Goal: Answer question/provide support: Share knowledge or assist other users

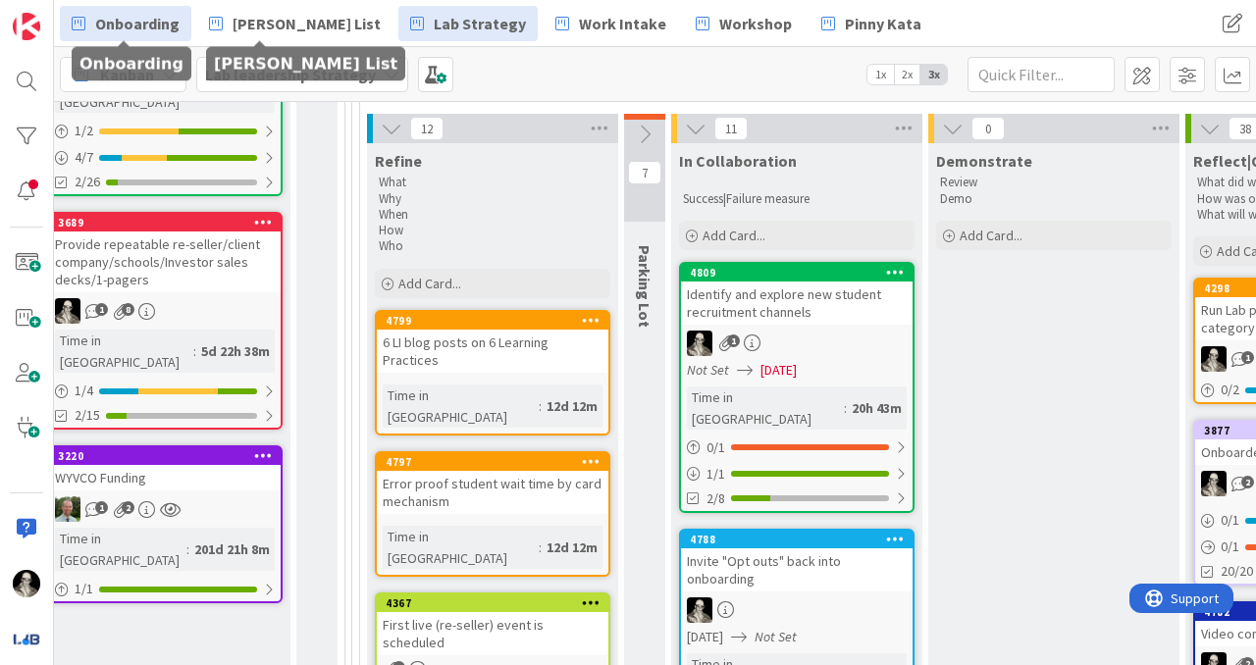
click at [143, 23] on span "Onboarding" at bounding box center [137, 24] width 84 height 24
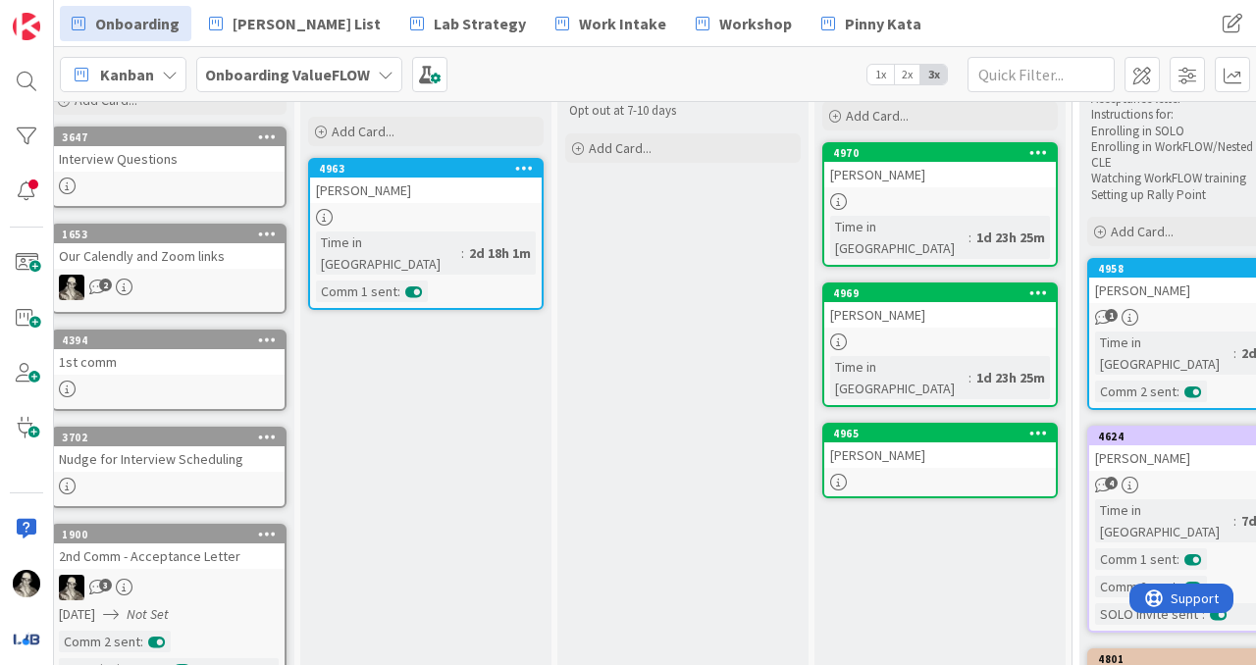
scroll to position [148, 18]
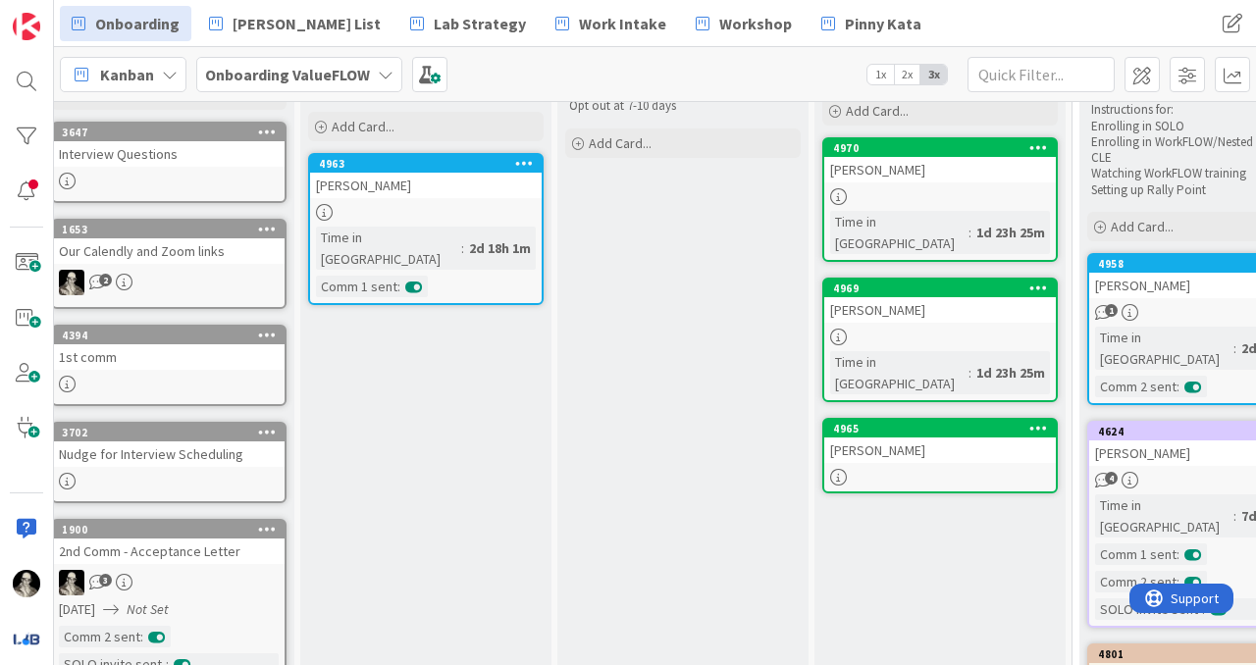
click at [951, 437] on div "[PERSON_NAME]" at bounding box center [939, 450] width 231 height 26
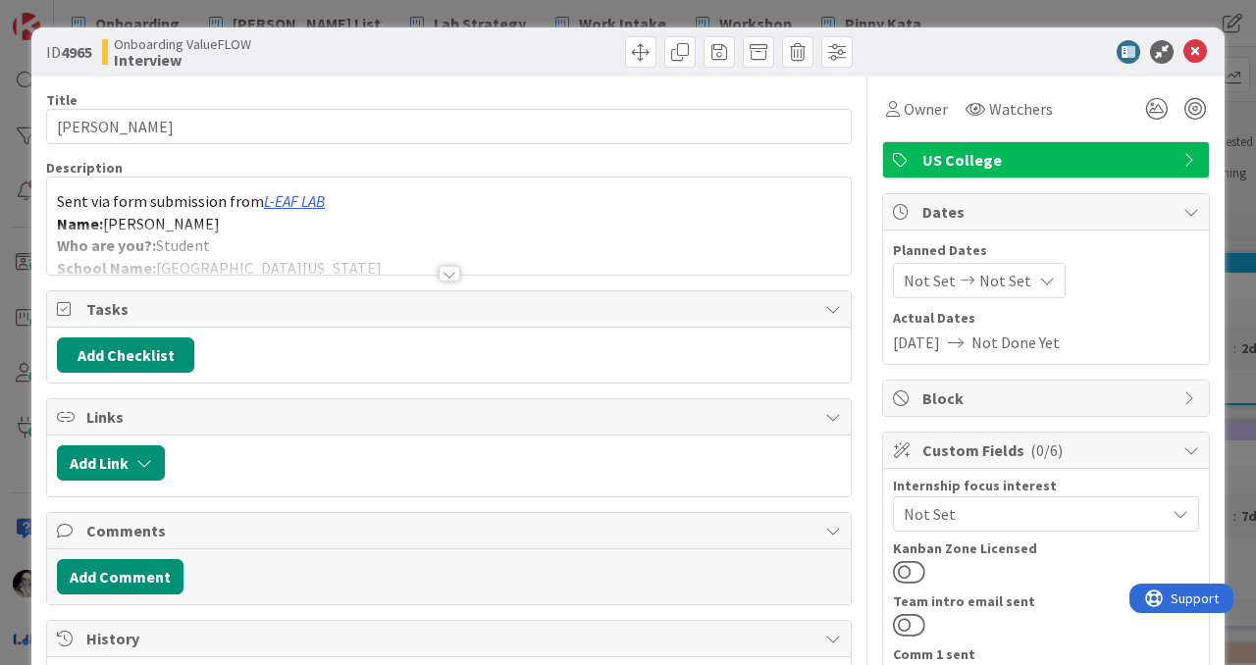
click at [452, 274] on div at bounding box center [449, 274] width 22 height 16
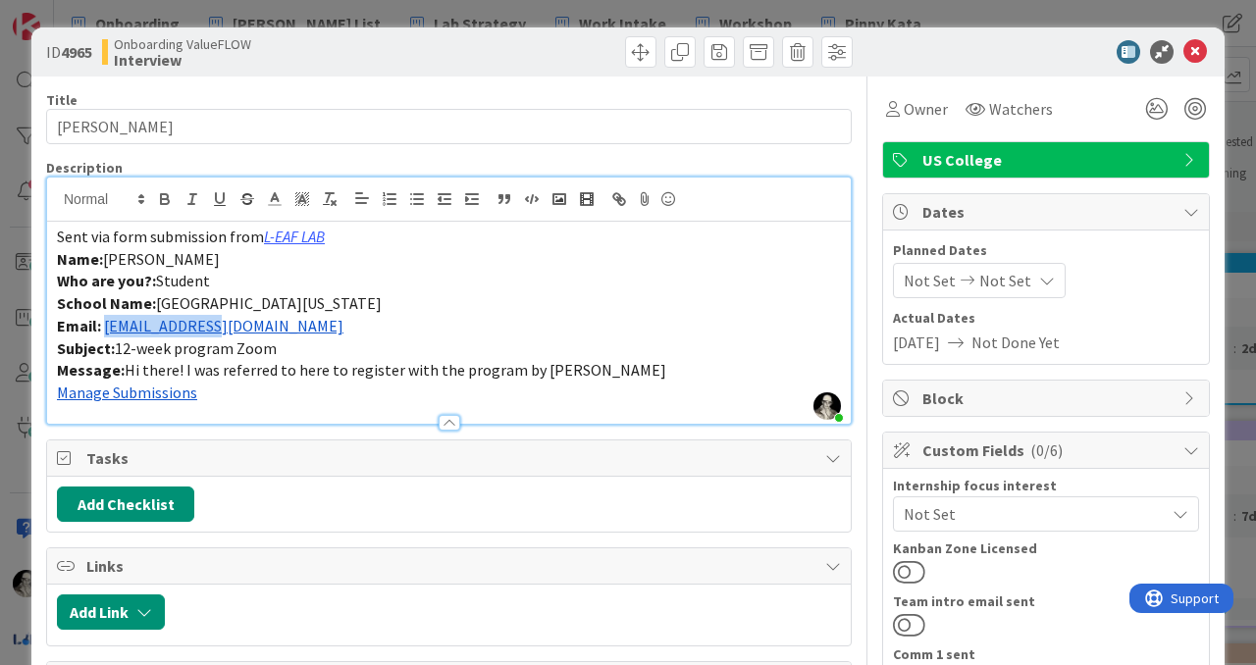
drag, startPoint x: 240, startPoint y: 333, endPoint x: 104, endPoint y: 328, distance: 136.4
click at [104, 328] on p "Email: [EMAIL_ADDRESS][DOMAIN_NAME]" at bounding box center [449, 326] width 784 height 23
copy link "[EMAIL_ADDRESS][DOMAIN_NAME]"
click at [1192, 47] on icon at bounding box center [1195, 52] width 24 height 24
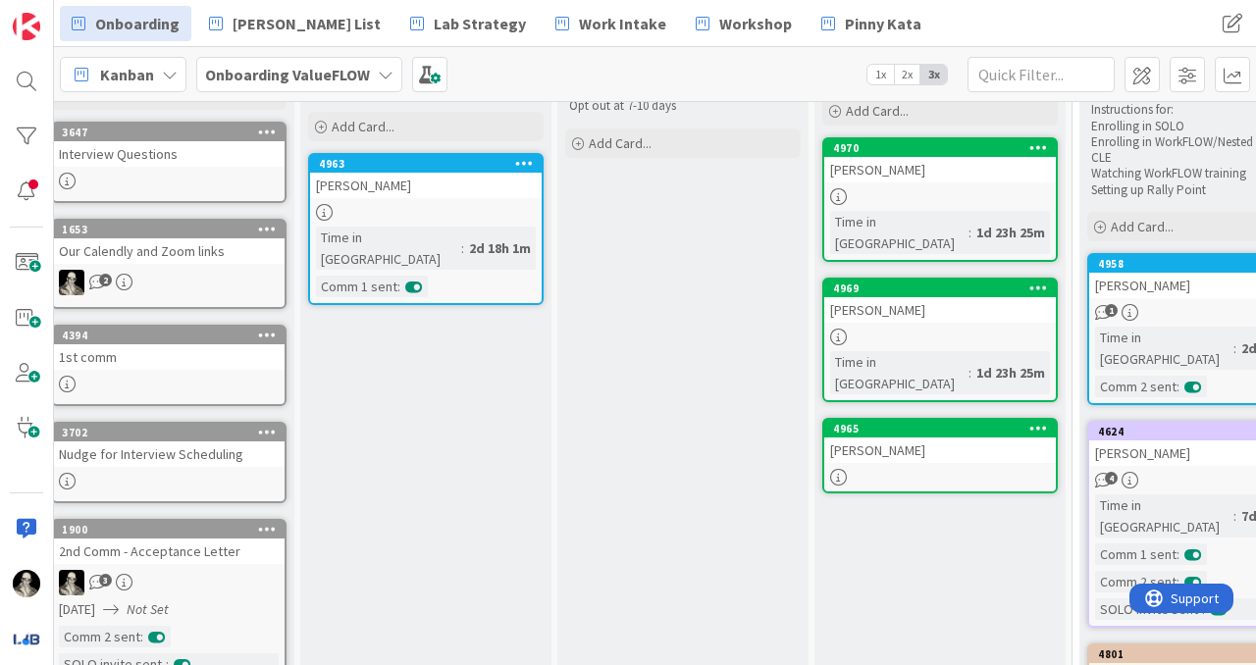
click at [907, 437] on div "[PERSON_NAME]" at bounding box center [939, 450] width 231 height 26
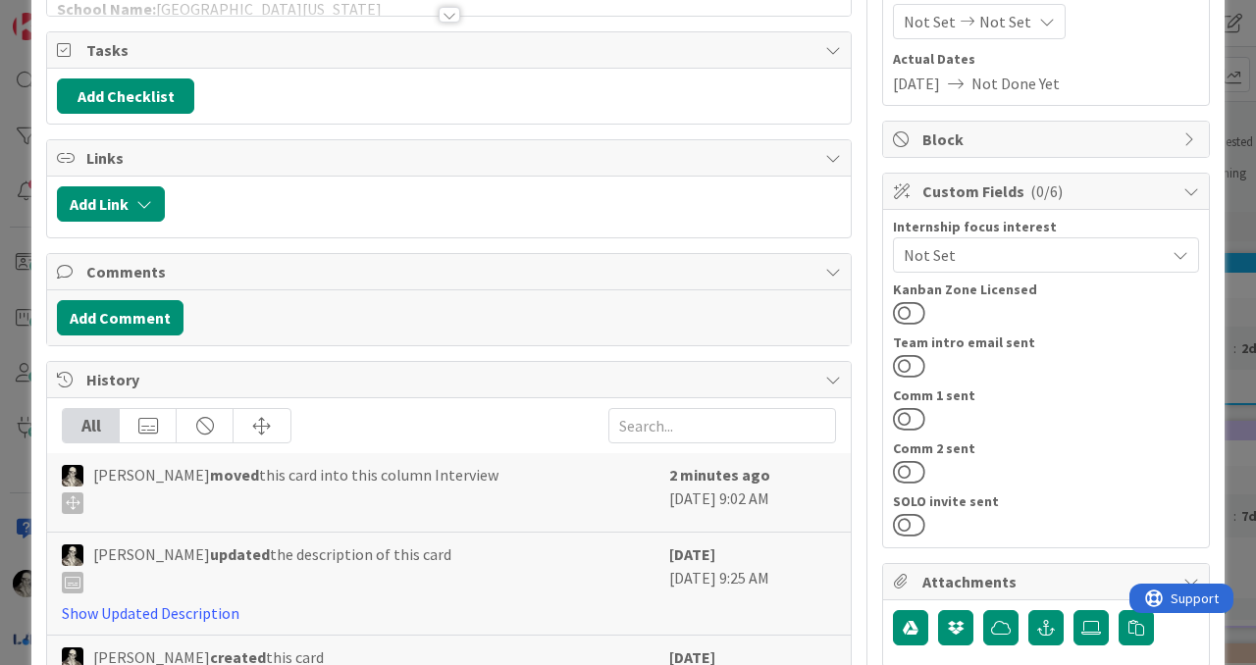
scroll to position [271, 0]
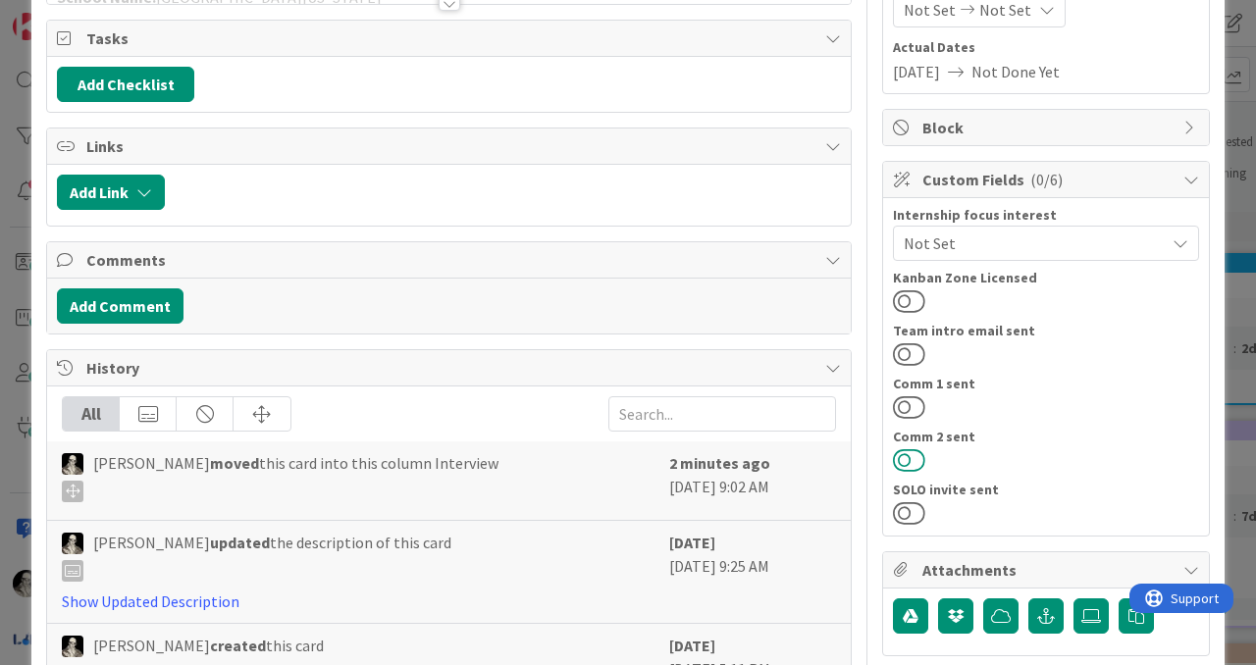
click at [900, 459] on button at bounding box center [909, 460] width 32 height 26
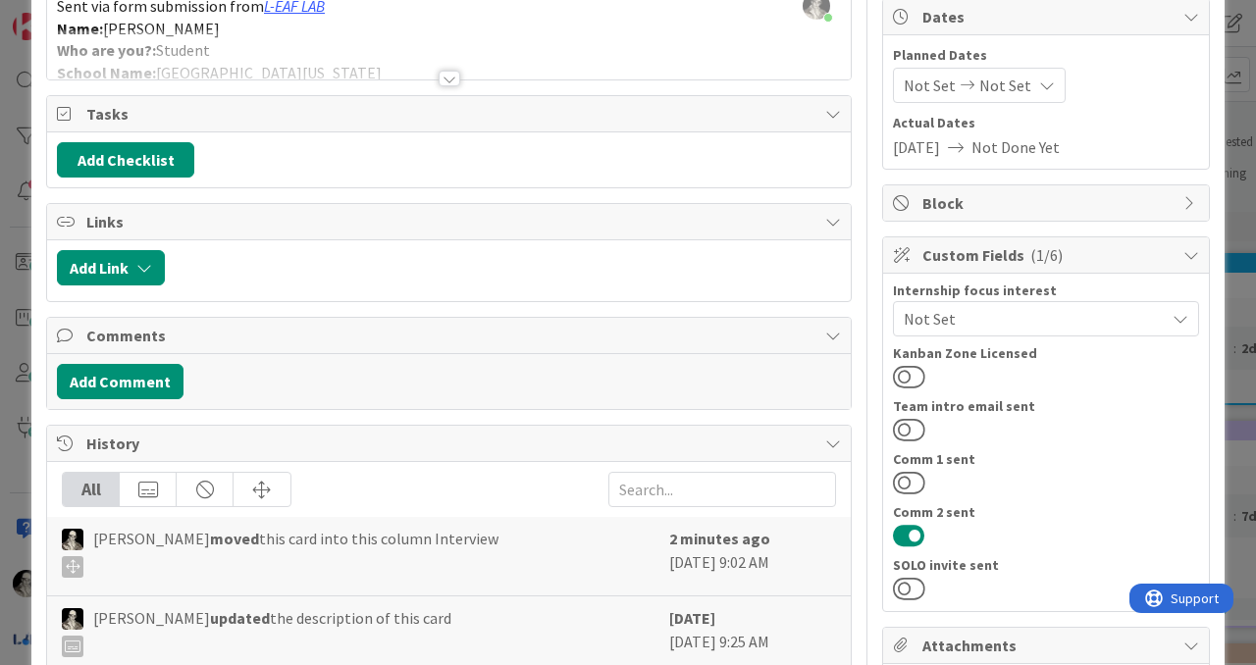
scroll to position [191, 0]
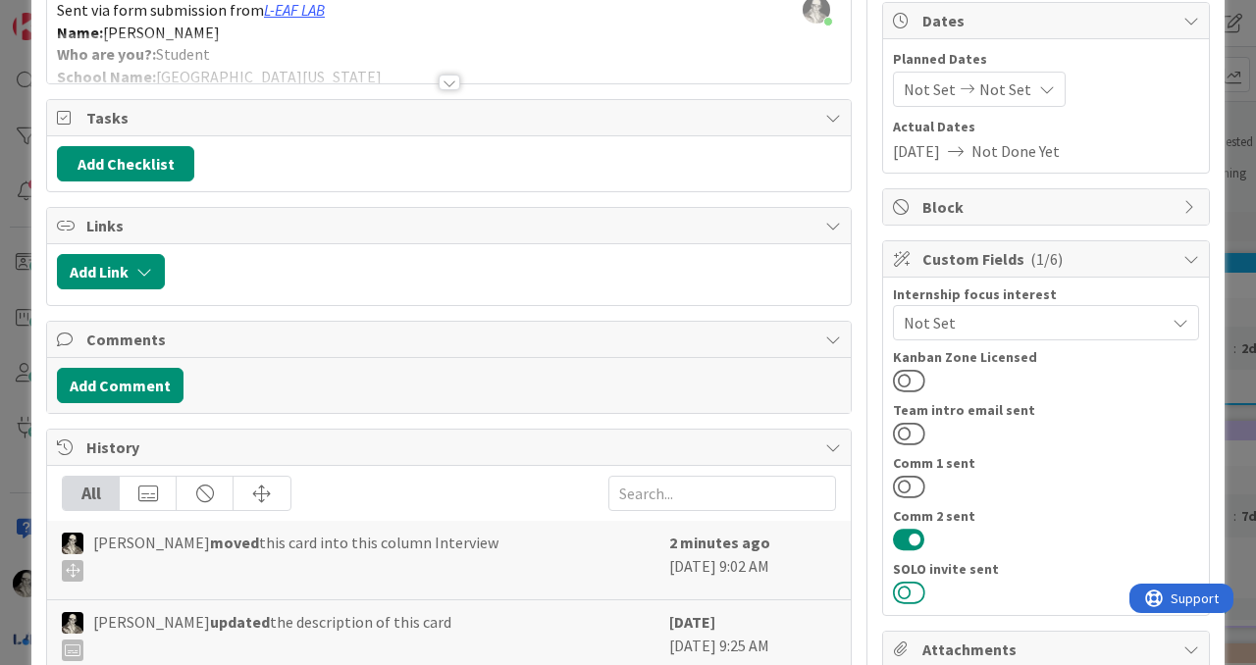
click at [908, 590] on button at bounding box center [909, 593] width 32 height 26
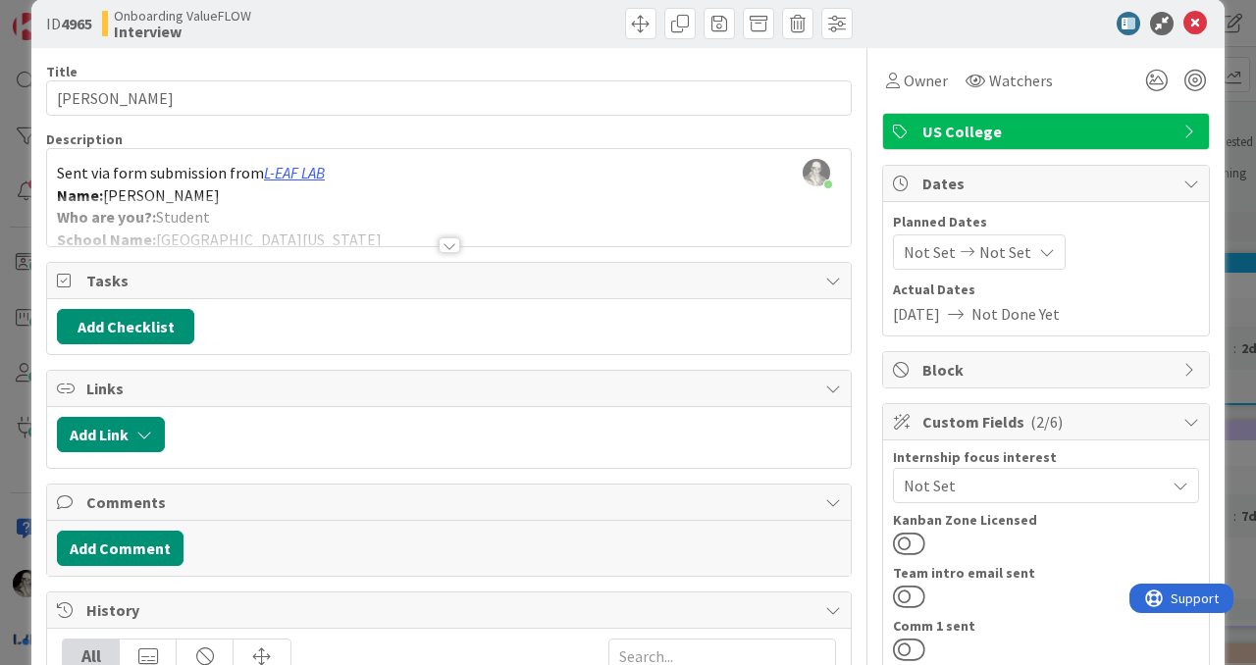
scroll to position [0, 0]
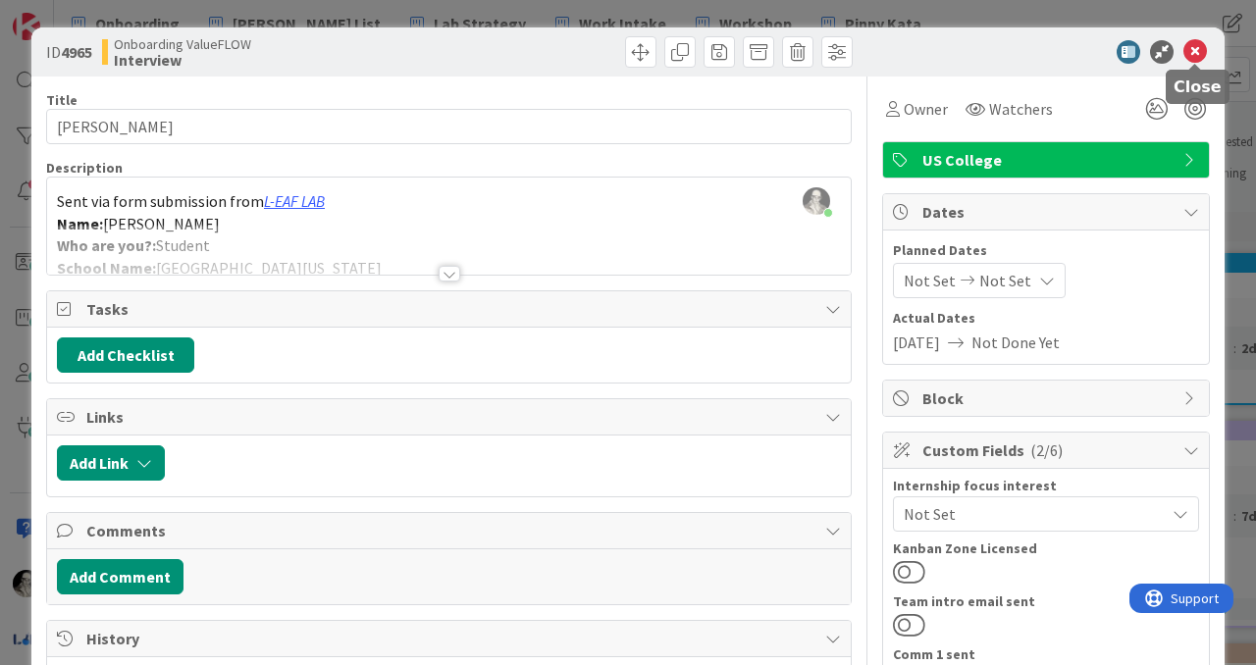
click at [1195, 52] on icon at bounding box center [1195, 52] width 24 height 24
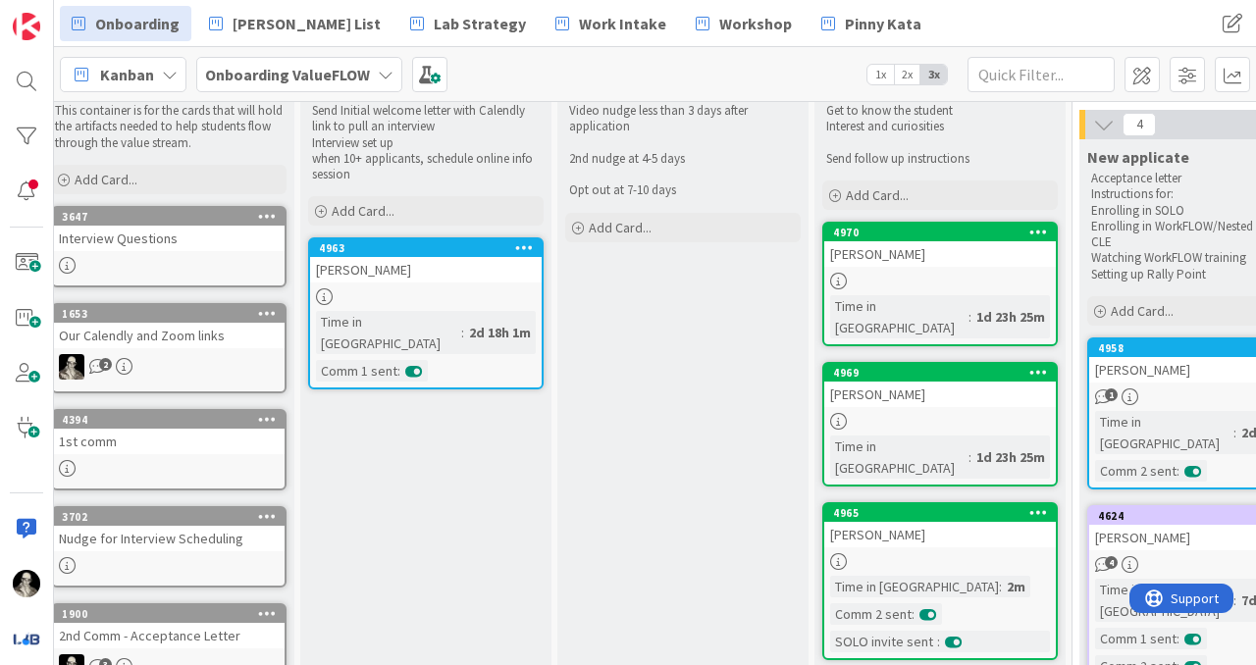
scroll to position [58, 18]
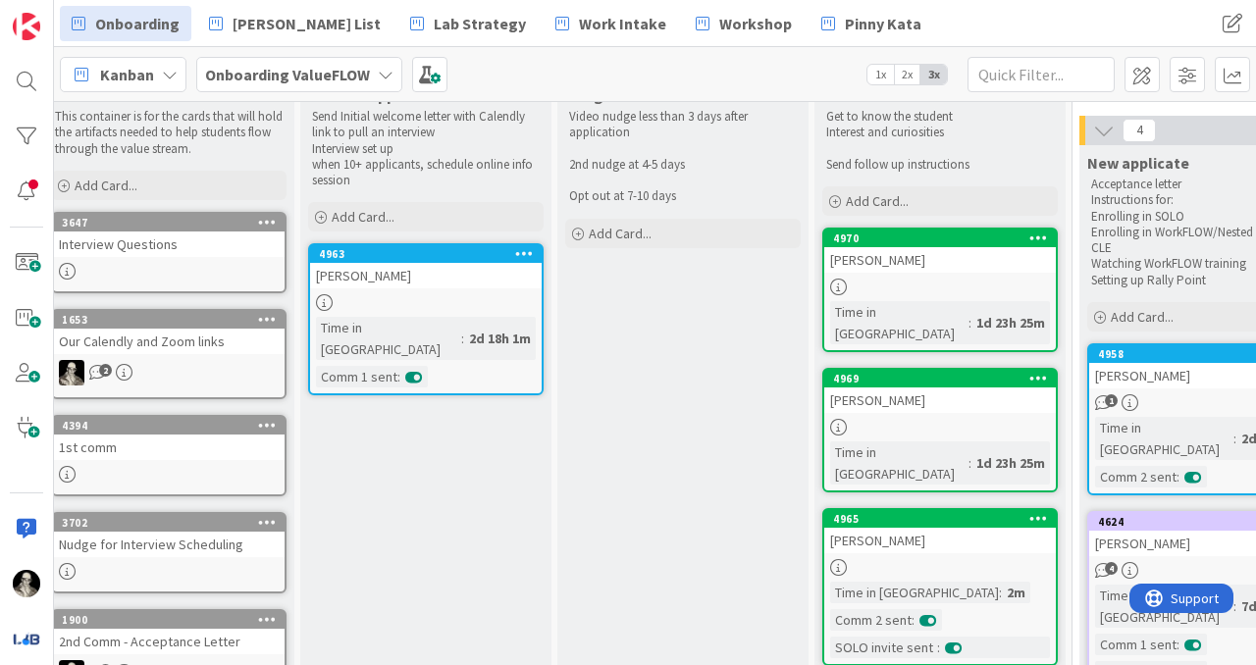
click at [957, 264] on div "[PERSON_NAME]" at bounding box center [939, 260] width 231 height 26
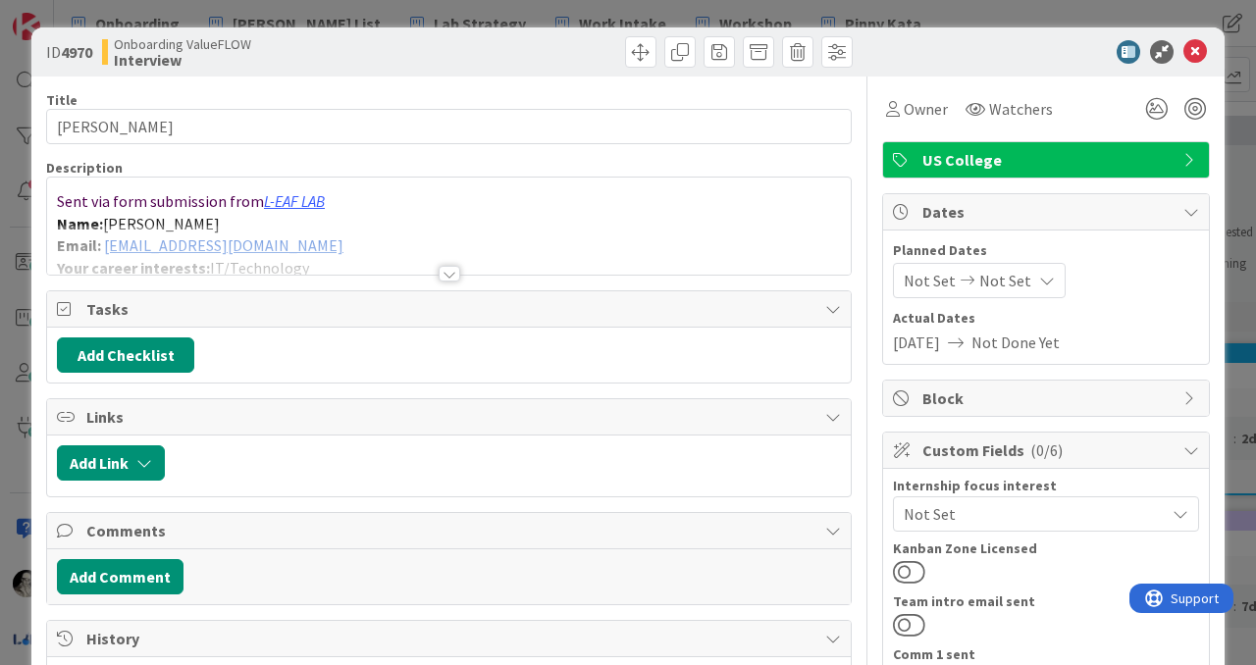
click at [448, 272] on div at bounding box center [449, 274] width 22 height 16
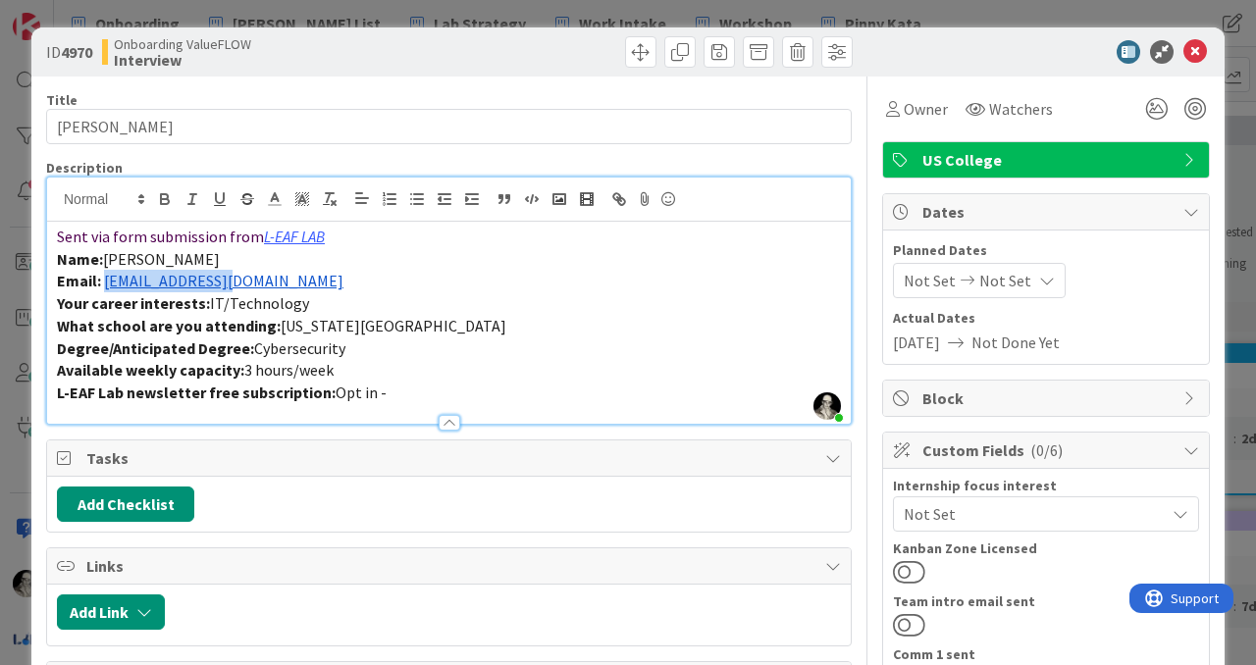
drag, startPoint x: 234, startPoint y: 283, endPoint x: 105, endPoint y: 279, distance: 129.6
click at [105, 279] on p "Email: [EMAIL_ADDRESS][DOMAIN_NAME]" at bounding box center [449, 281] width 784 height 23
copy link "[EMAIL_ADDRESS][DOMAIN_NAME]"
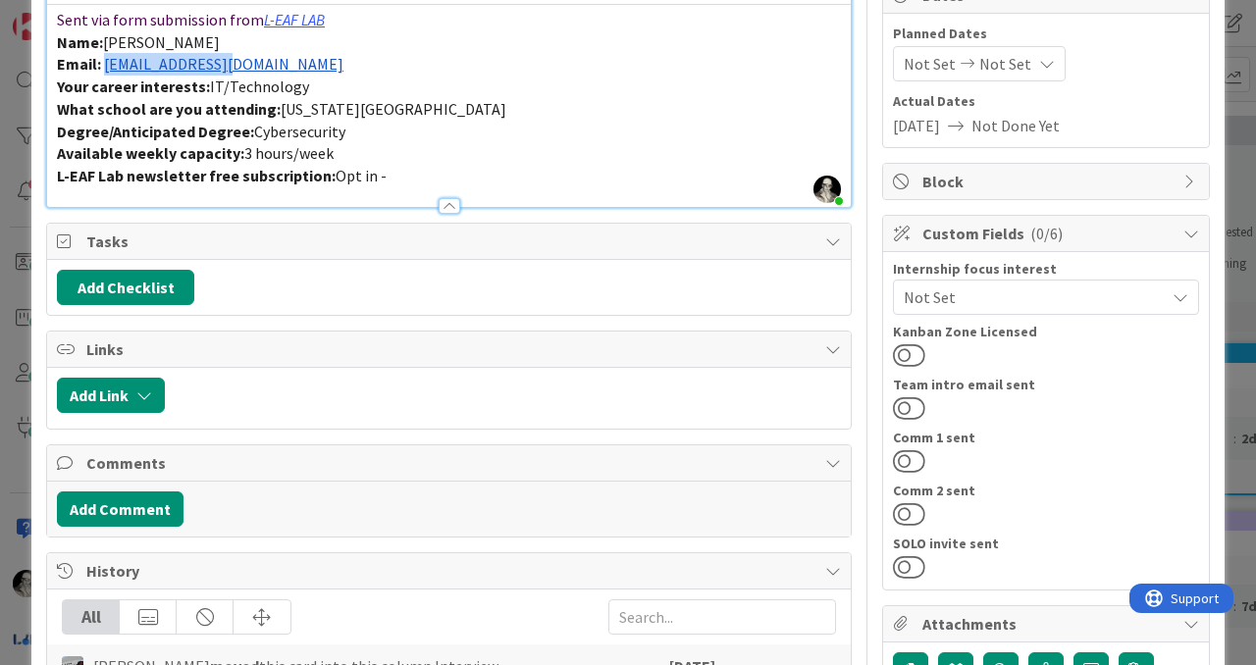
scroll to position [218, 0]
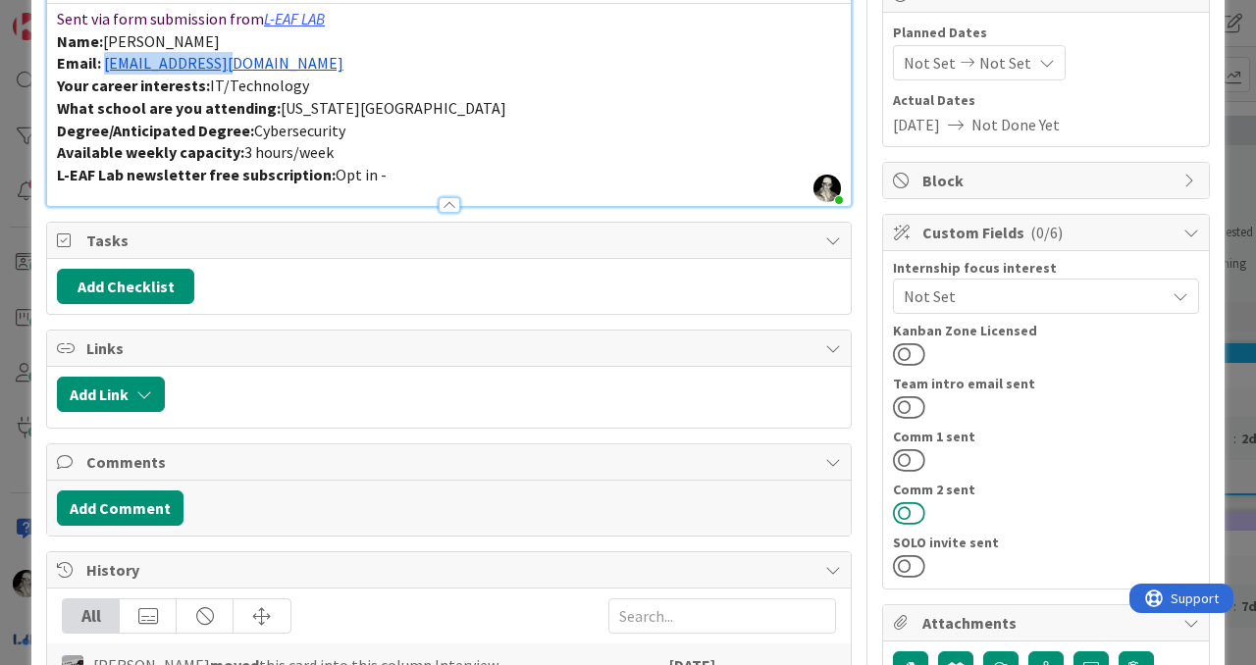
click at [906, 506] on button at bounding box center [909, 513] width 32 height 26
click at [910, 562] on button at bounding box center [909, 566] width 32 height 26
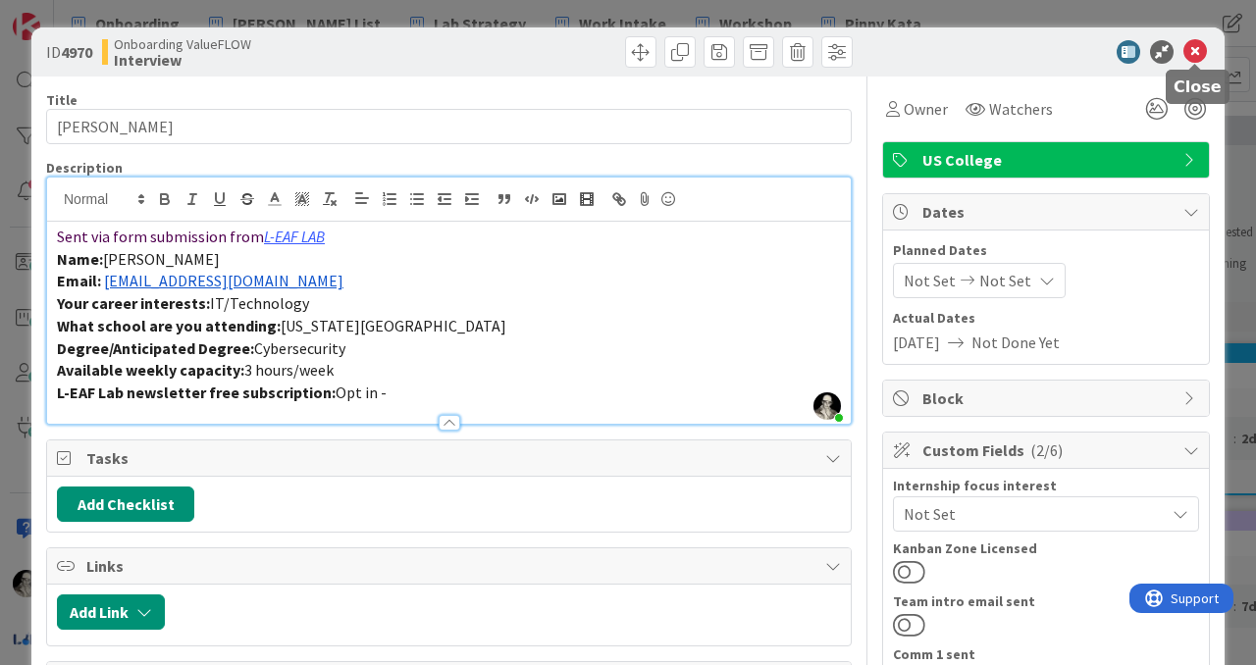
click at [1194, 50] on icon at bounding box center [1195, 52] width 24 height 24
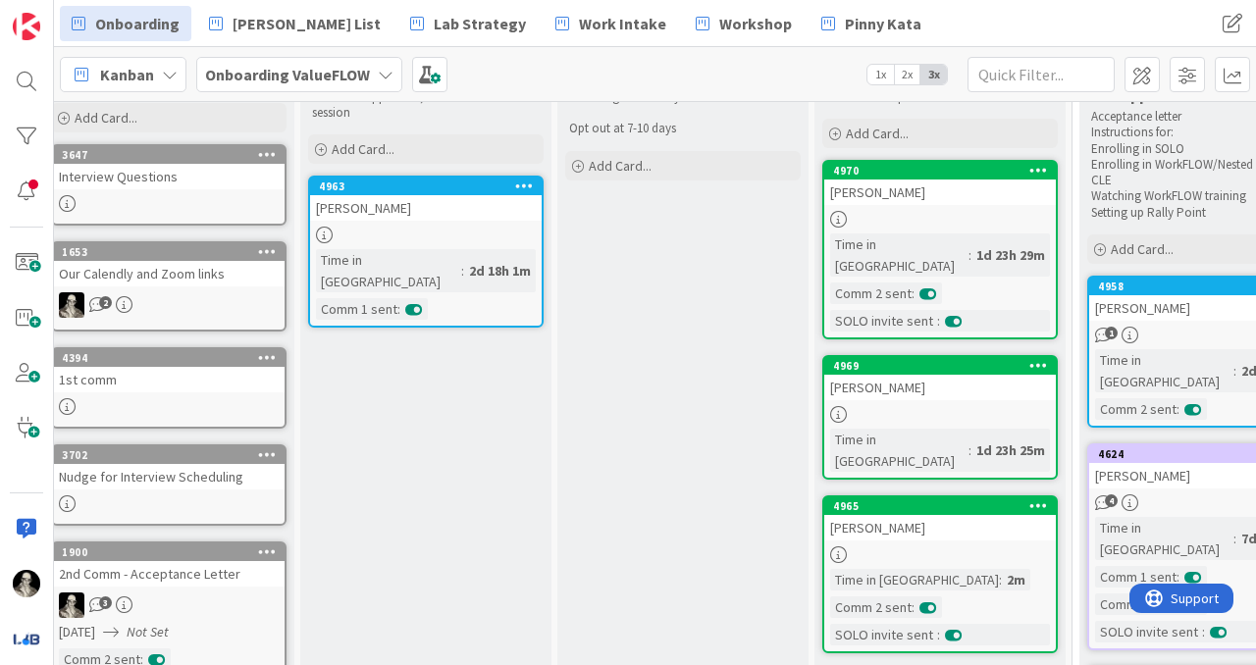
click at [938, 375] on div "[PERSON_NAME]" at bounding box center [939, 388] width 231 height 26
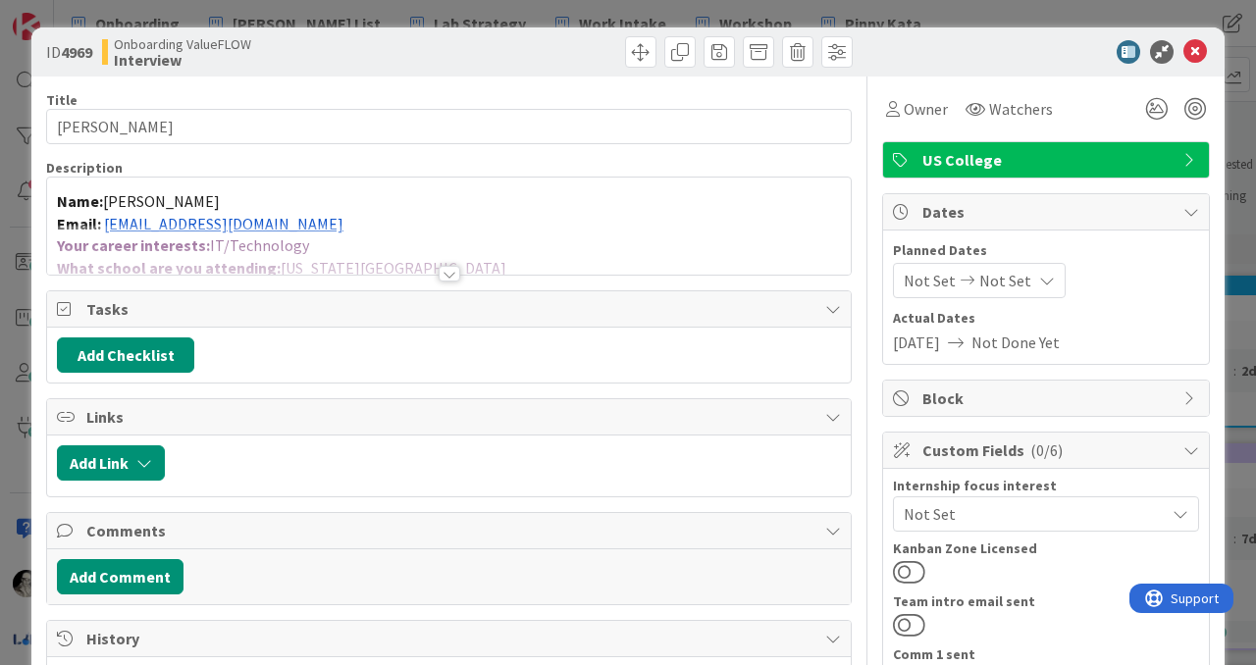
click at [448, 268] on div at bounding box center [449, 274] width 22 height 16
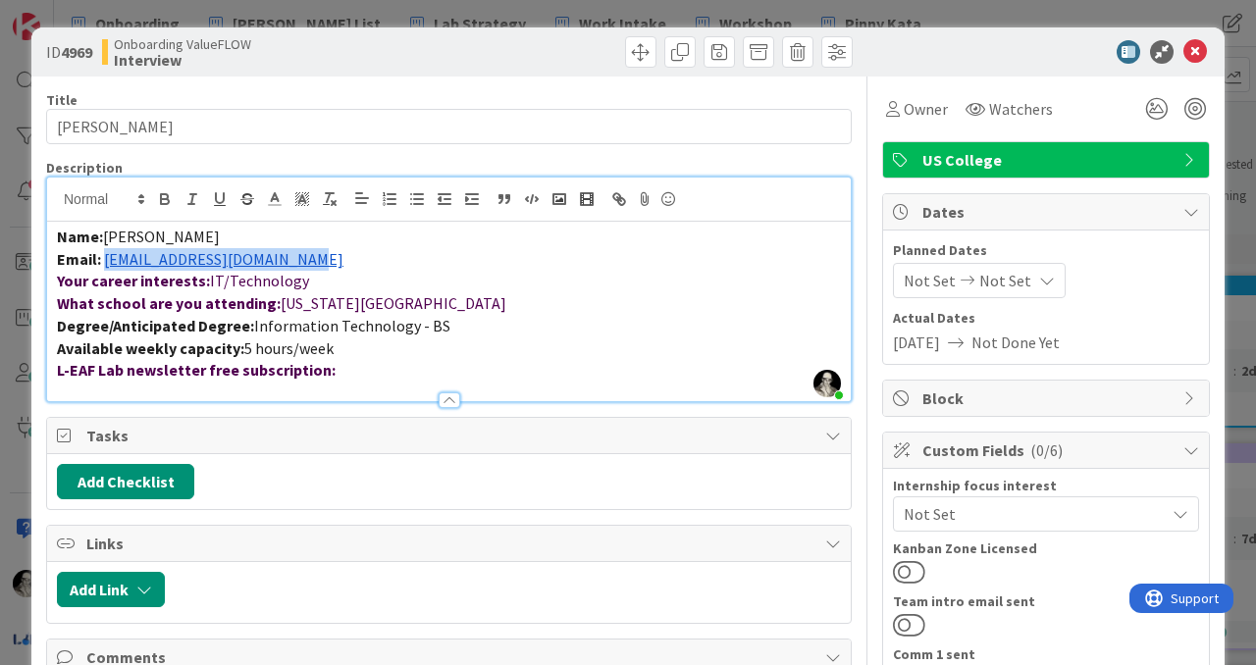
drag, startPoint x: 311, startPoint y: 258, endPoint x: 105, endPoint y: 255, distance: 206.0
click at [105, 255] on p "Email: [EMAIL_ADDRESS][DOMAIN_NAME]" at bounding box center [449, 259] width 784 height 23
copy link "[EMAIL_ADDRESS][DOMAIN_NAME]"
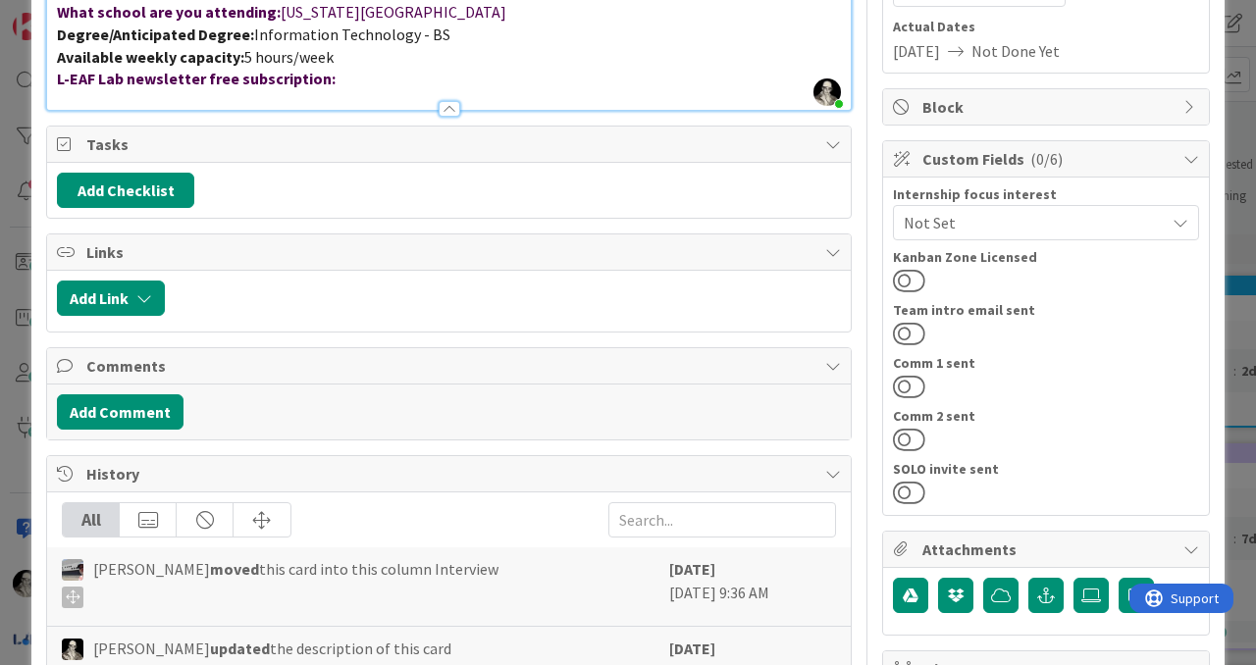
scroll to position [302, 0]
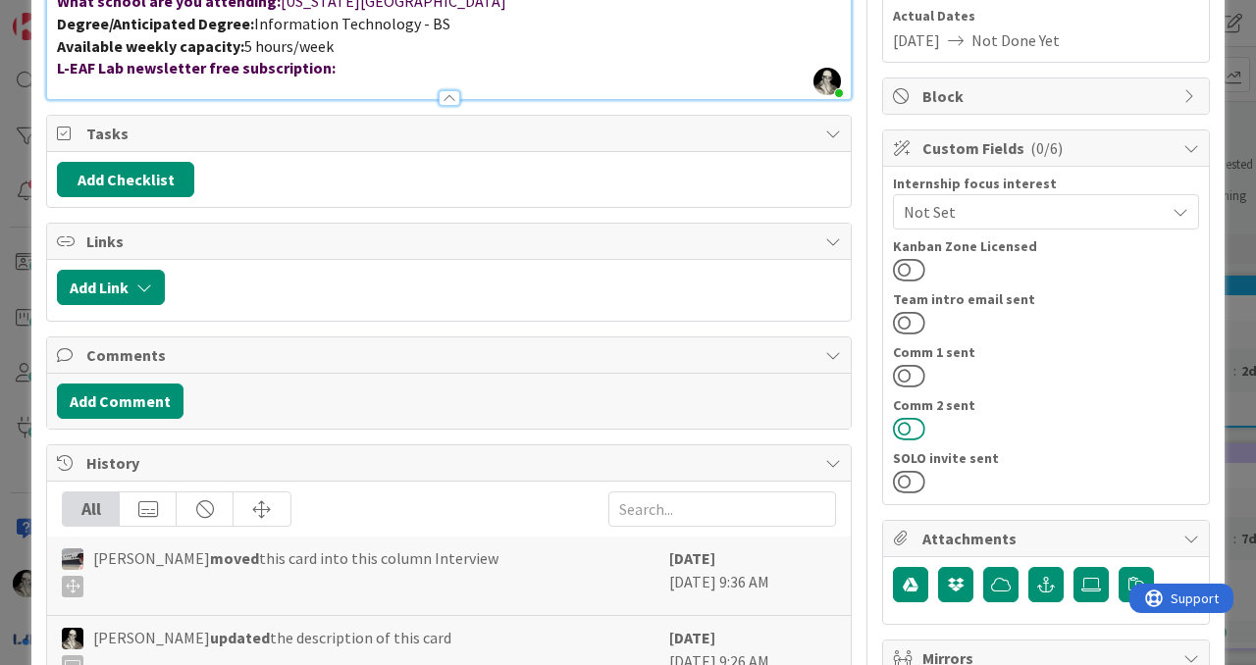
click at [903, 427] on button at bounding box center [909, 429] width 32 height 26
click at [905, 481] on button at bounding box center [909, 482] width 32 height 26
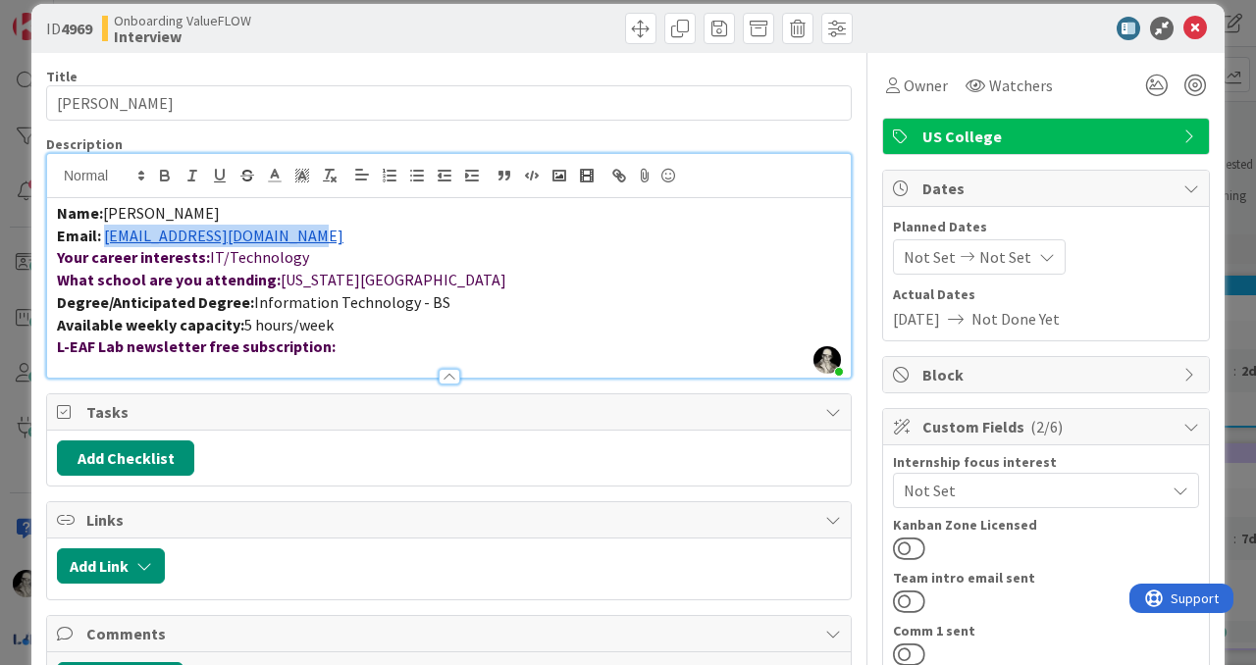
scroll to position [0, 0]
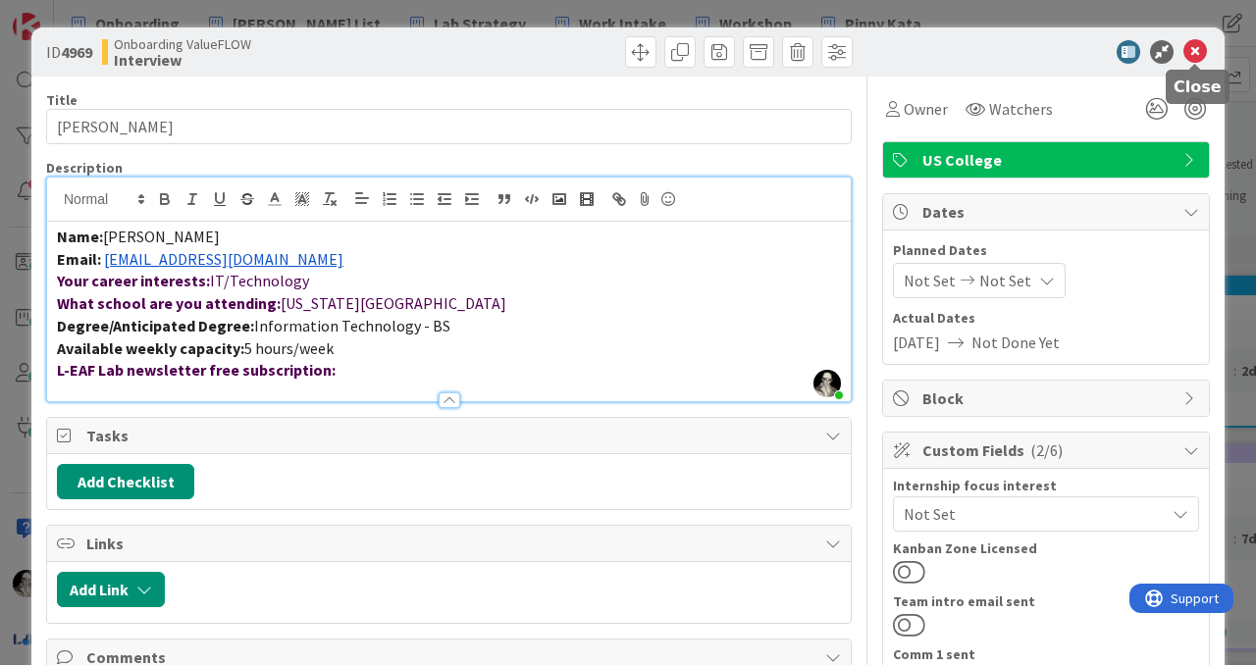
click at [1192, 49] on icon at bounding box center [1195, 52] width 24 height 24
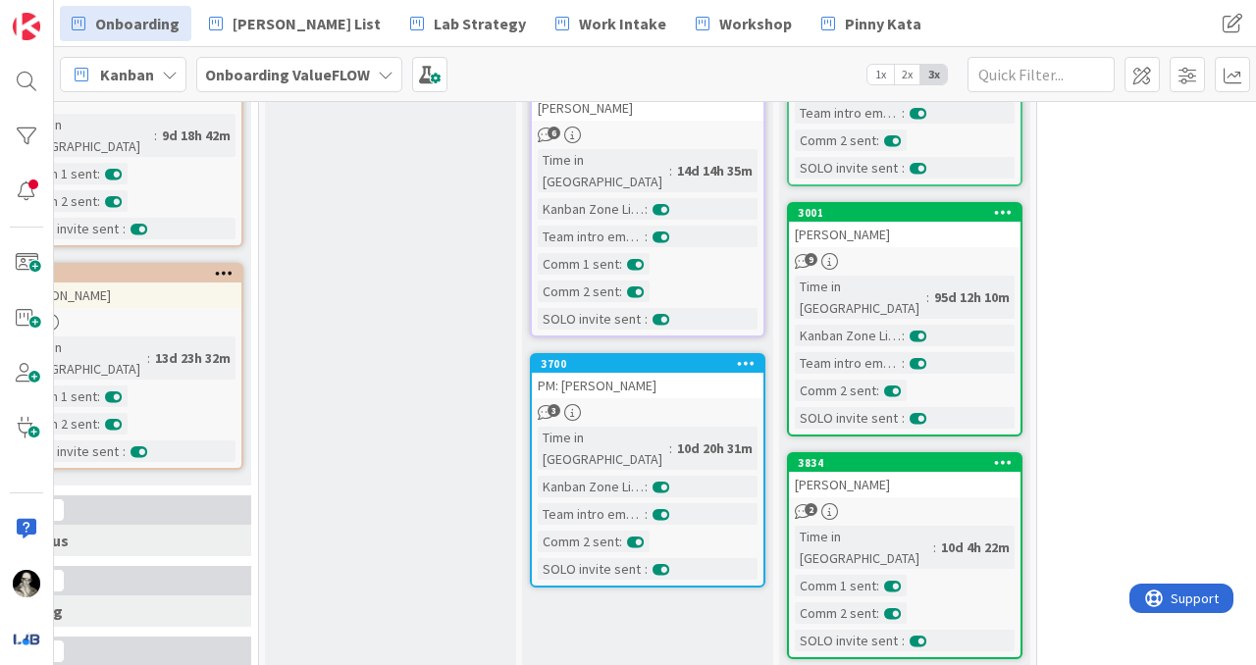
scroll to position [785, 1097]
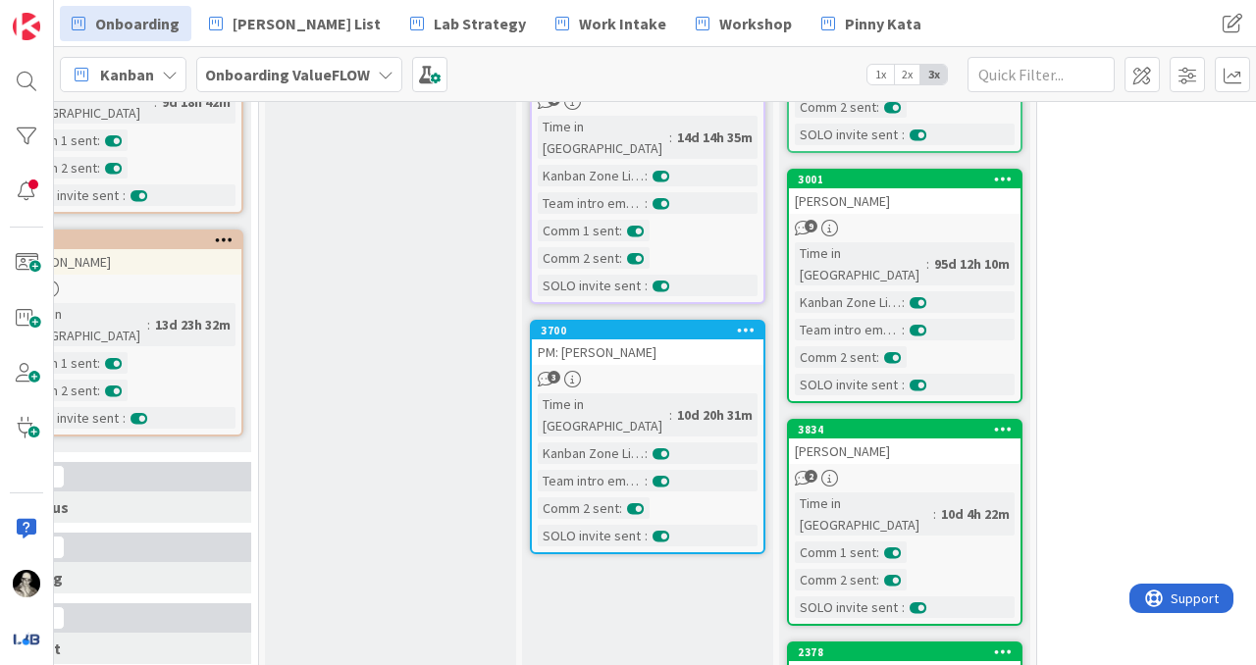
click at [937, 661] on div "[PERSON_NAME]" at bounding box center [904, 674] width 231 height 26
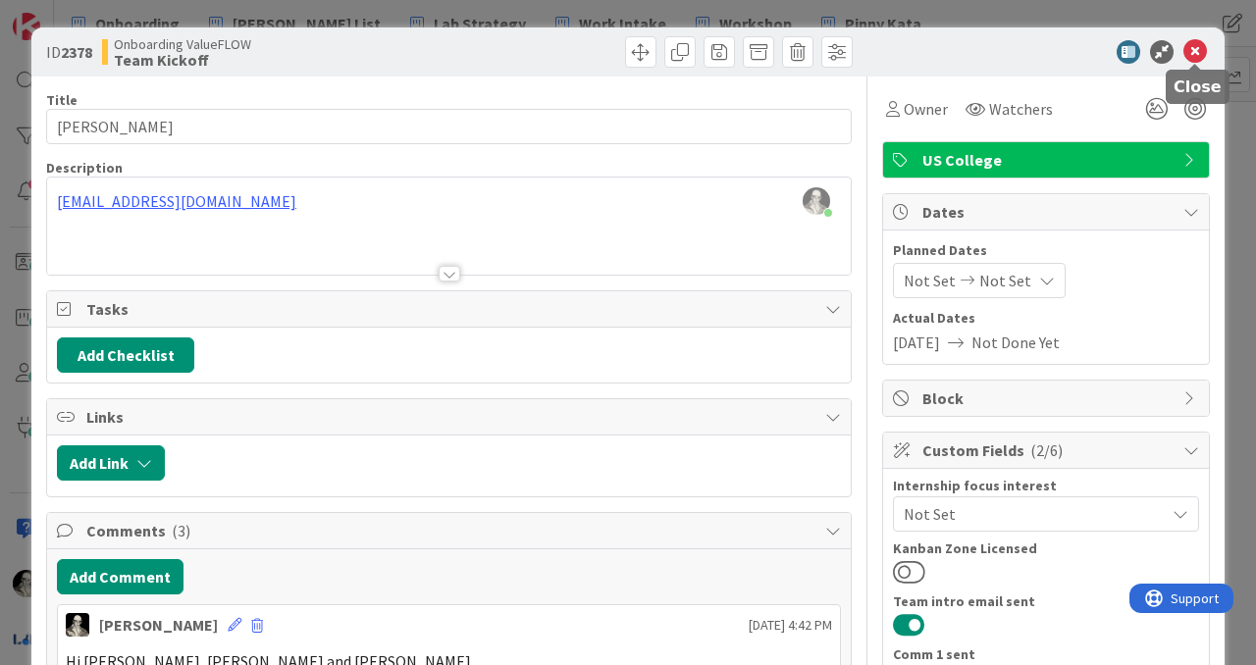
click at [1197, 51] on icon at bounding box center [1195, 52] width 24 height 24
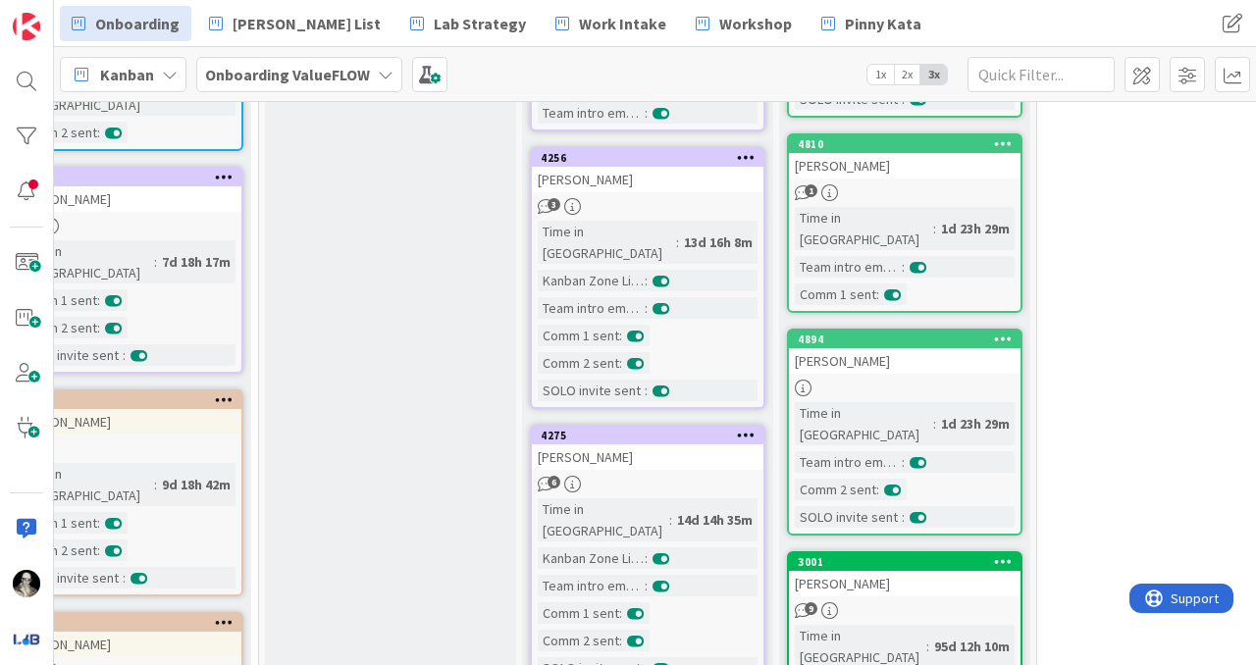
scroll to position [386, 1097]
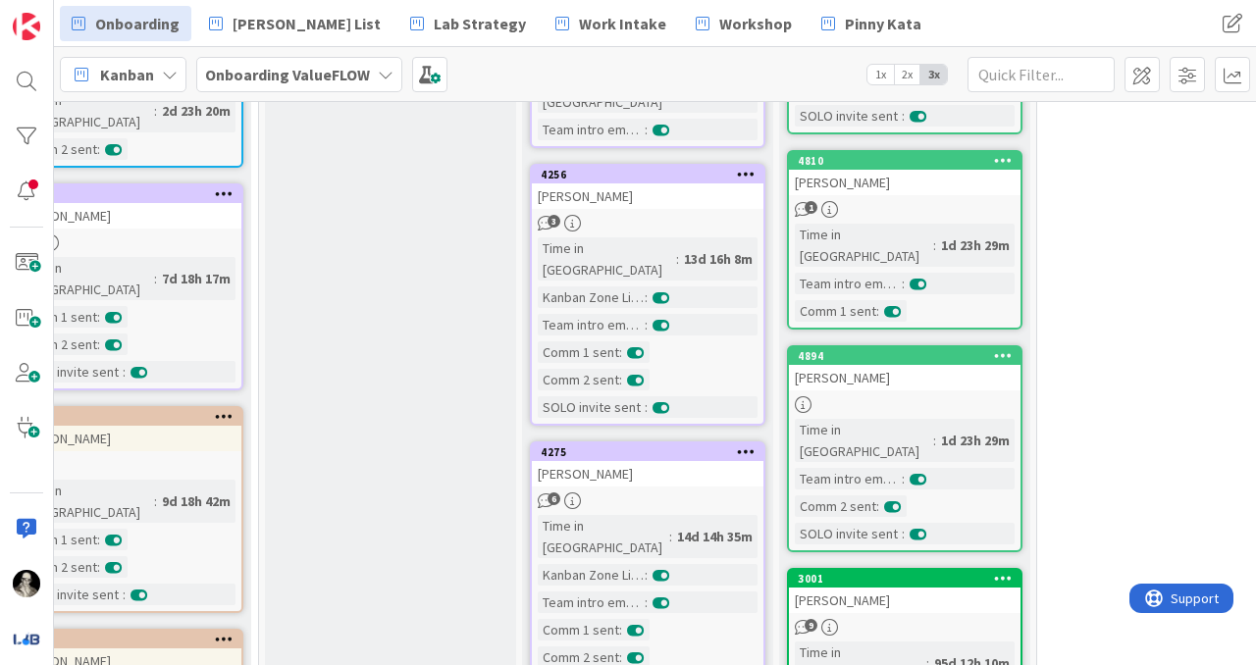
click at [976, 396] on div at bounding box center [904, 404] width 231 height 17
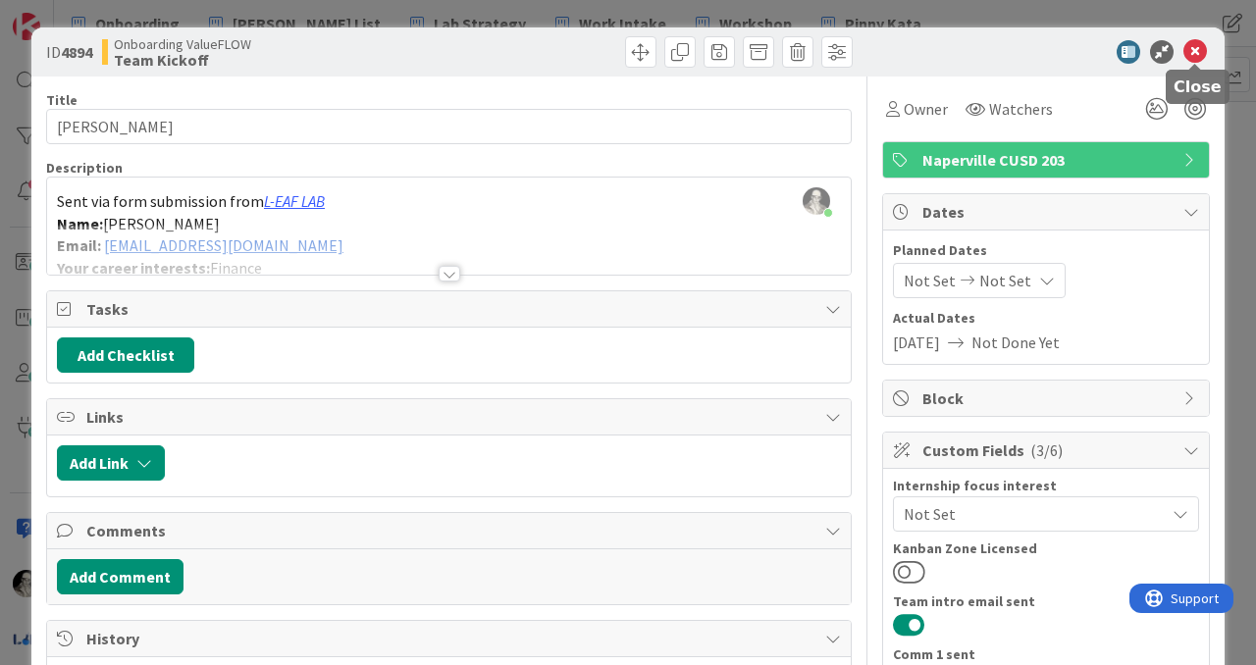
click at [1196, 47] on icon at bounding box center [1195, 52] width 24 height 24
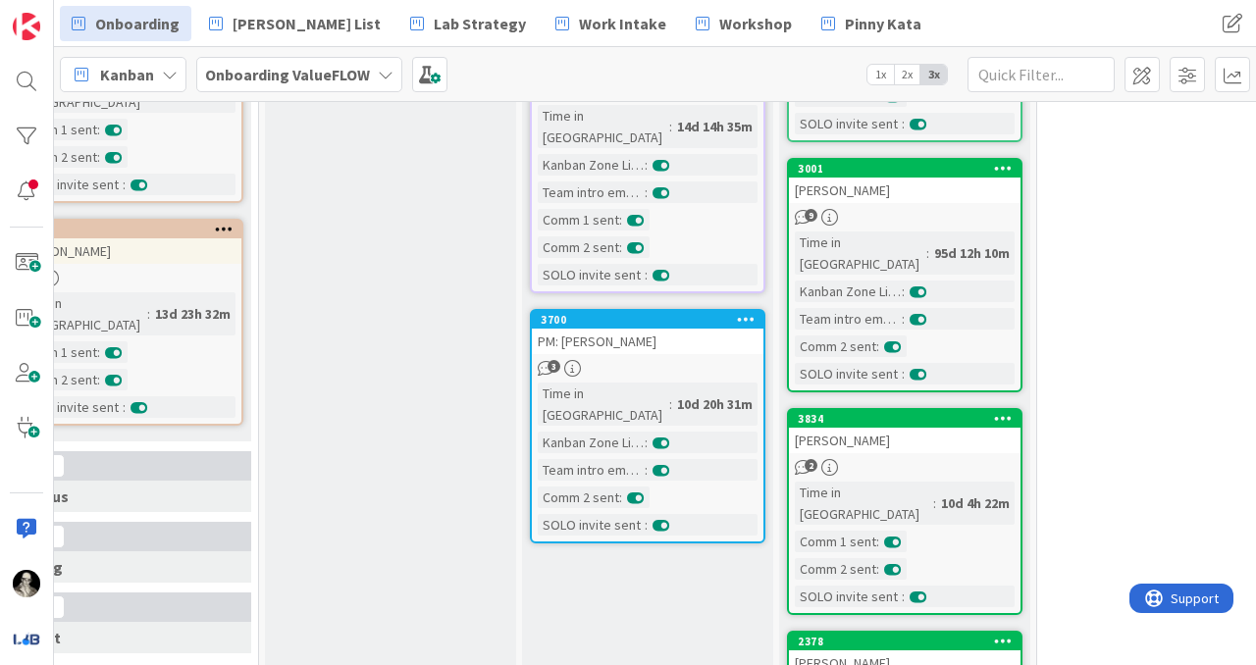
scroll to position [837, 1097]
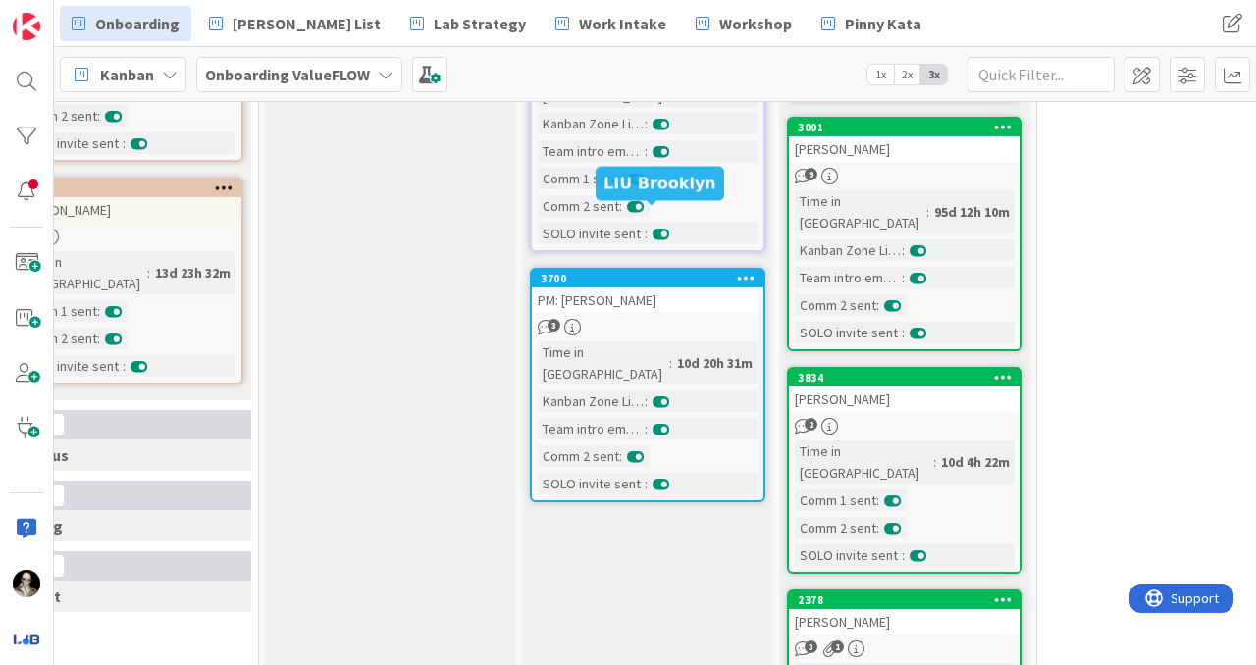
click at [668, 272] on div "3700" at bounding box center [651, 279] width 223 height 14
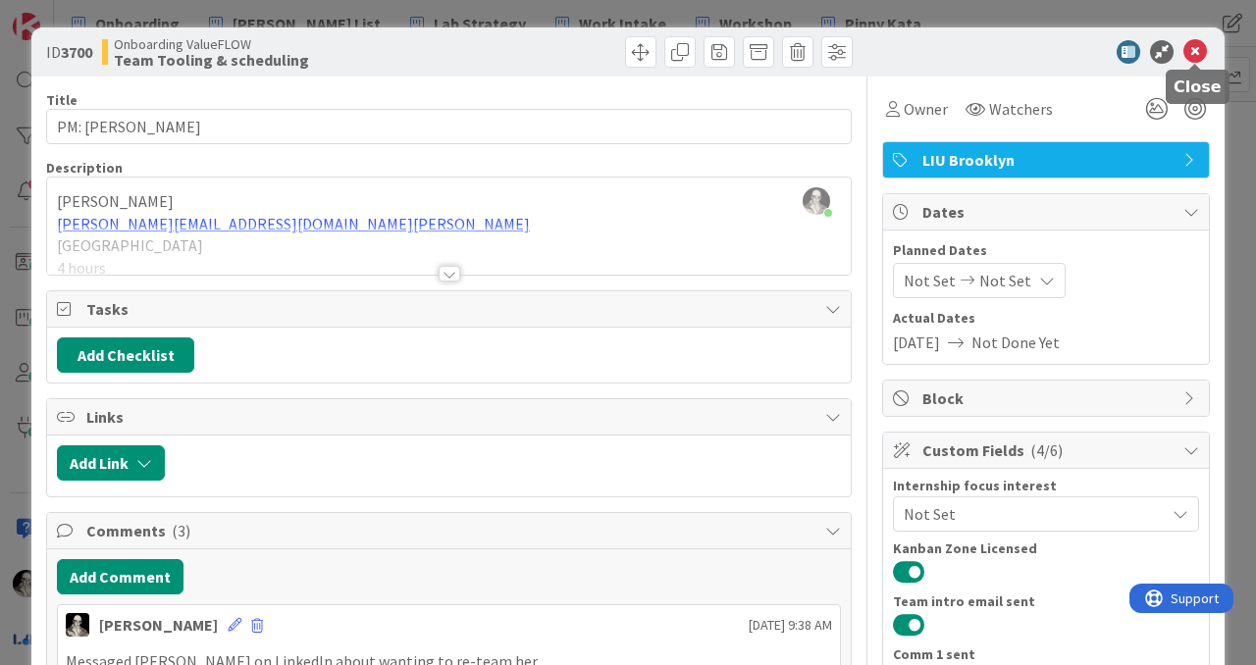
click at [1199, 49] on icon at bounding box center [1195, 52] width 24 height 24
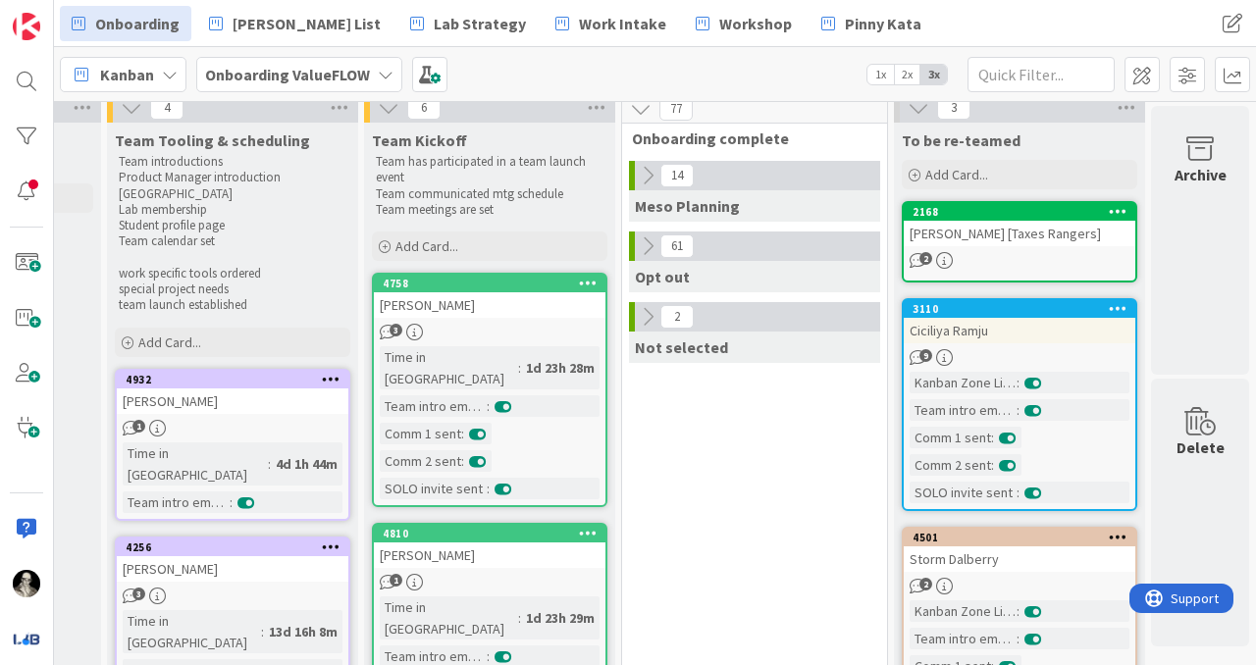
scroll to position [0, 1512]
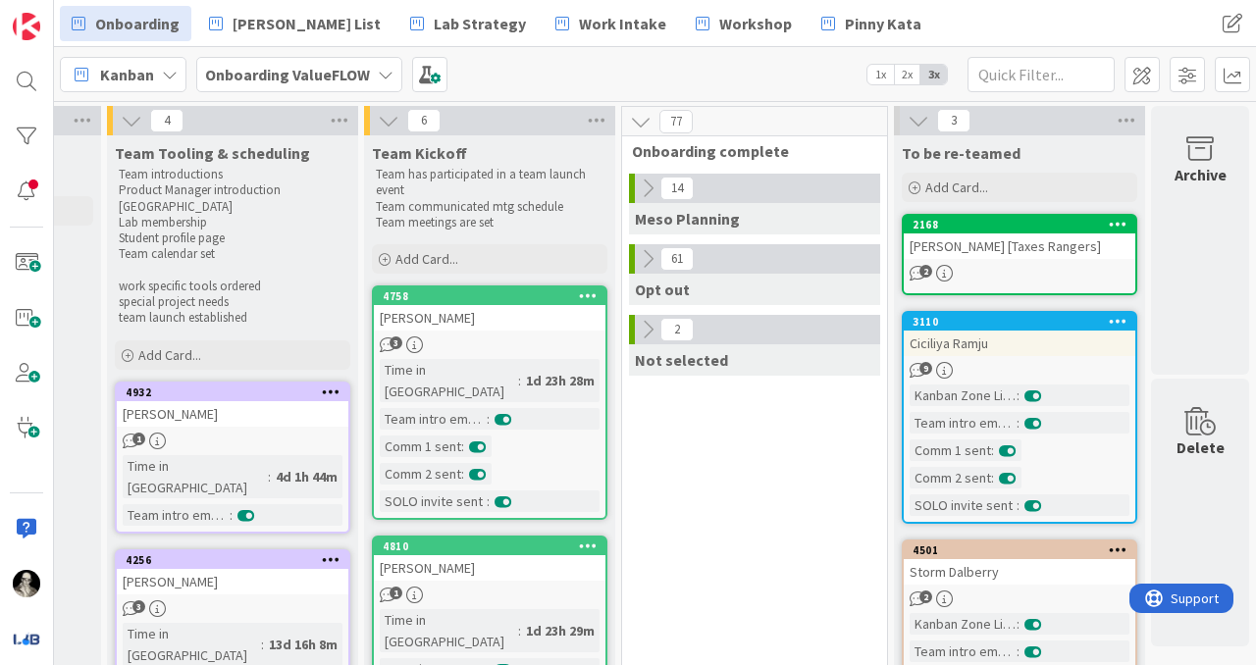
click at [987, 261] on div "2168 [PERSON_NAME] [Taxes Rangers] 2" at bounding box center [1018, 254] width 235 height 81
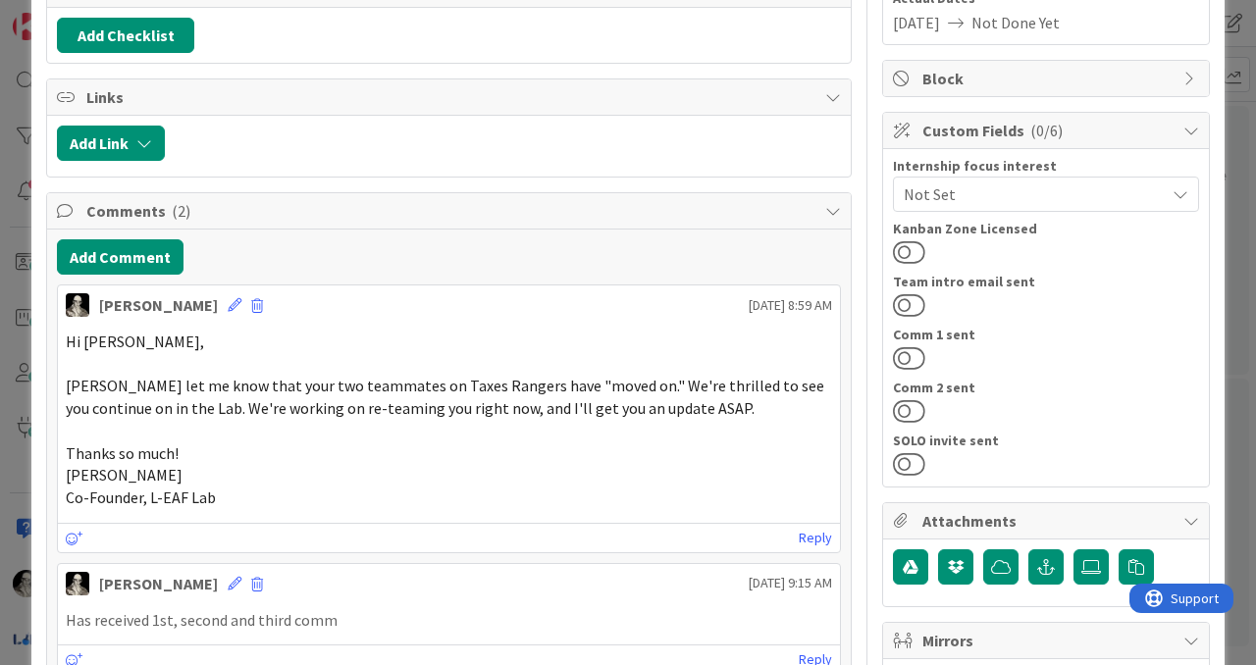
scroll to position [335, 0]
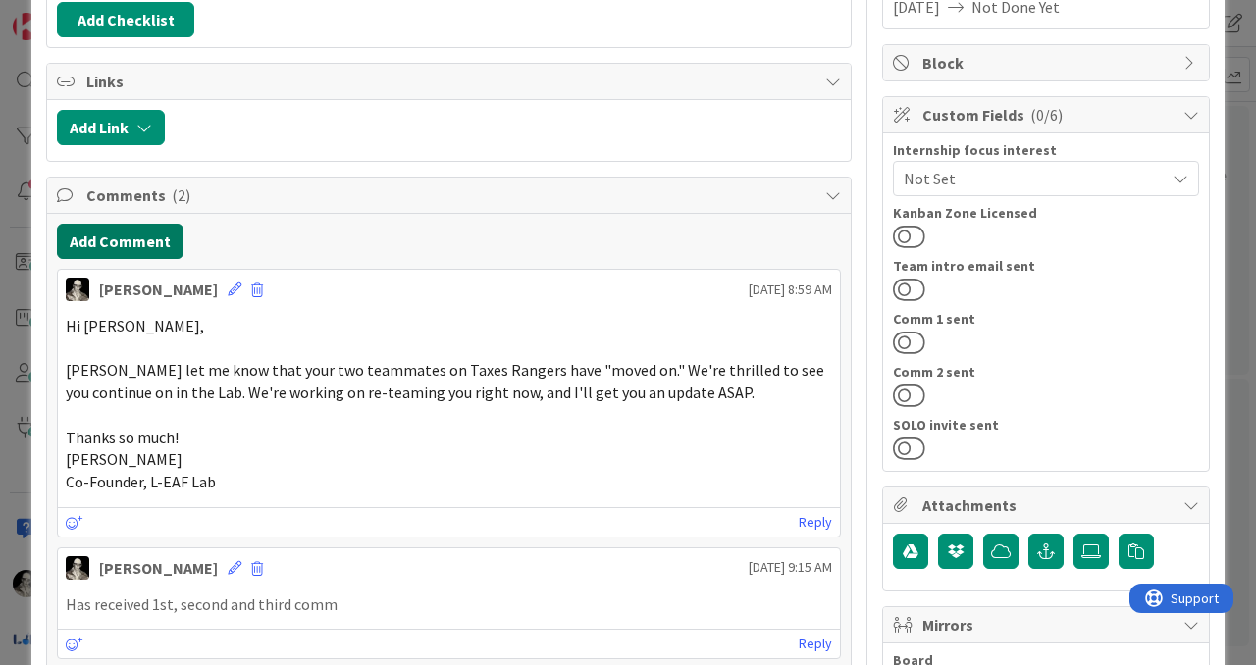
click at [129, 235] on button "Add Comment" at bounding box center [120, 241] width 127 height 35
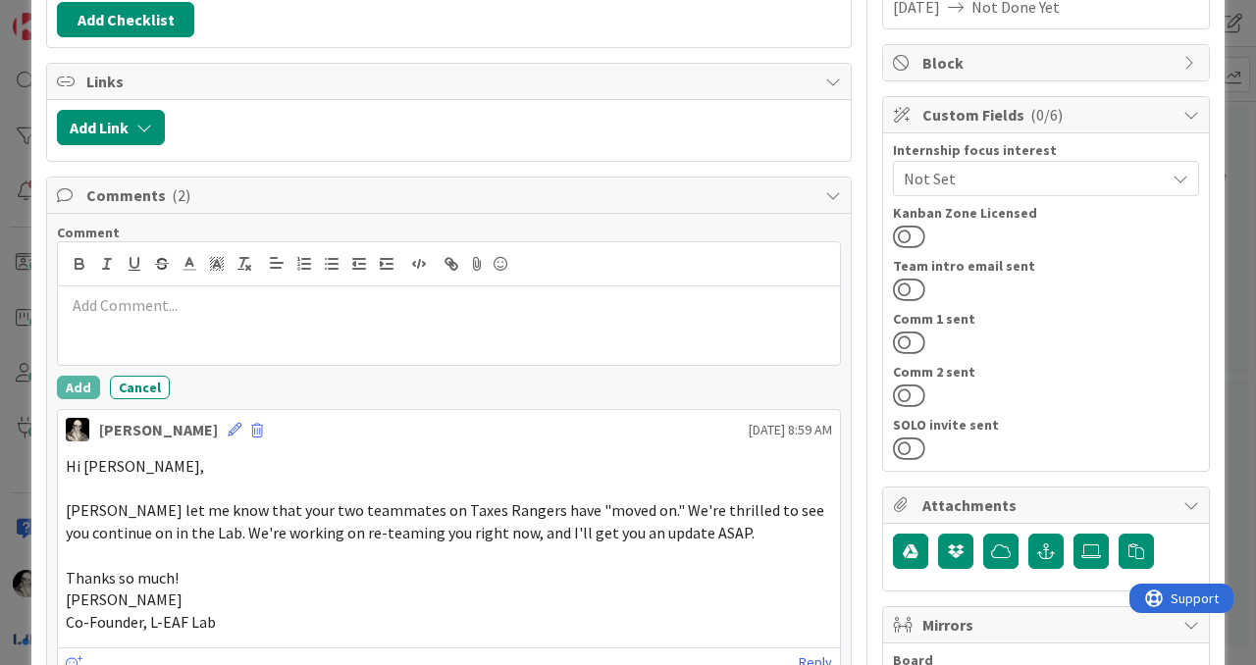
click at [155, 313] on p at bounding box center [449, 305] width 766 height 23
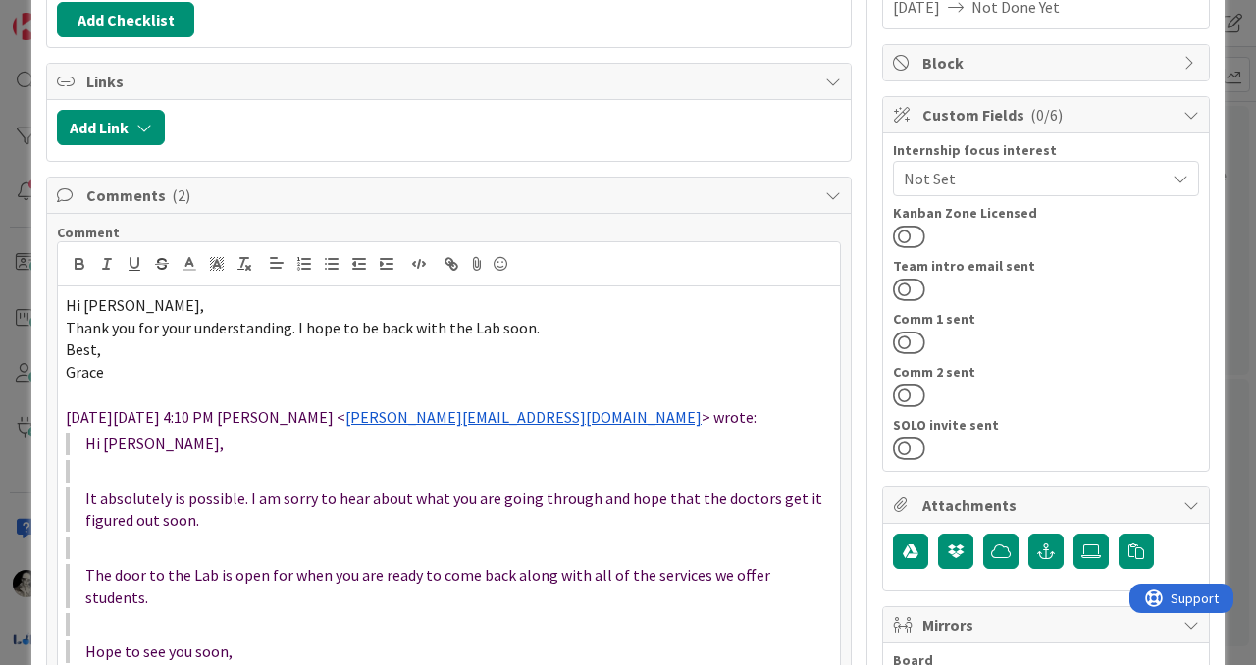
scroll to position [811, 0]
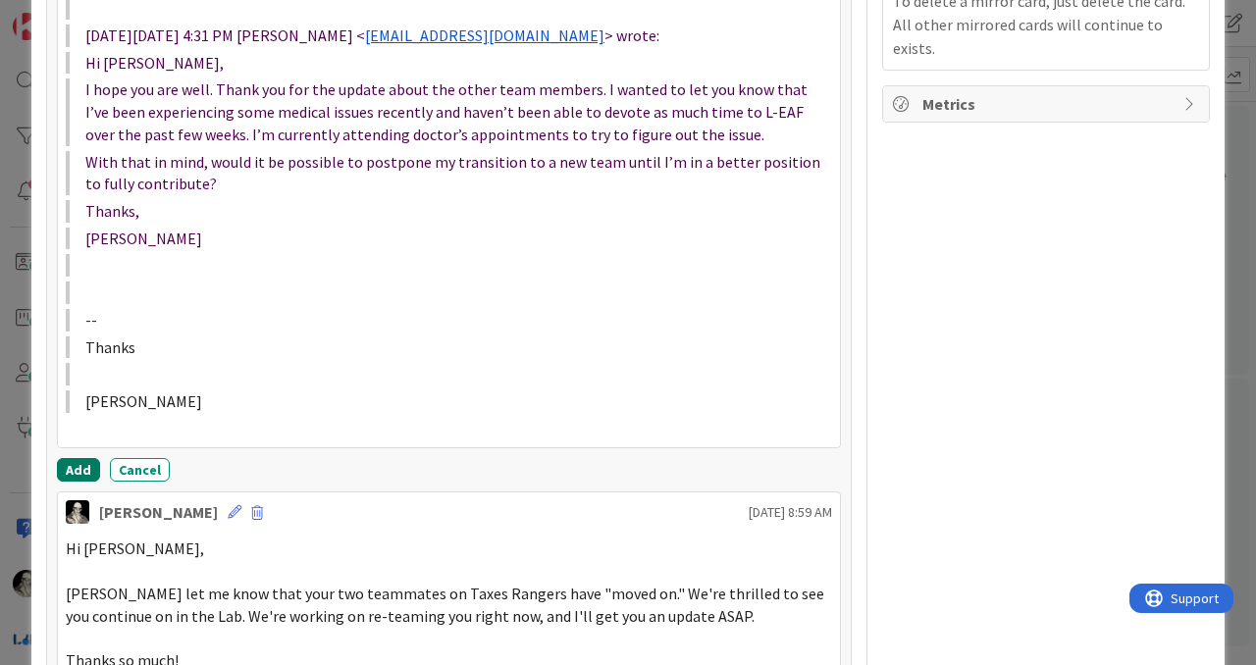
click at [68, 458] on button "Add" at bounding box center [78, 470] width 43 height 24
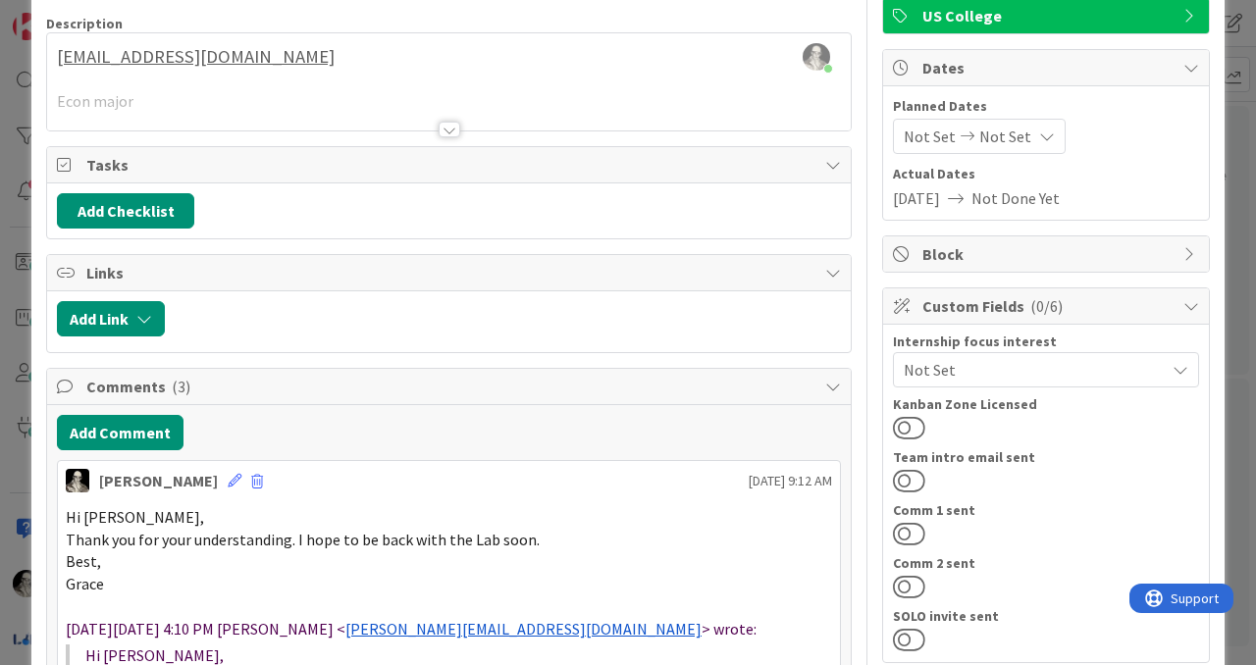
scroll to position [0, 0]
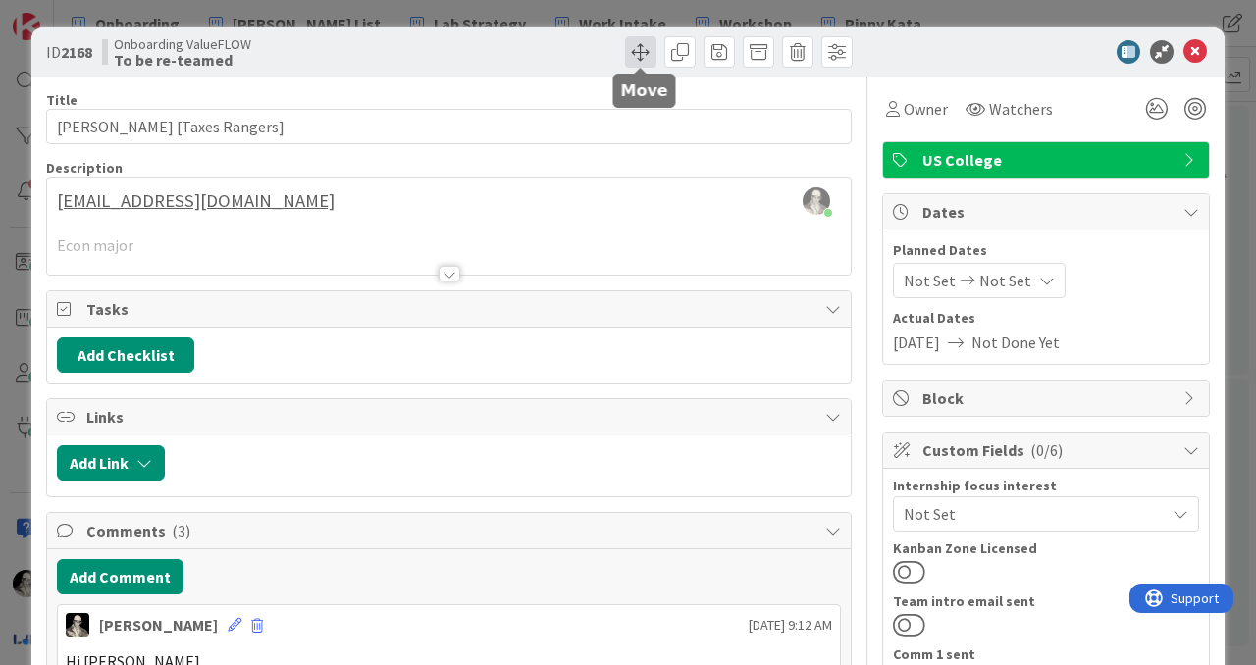
click at [637, 48] on span at bounding box center [640, 51] width 31 height 31
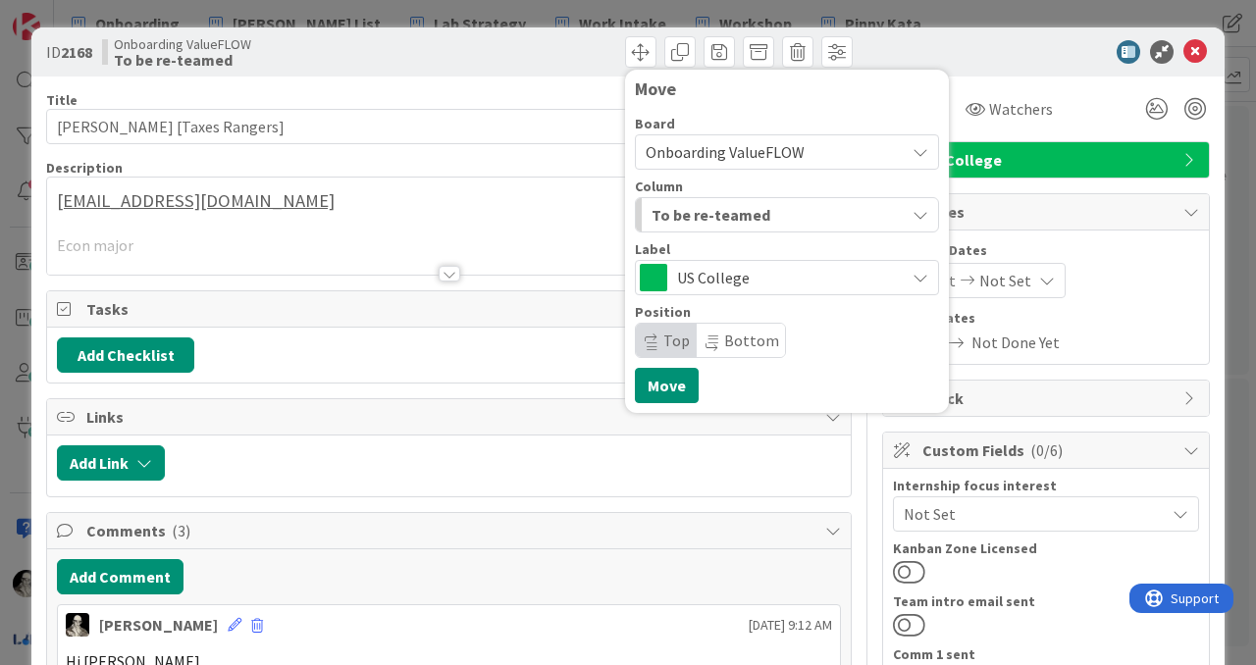
click at [710, 213] on span "To be re-teamed" at bounding box center [710, 215] width 119 height 26
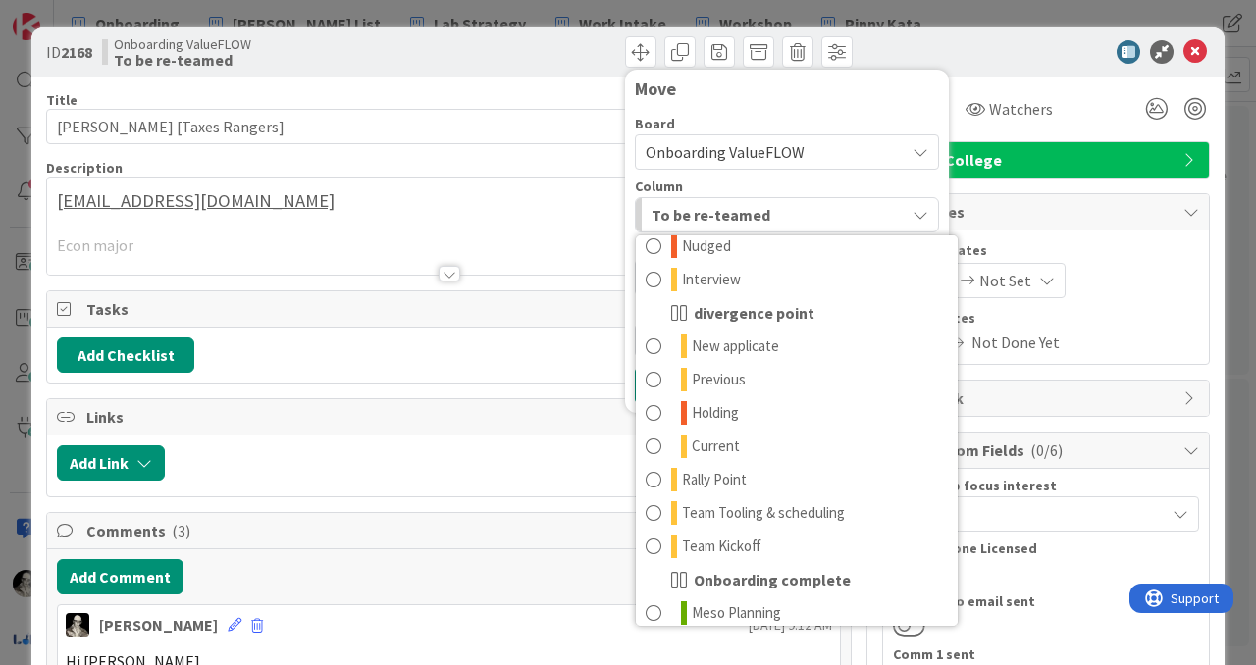
scroll to position [192, 0]
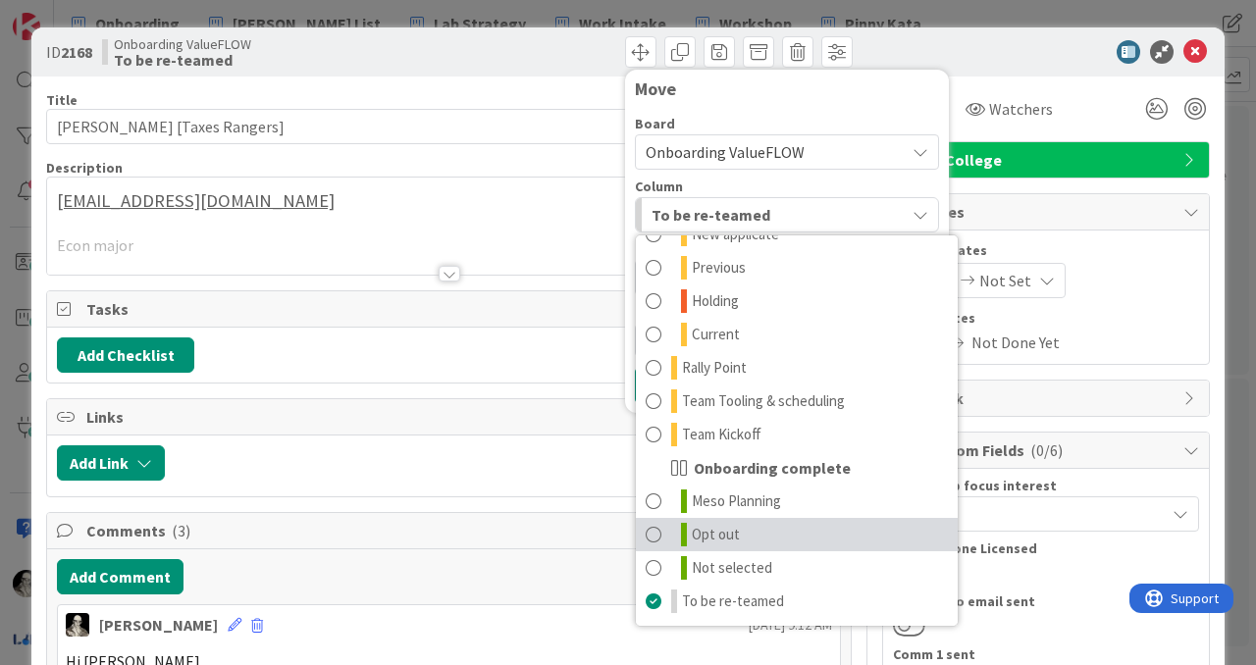
click at [652, 528] on span at bounding box center [653, 535] width 16 height 24
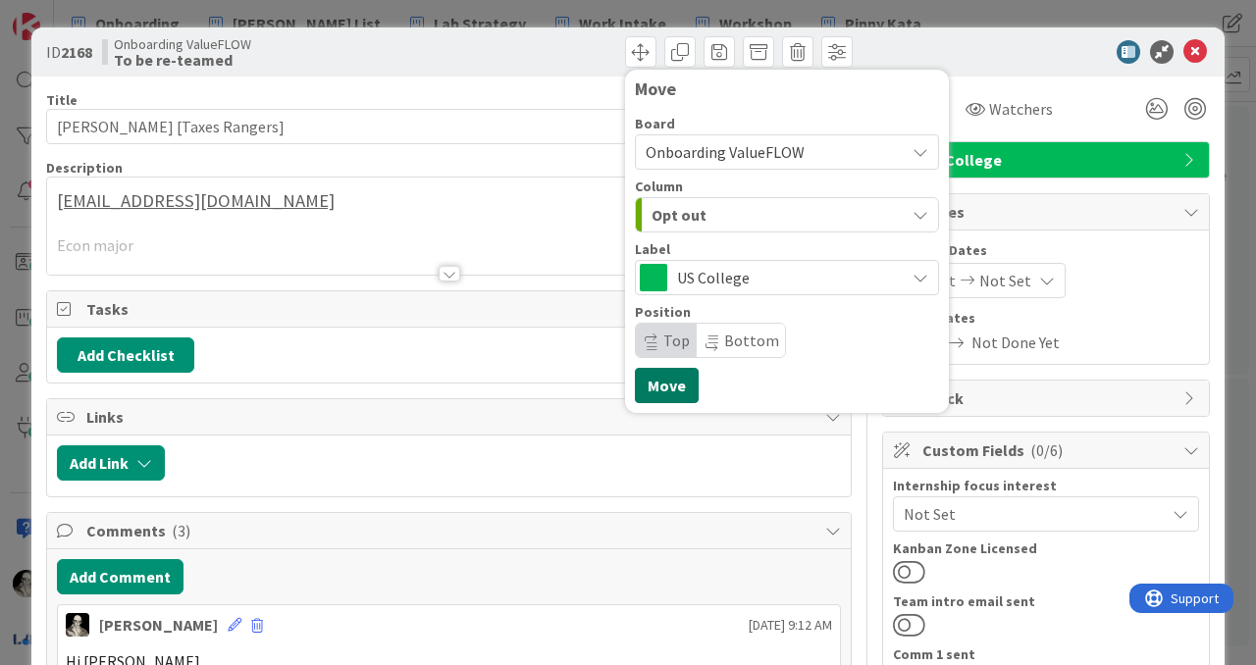
click at [666, 386] on button "Move" at bounding box center [667, 385] width 64 height 35
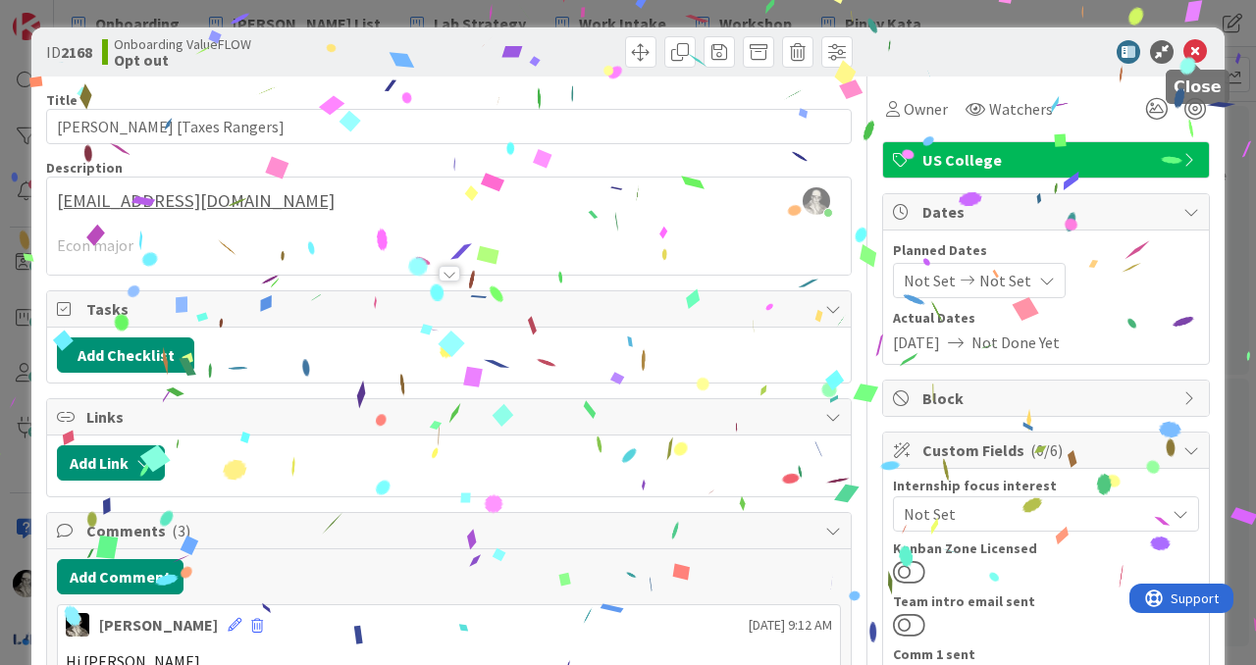
click at [1198, 47] on icon at bounding box center [1195, 52] width 24 height 24
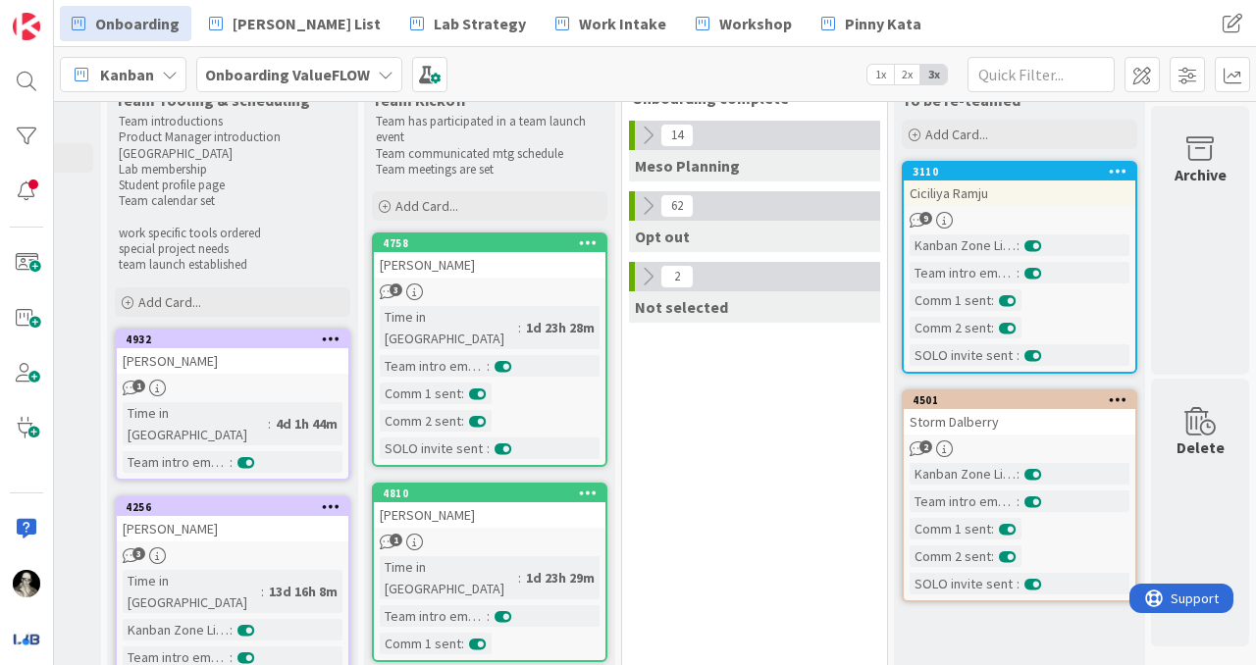
scroll to position [71, 1512]
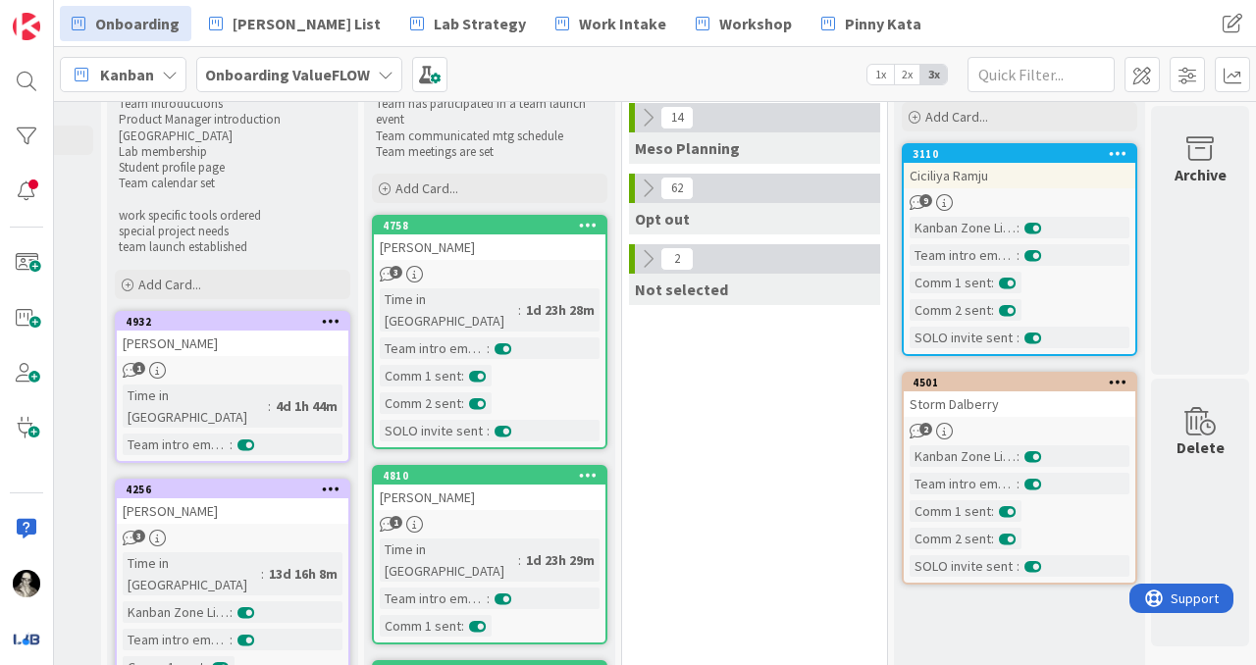
click at [1088, 180] on div "Ciciliya Ramju" at bounding box center [1018, 176] width 231 height 26
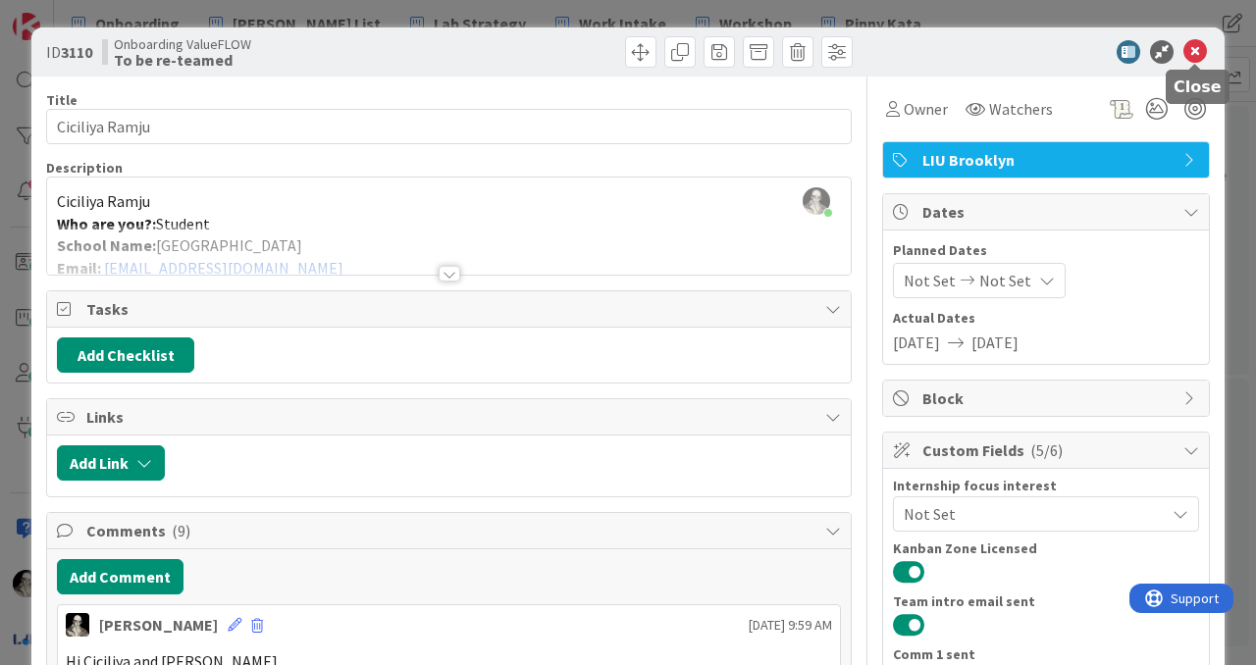
click at [1193, 48] on icon at bounding box center [1195, 52] width 24 height 24
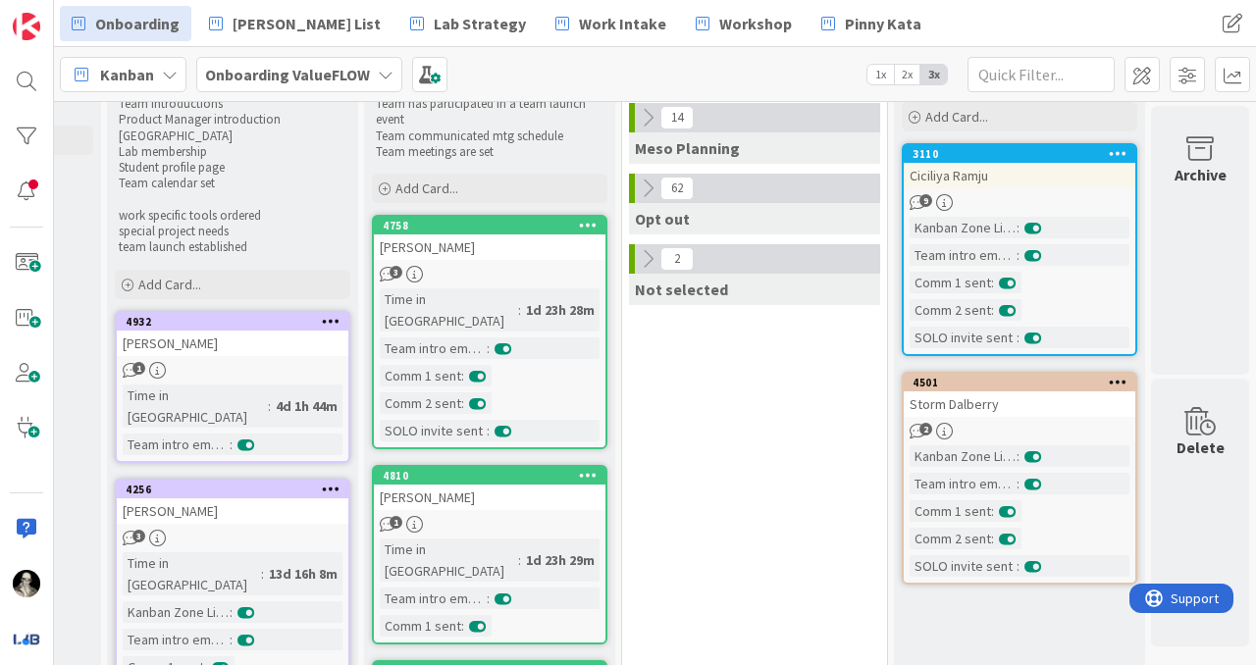
click at [1031, 401] on div "Storm Dalberry" at bounding box center [1018, 404] width 231 height 26
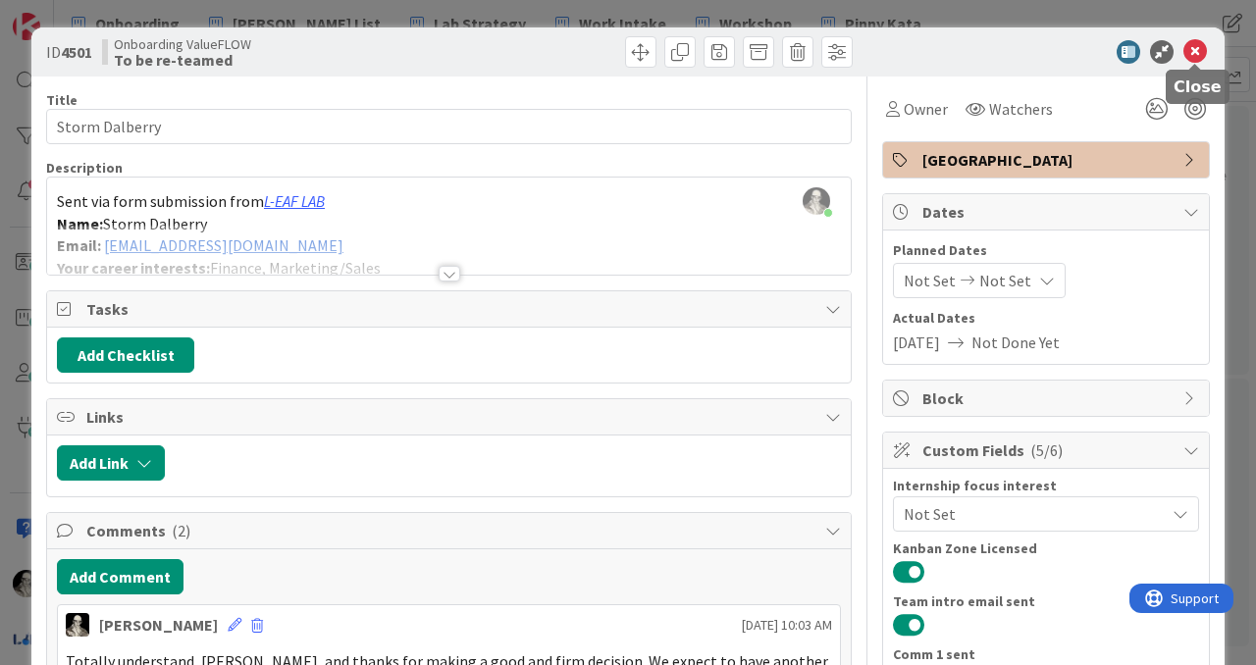
click at [1204, 46] on icon at bounding box center [1195, 52] width 24 height 24
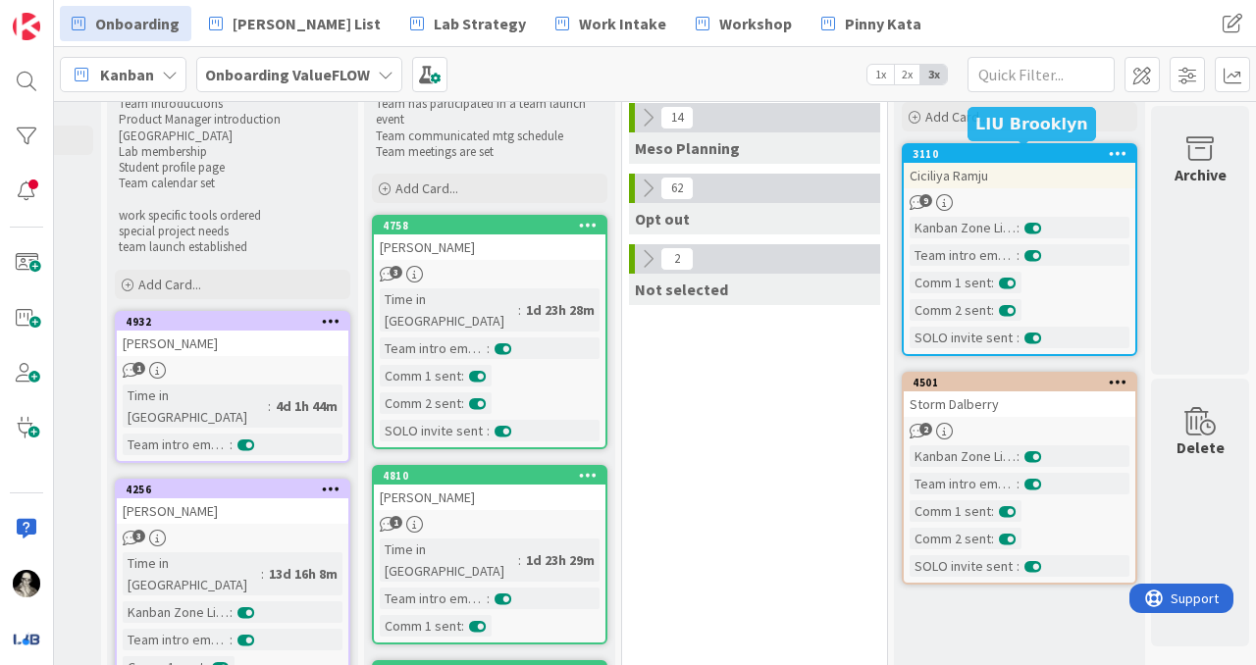
click at [1055, 177] on div "Ciciliya Ramju" at bounding box center [1018, 176] width 231 height 26
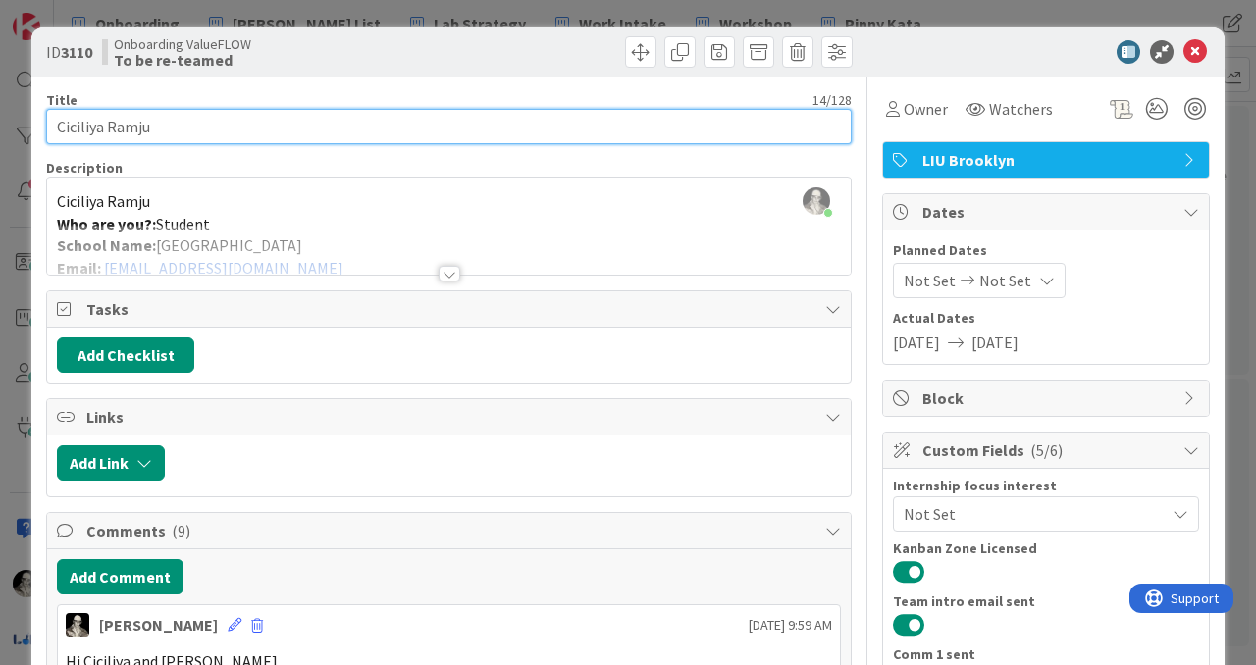
click at [83, 129] on input "Ciciliya Ramju" at bounding box center [448, 126] width 805 height 35
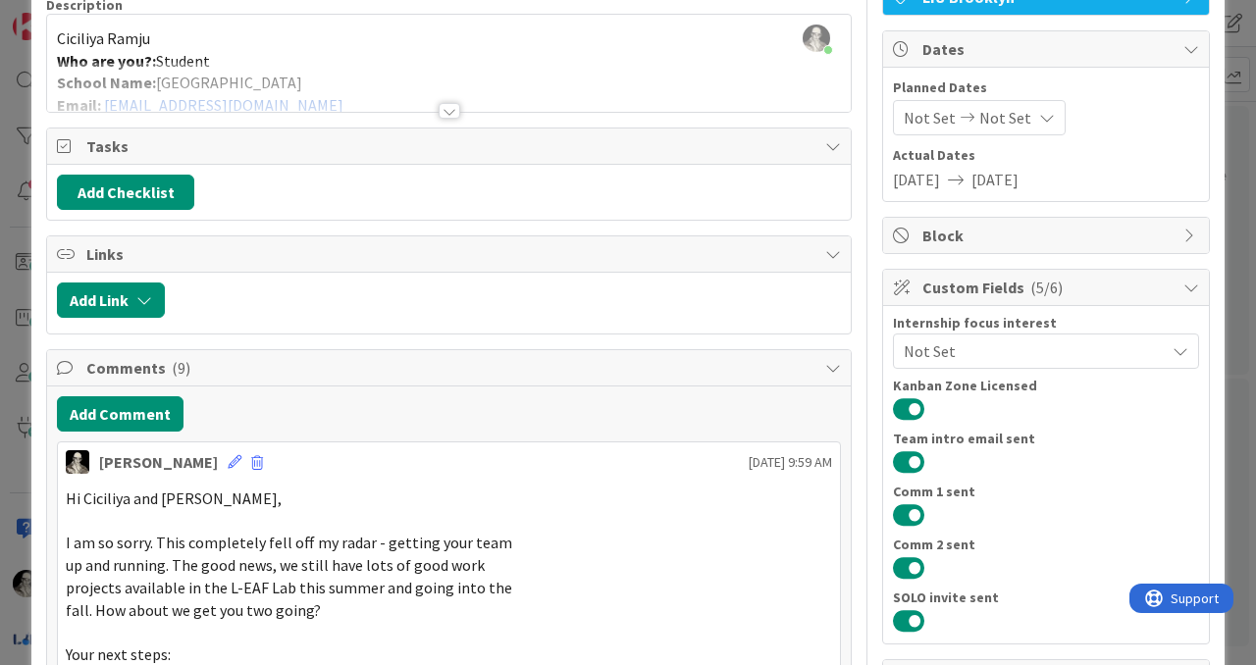
scroll to position [170, 0]
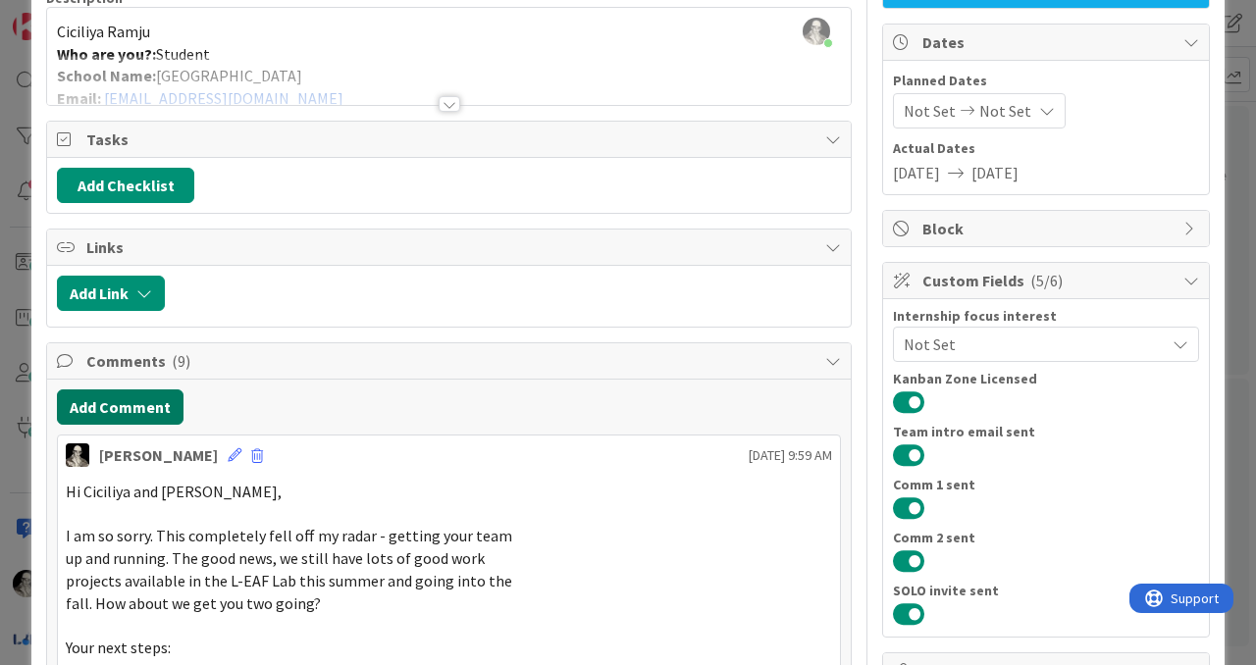
click at [155, 393] on button "Add Comment" at bounding box center [120, 406] width 127 height 35
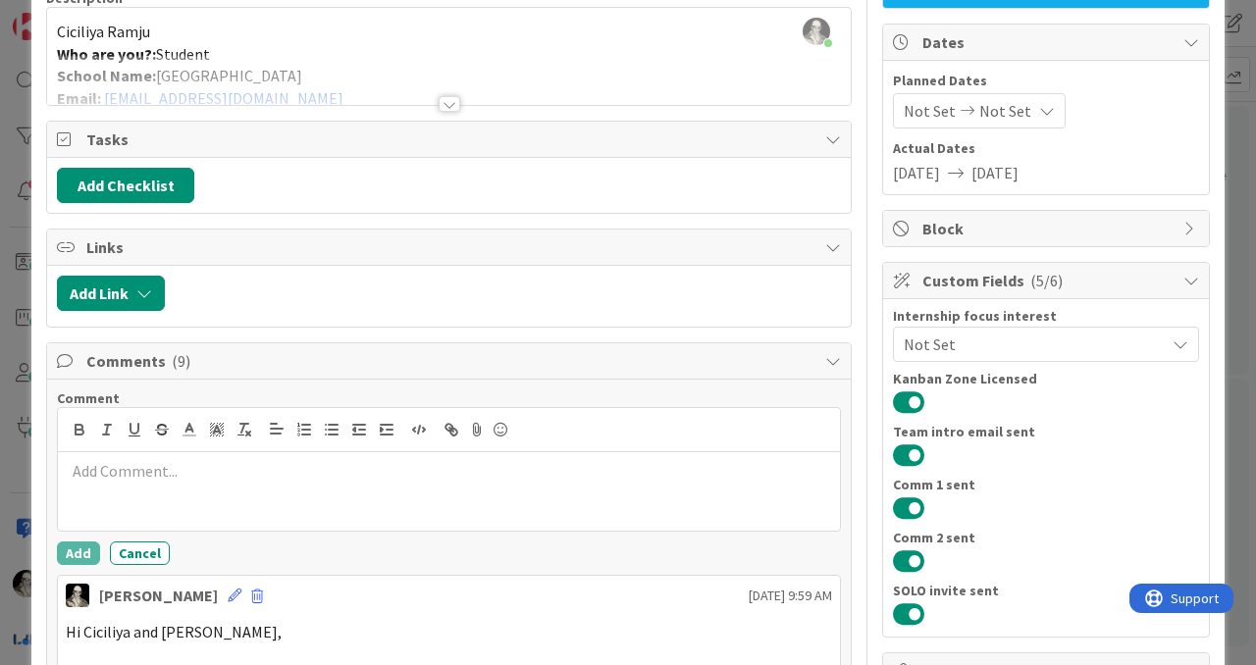
click at [181, 482] on p at bounding box center [449, 471] width 766 height 23
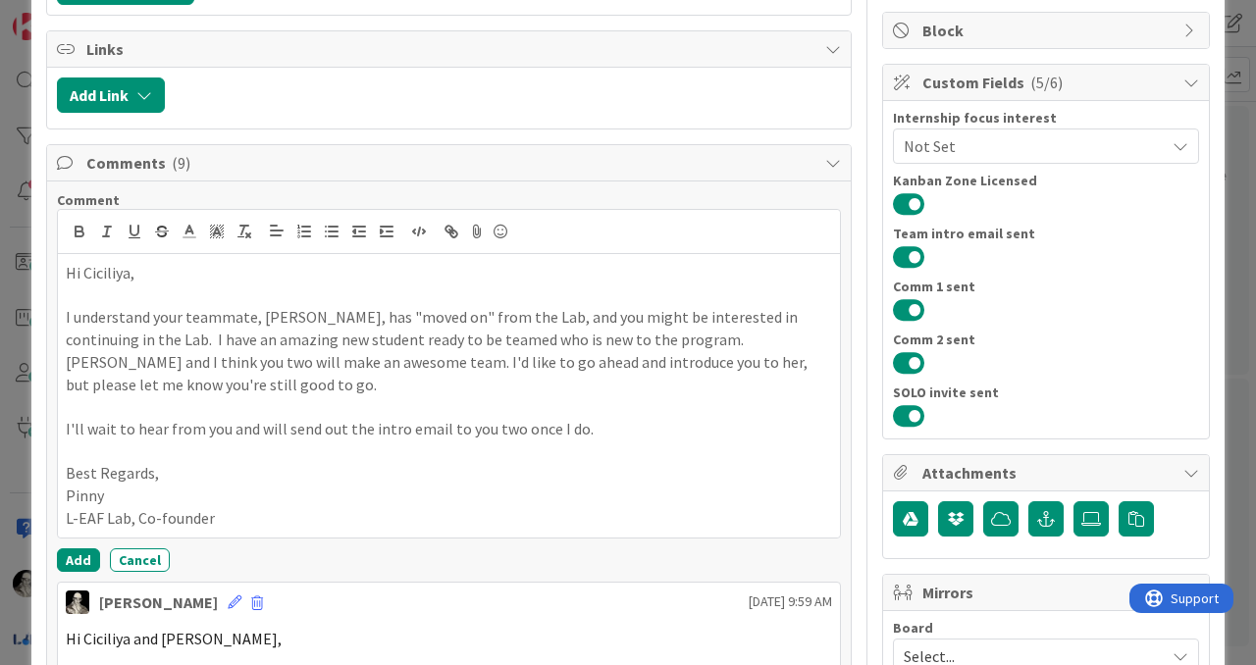
scroll to position [372, 0]
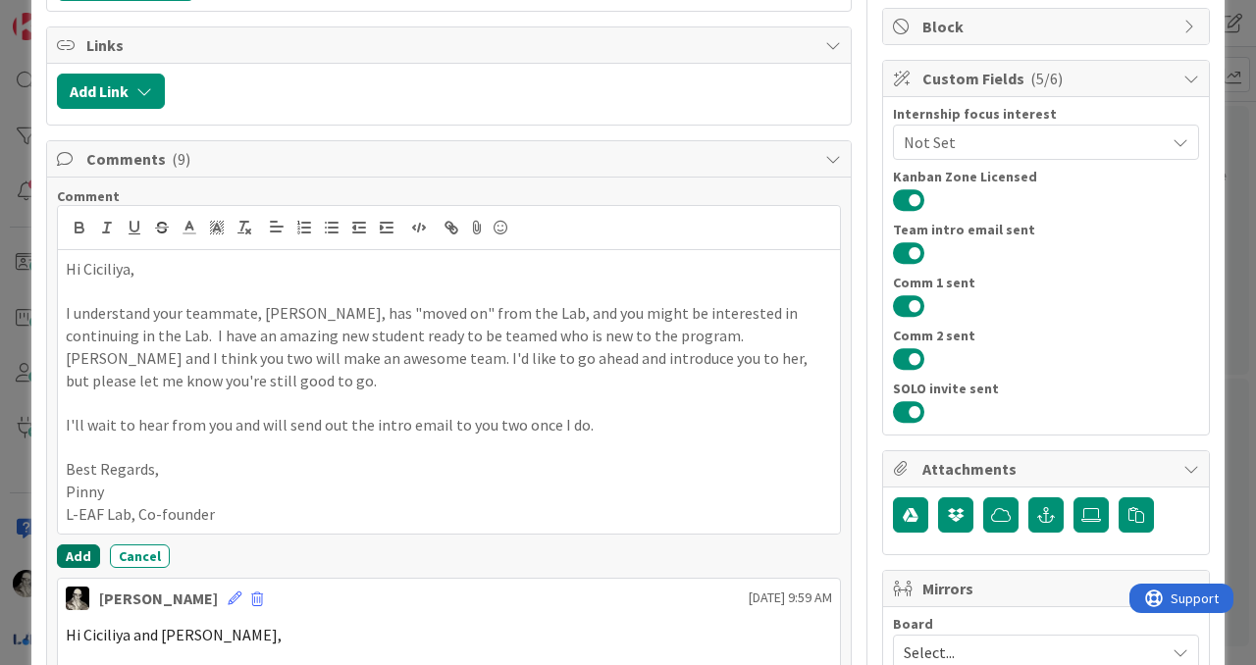
click at [61, 544] on button "Add" at bounding box center [78, 556] width 43 height 24
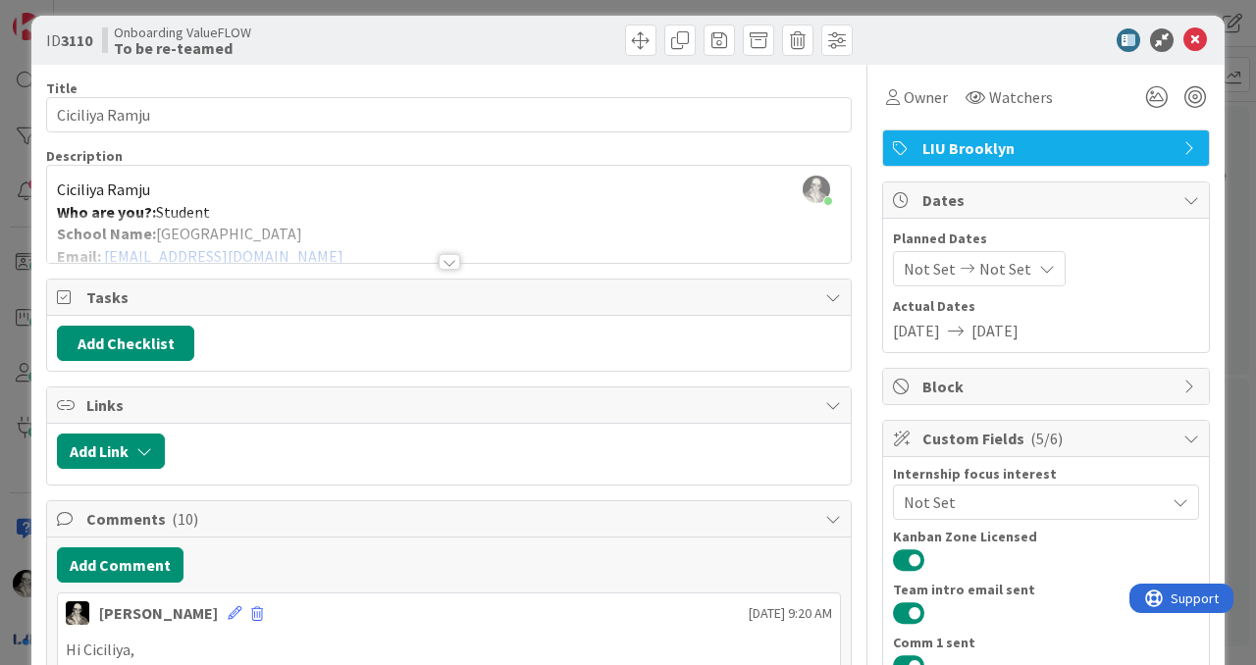
scroll to position [0, 0]
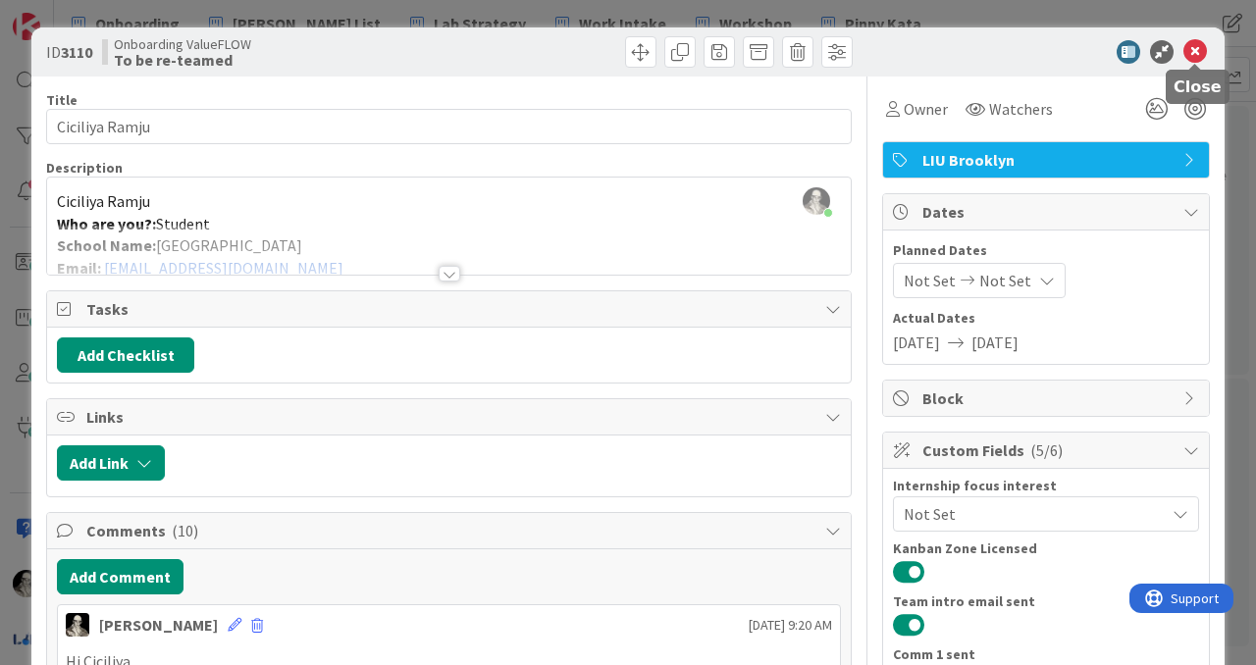
click at [1200, 50] on icon at bounding box center [1195, 52] width 24 height 24
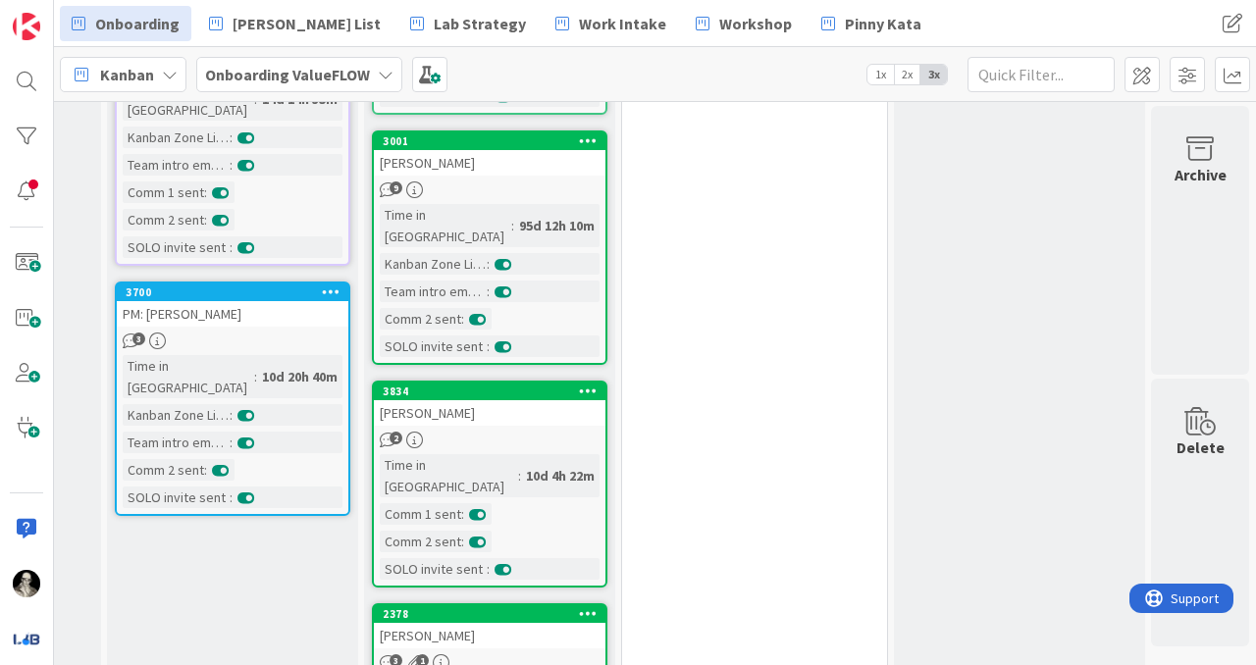
scroll to position [837, 1512]
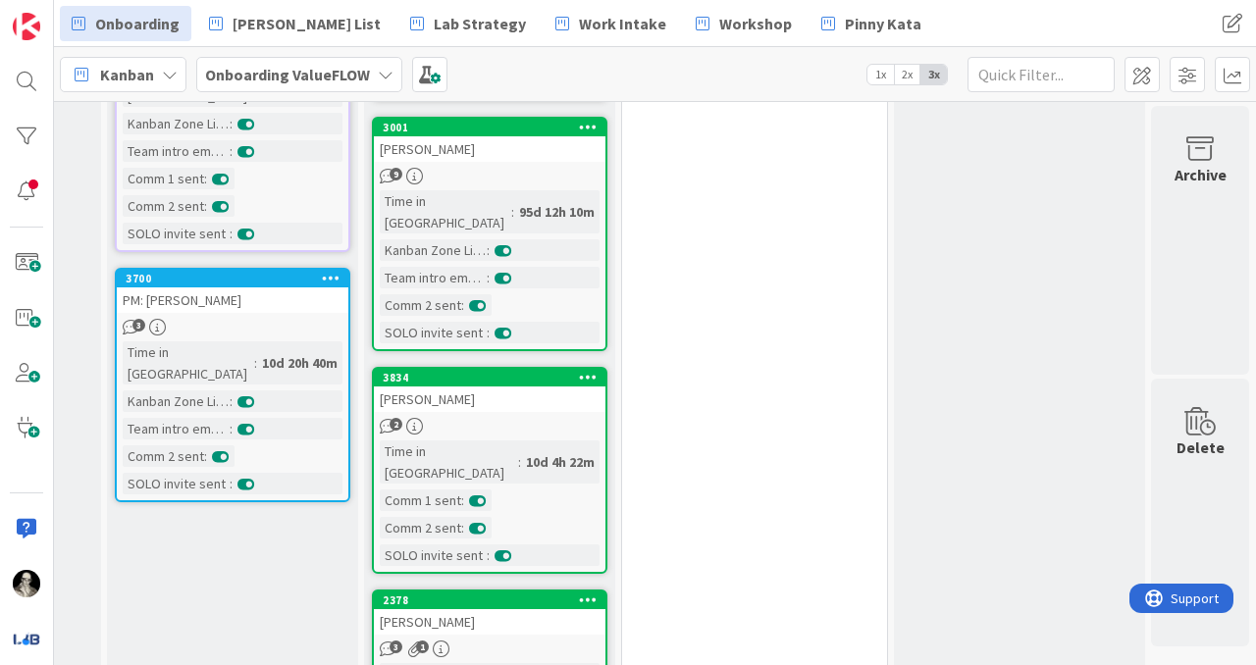
click at [555, 609] on div "[PERSON_NAME]" at bounding box center [489, 622] width 231 height 26
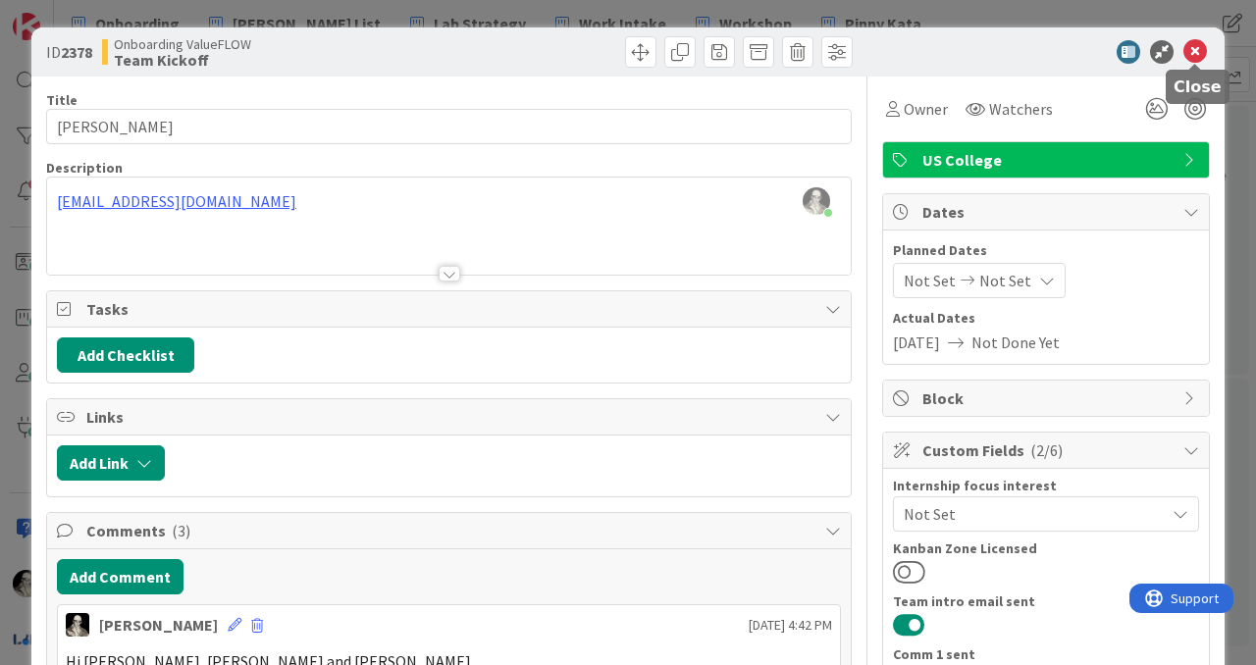
click at [1194, 52] on icon at bounding box center [1195, 52] width 24 height 24
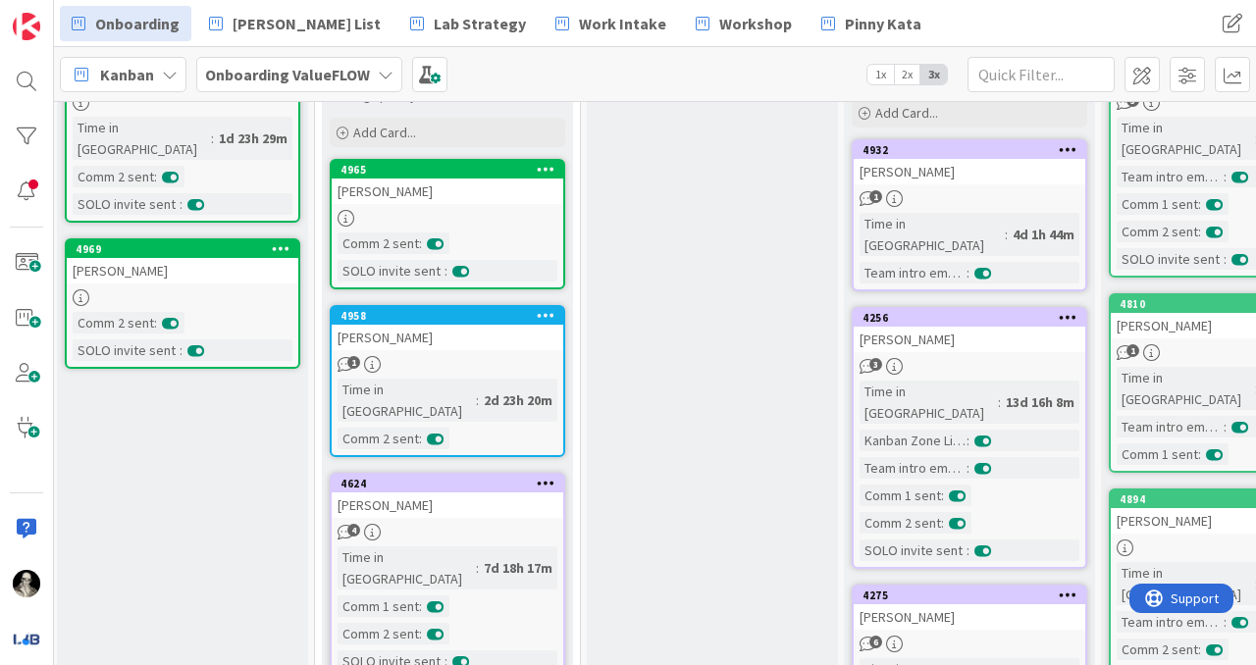
scroll to position [0, 775]
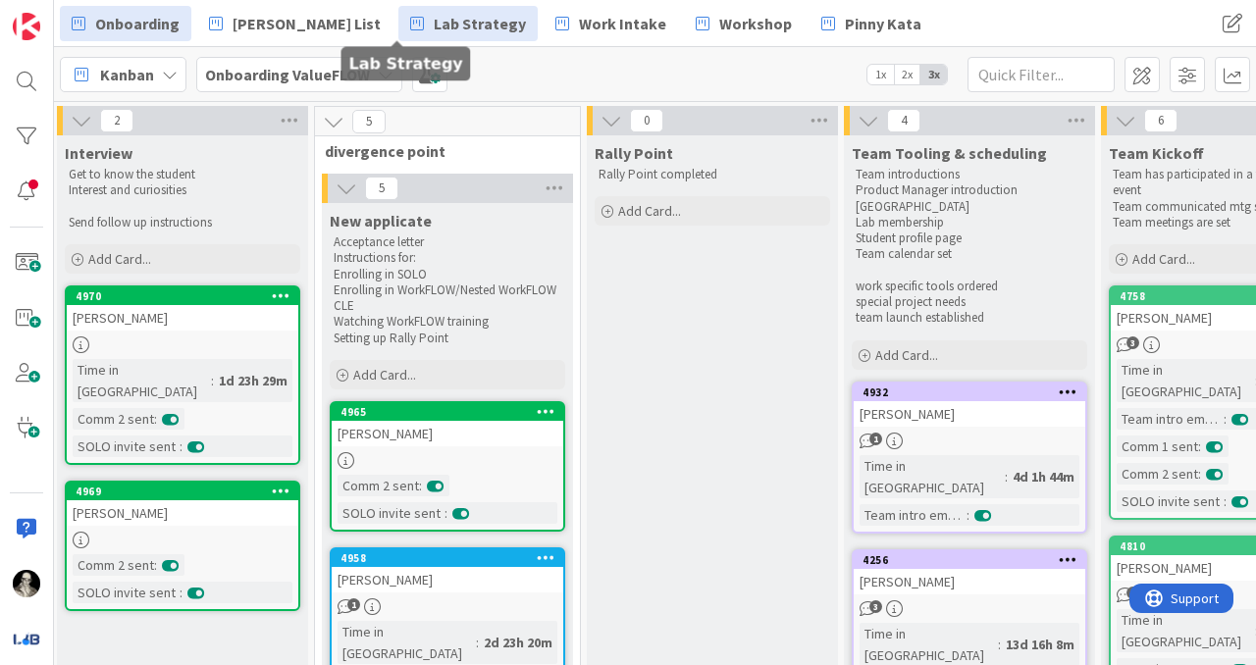
click at [434, 16] on span "Lab Strategy" at bounding box center [480, 24] width 92 height 24
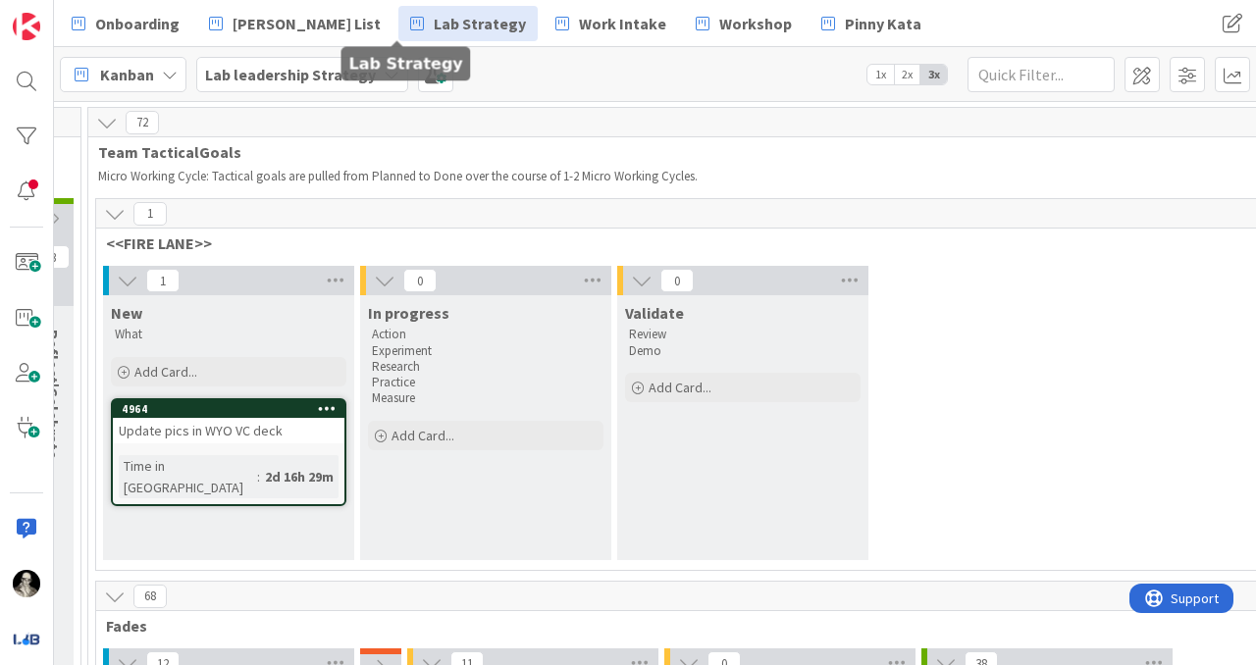
scroll to position [0, 2351]
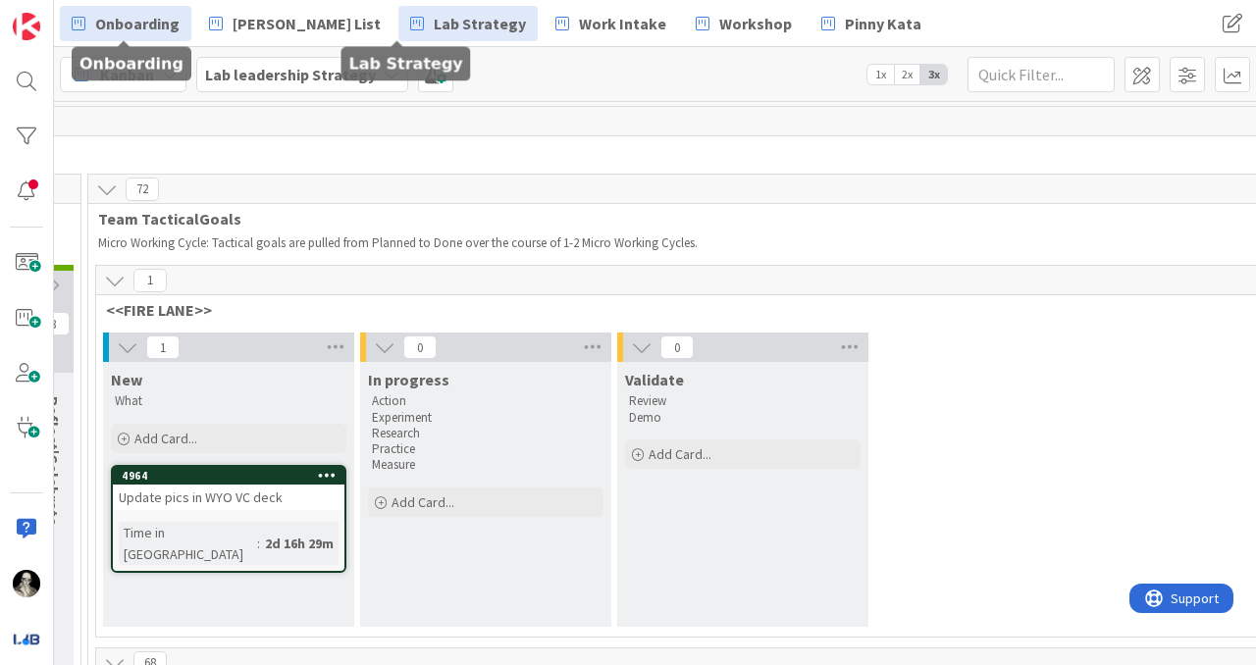
click at [141, 29] on span "Onboarding" at bounding box center [137, 24] width 84 height 24
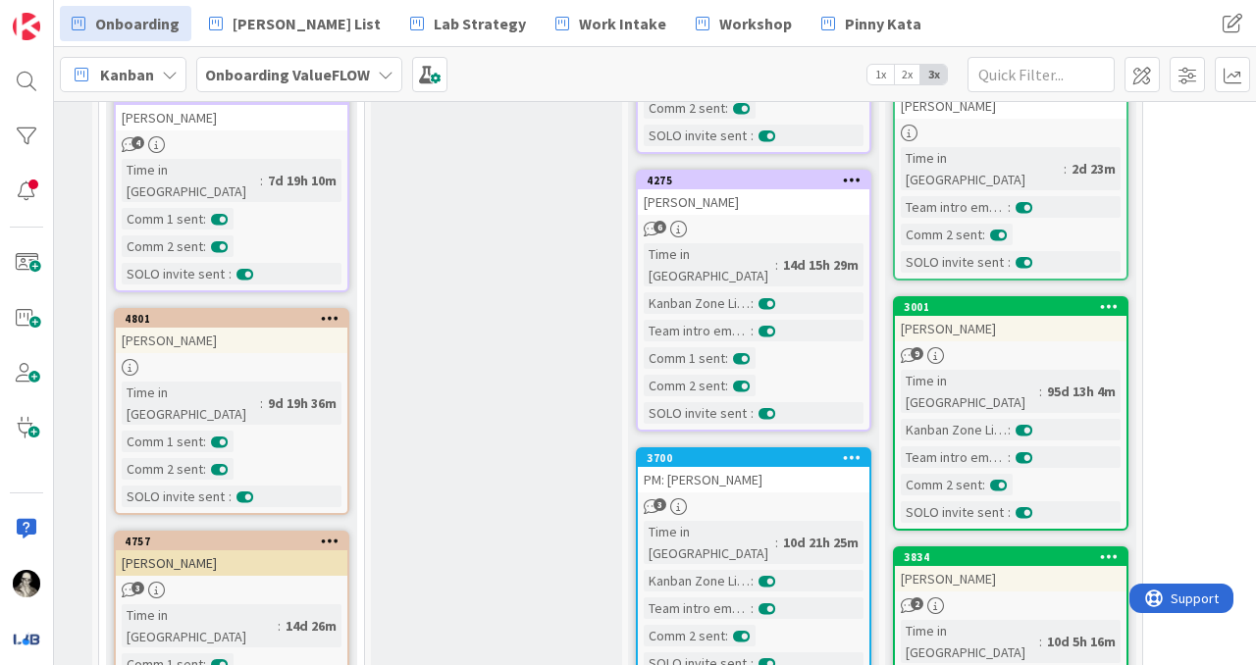
scroll to position [644, 991]
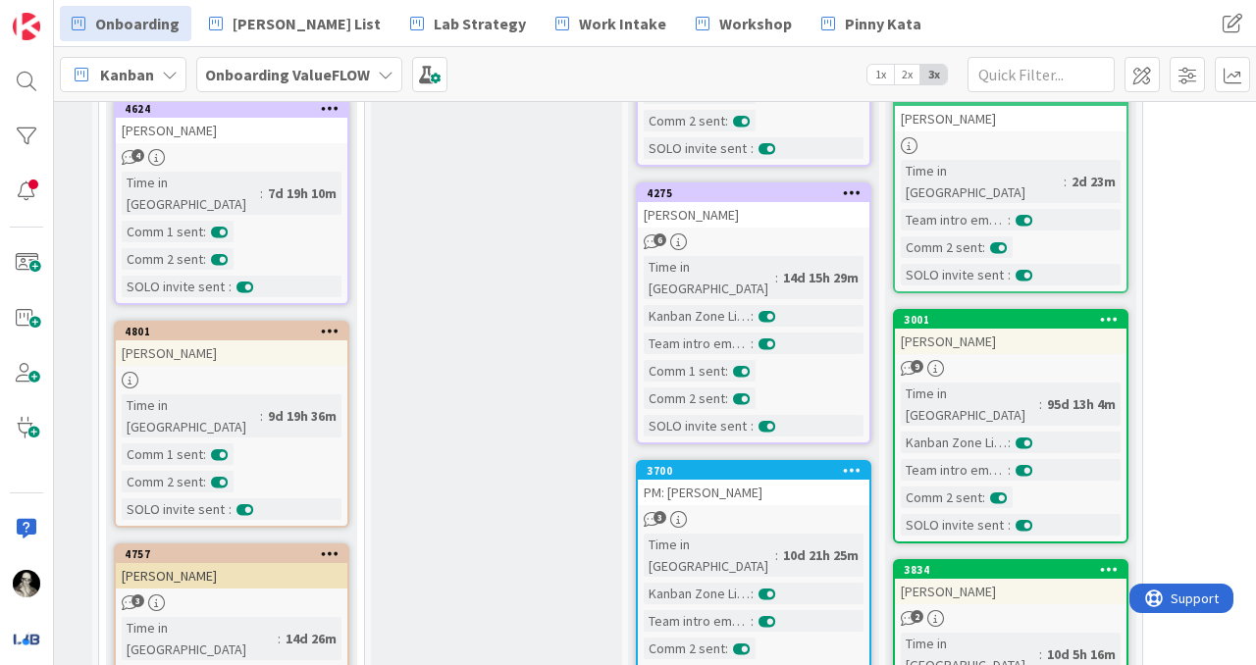
click at [808, 480] on div "PM: [PERSON_NAME]" at bounding box center [753, 493] width 231 height 26
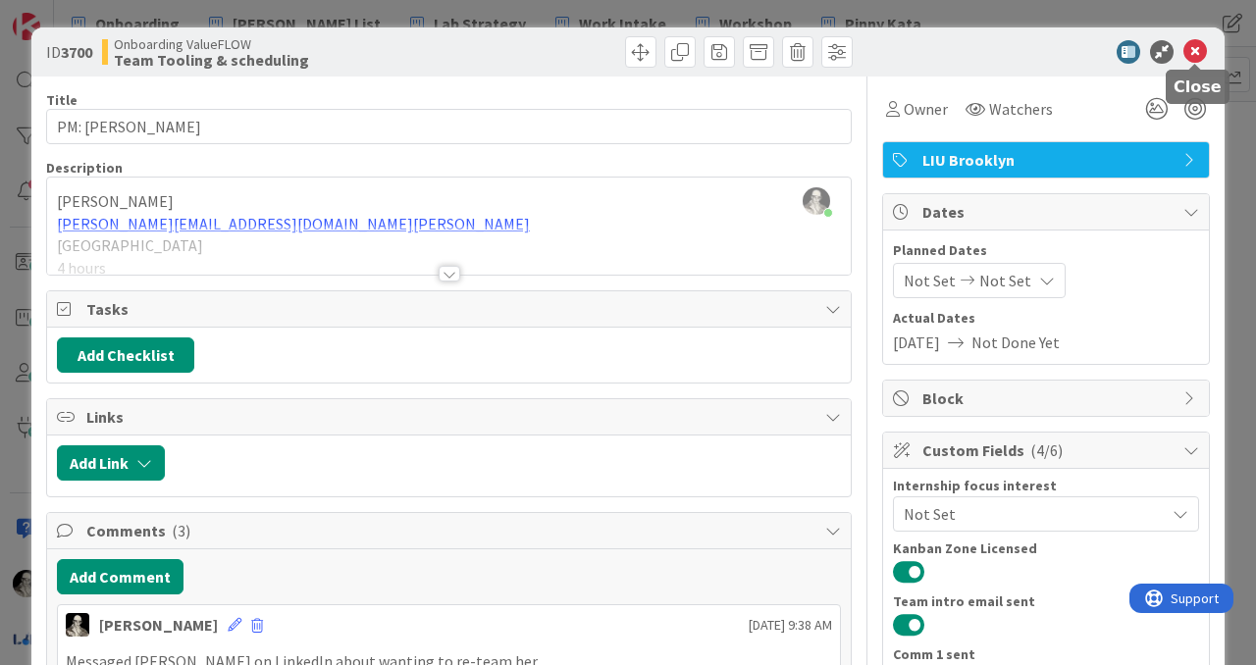
click at [1197, 49] on icon at bounding box center [1195, 52] width 24 height 24
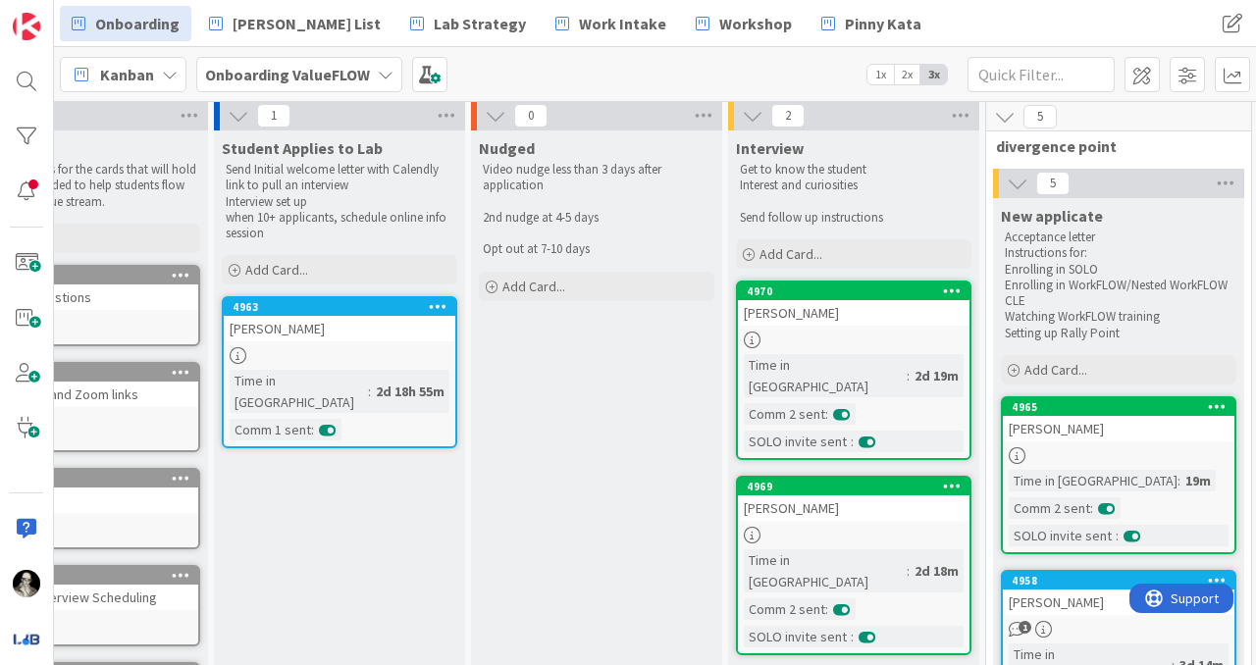
scroll to position [0, 104]
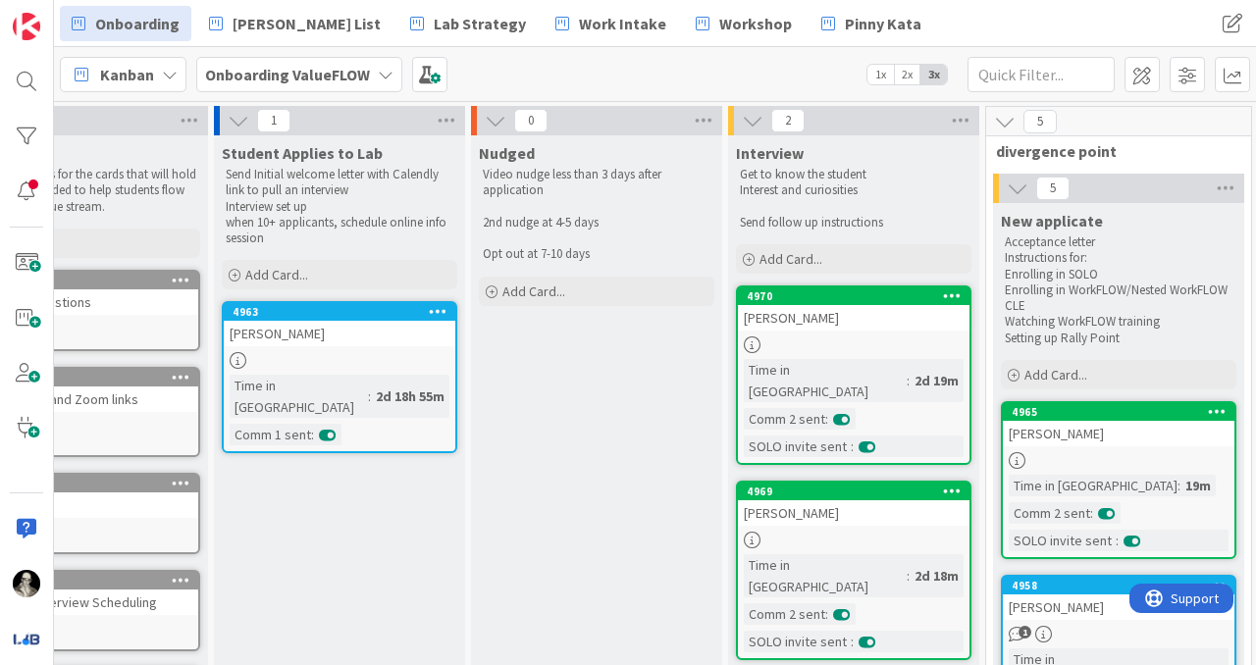
click at [348, 334] on div "[PERSON_NAME]" at bounding box center [339, 334] width 231 height 26
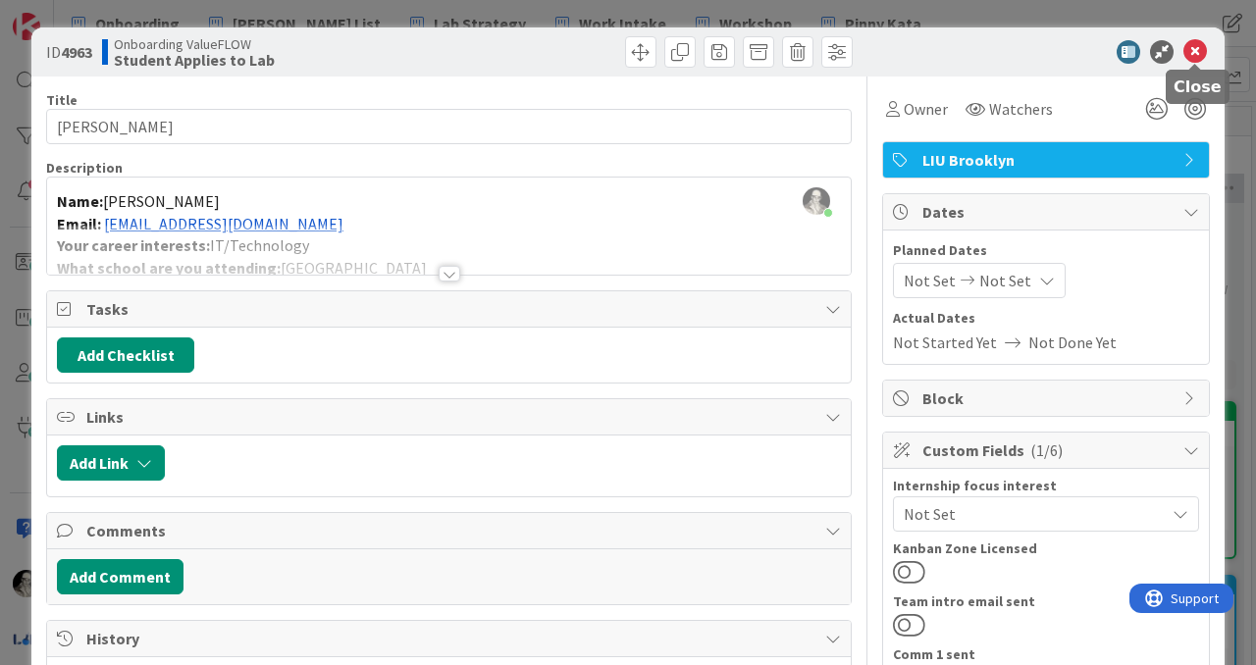
click at [1201, 47] on icon at bounding box center [1195, 52] width 24 height 24
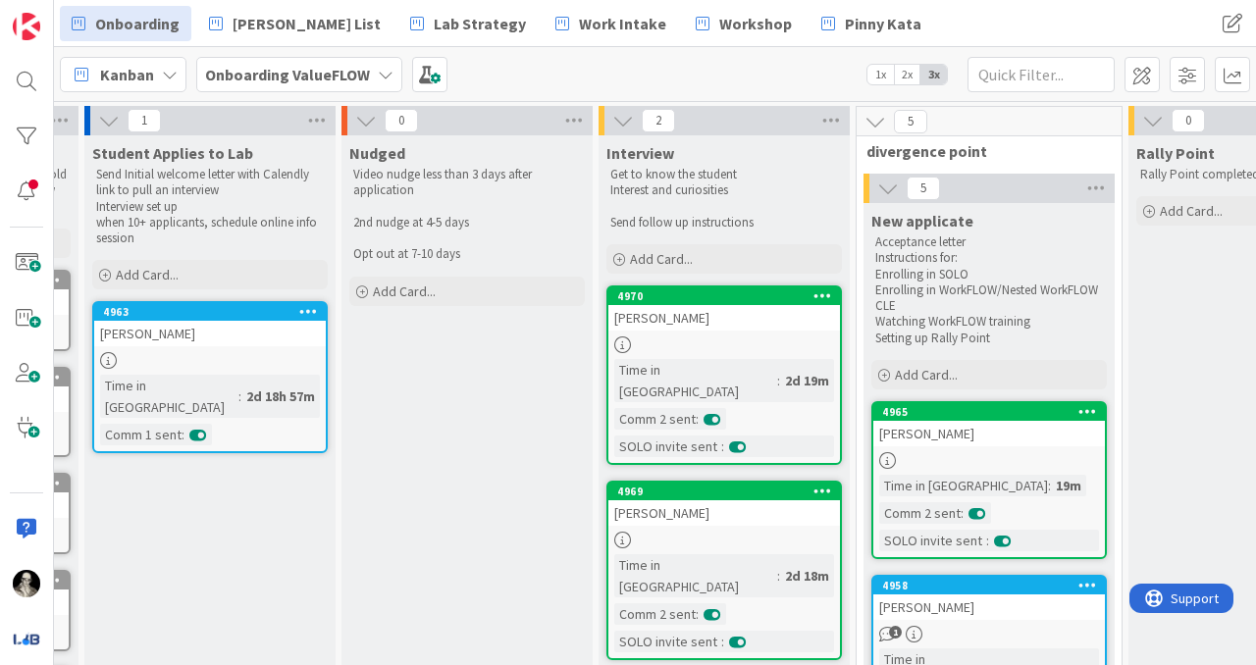
scroll to position [0, 239]
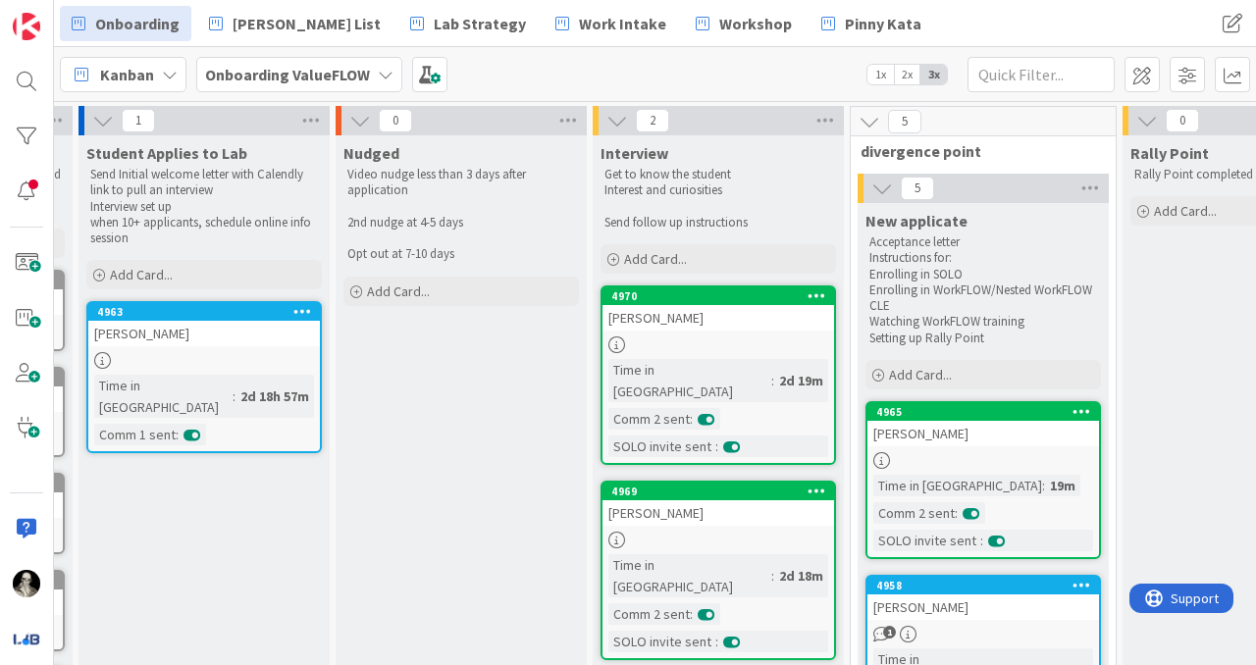
click at [755, 347] on div at bounding box center [717, 344] width 231 height 17
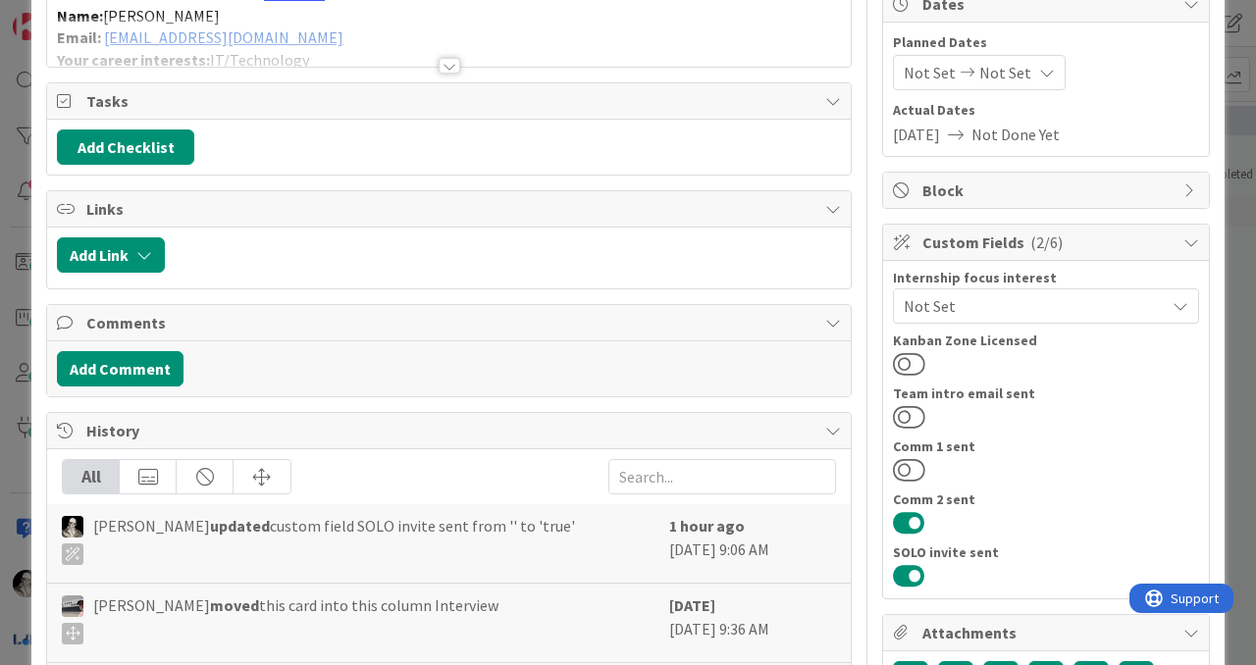
scroll to position [213, 0]
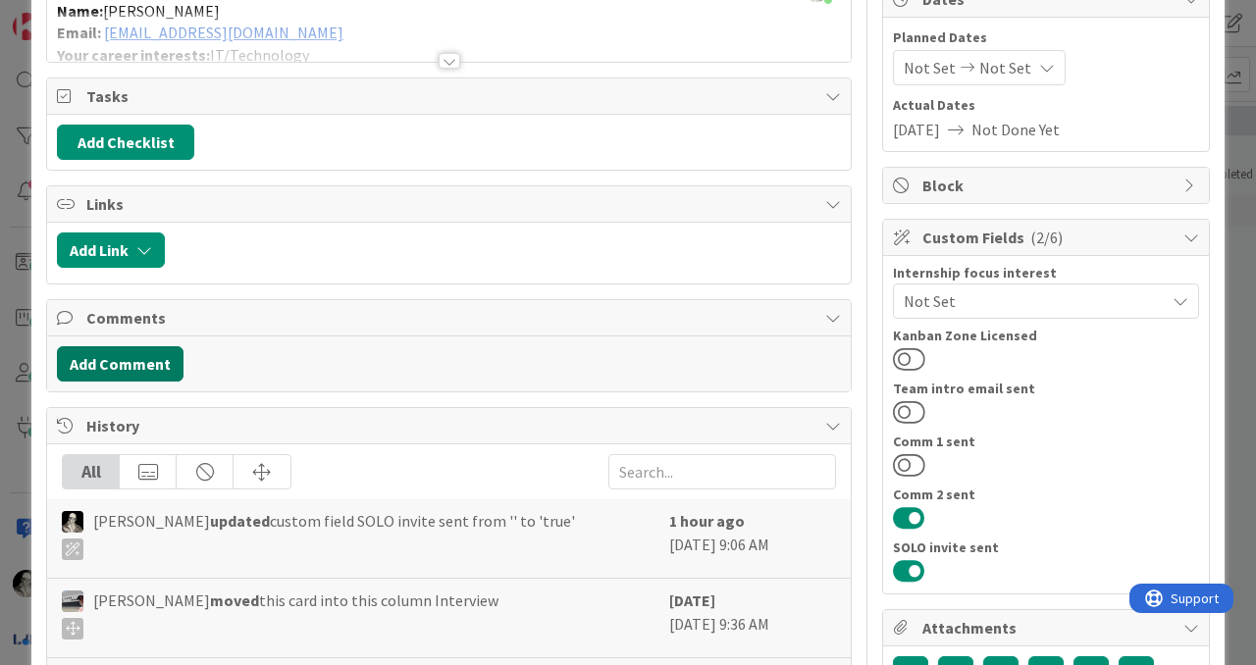
click at [157, 352] on button "Add Comment" at bounding box center [120, 363] width 127 height 35
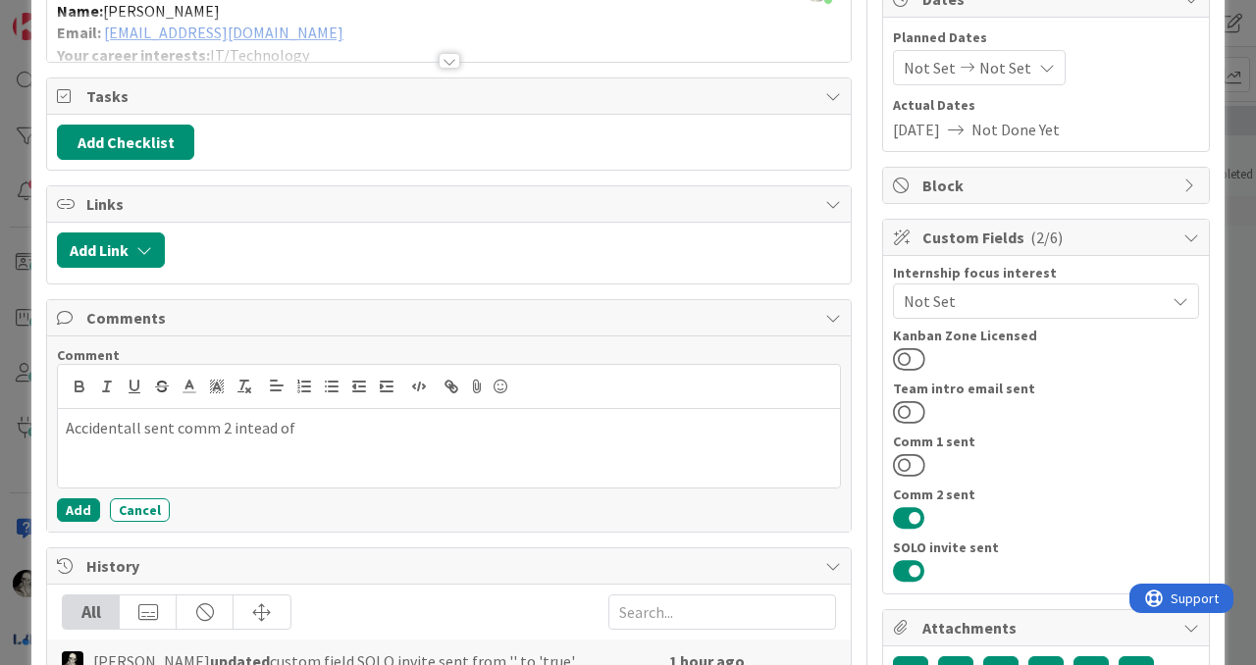
click at [239, 423] on p "Accidentall sent comm 2 intead of" at bounding box center [449, 428] width 766 height 23
click at [299, 432] on p "Accidentall sent comm 2 instead of" at bounding box center [449, 428] width 766 height 23
click at [122, 429] on p "Accidentall sent comm 2 instead of" at bounding box center [449, 428] width 766 height 23
click at [358, 428] on p "Accidentally sent comm 2 instead of" at bounding box center [449, 428] width 766 height 23
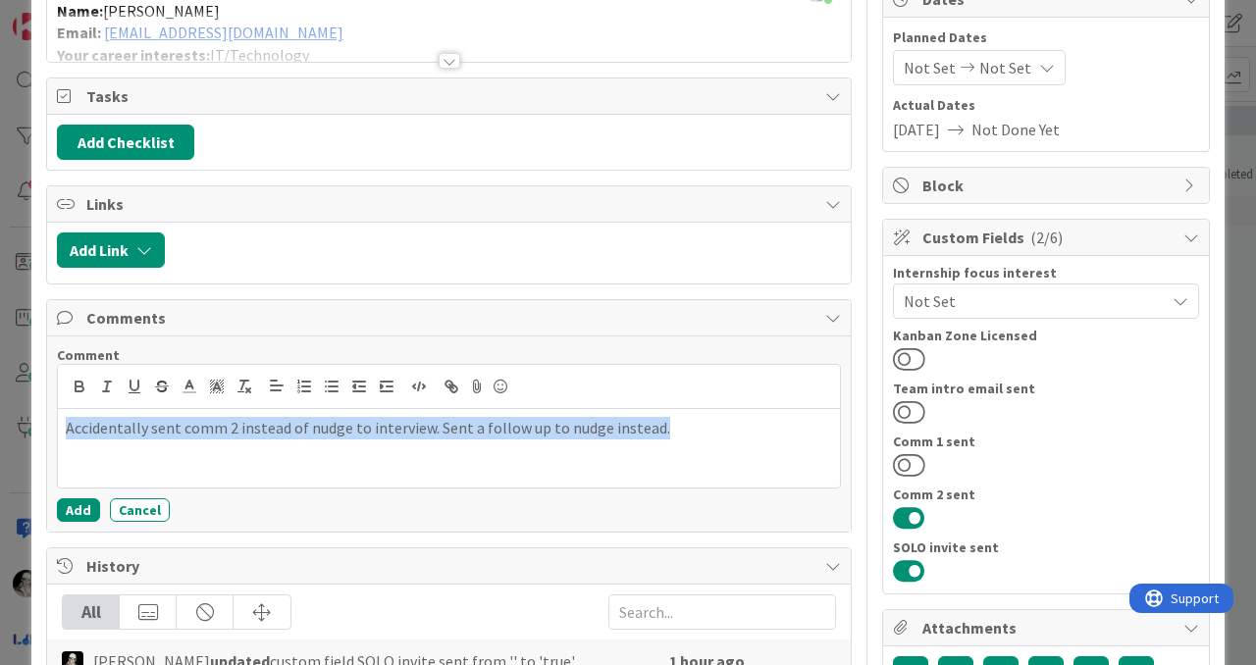
drag, startPoint x: 675, startPoint y: 436, endPoint x: 113, endPoint y: 406, distance: 562.8
click at [113, 406] on div "Accidentally sent comm 2 instead of nudge to interview. Sent a follow up to nud…" at bounding box center [449, 426] width 782 height 123
copy p "Accidentally sent comm 2 instead of nudge to interview. Sent a follow up to nud…"
click at [68, 504] on button "Add" at bounding box center [78, 510] width 43 height 24
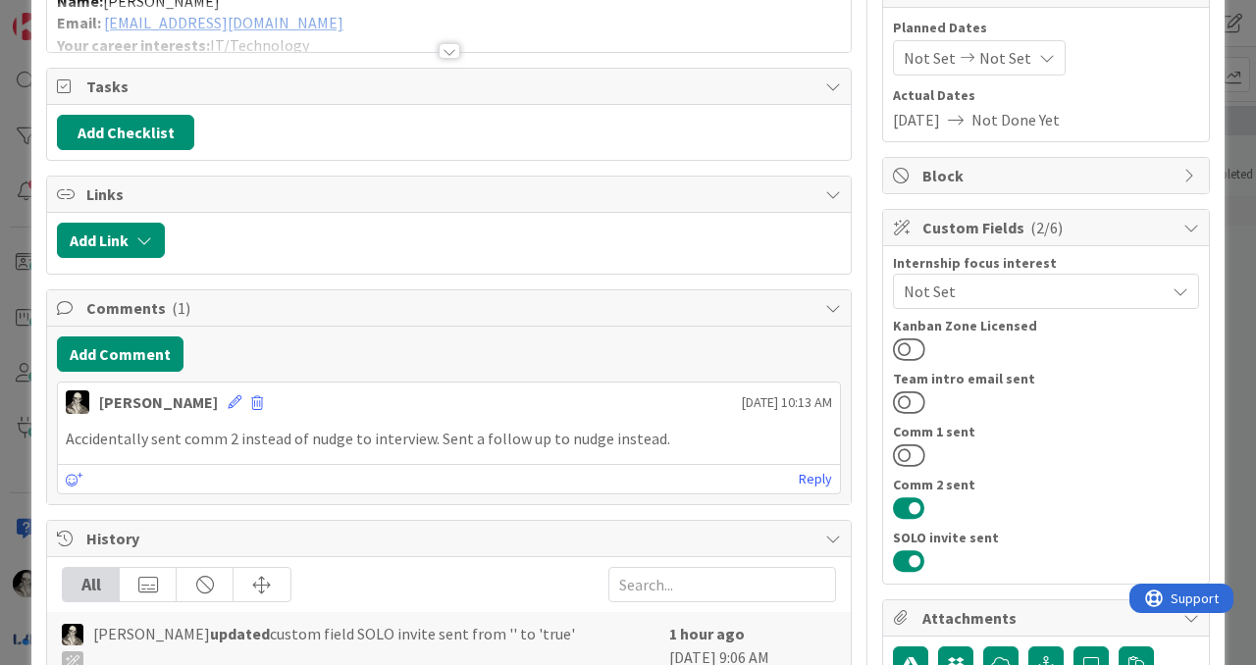
scroll to position [236, 0]
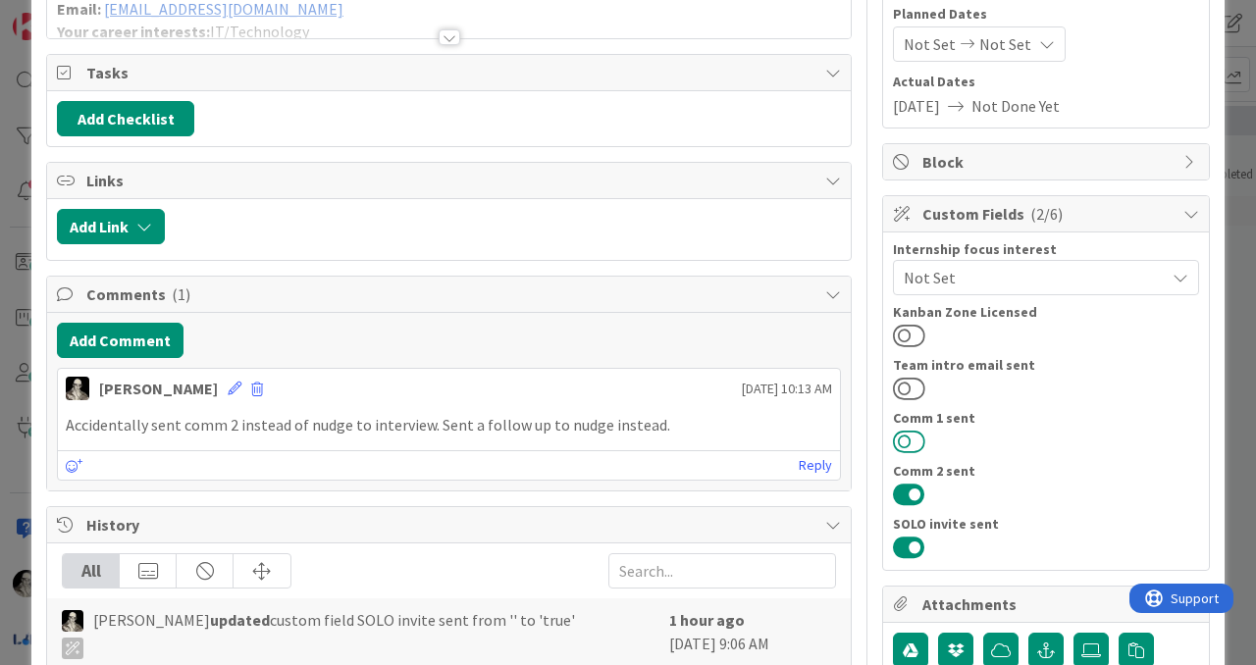
click at [907, 430] on button at bounding box center [909, 442] width 32 height 26
click at [911, 497] on button at bounding box center [909, 495] width 32 height 26
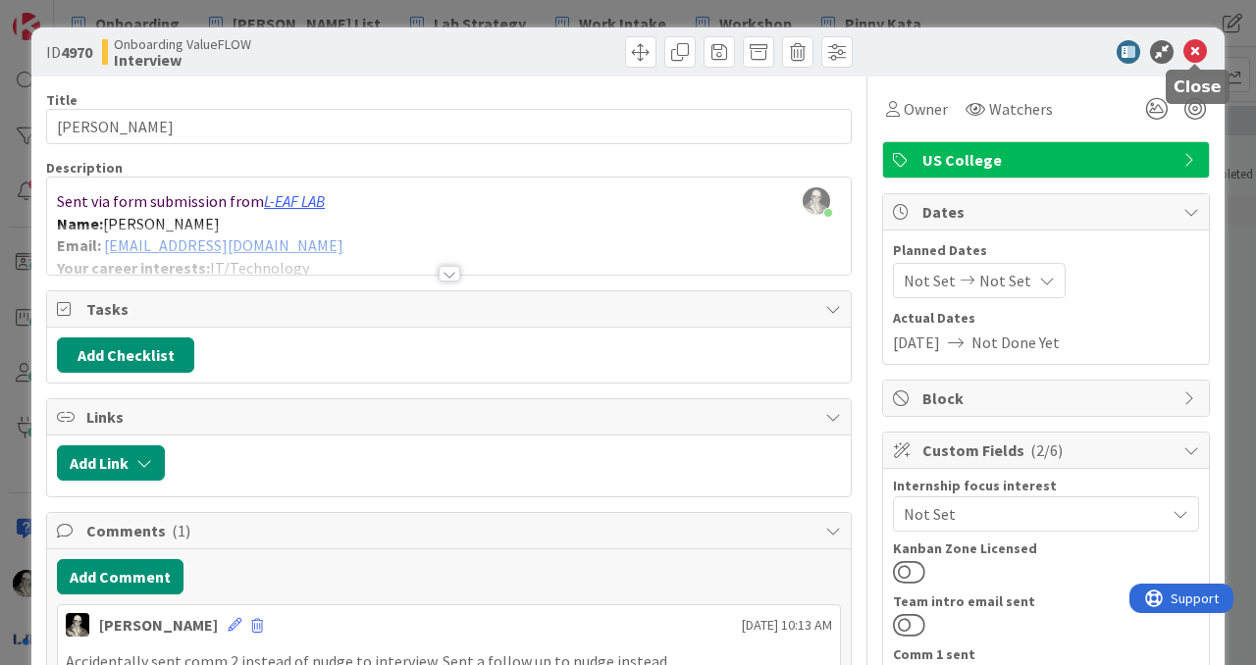
click at [1194, 49] on icon at bounding box center [1195, 52] width 24 height 24
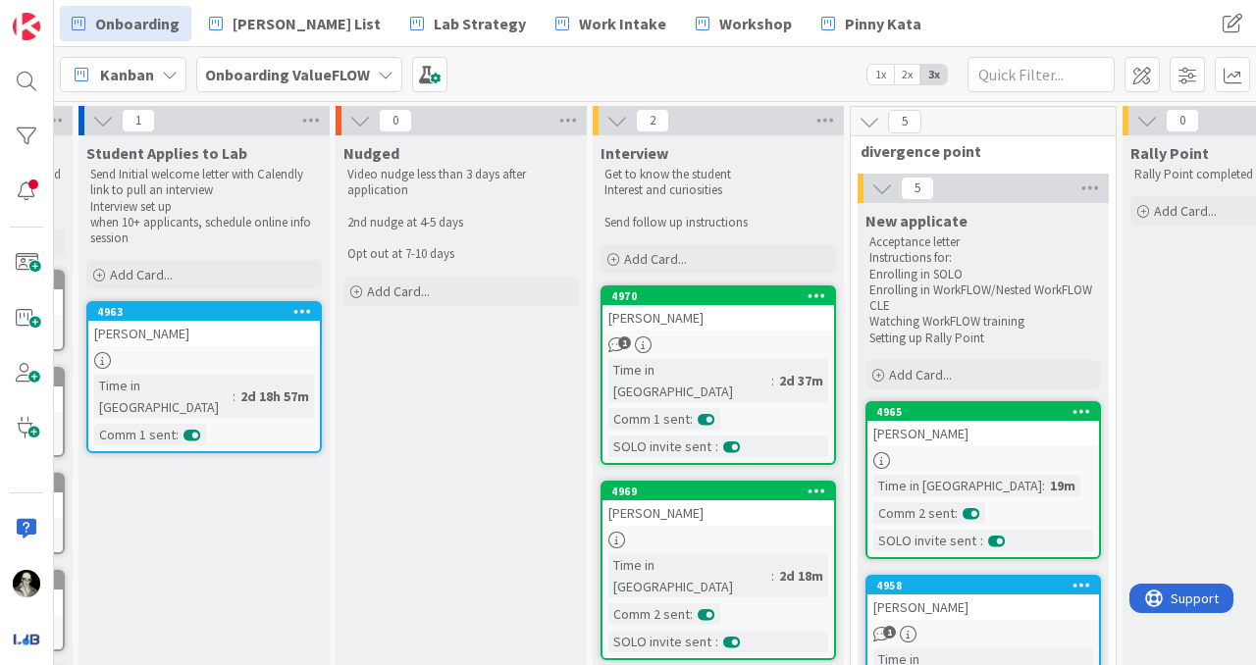
click at [786, 504] on div "4969 [PERSON_NAME] Time in Column : 2d 18m Comm 2 sent : SOLO invite sent :" at bounding box center [717, 571] width 235 height 180
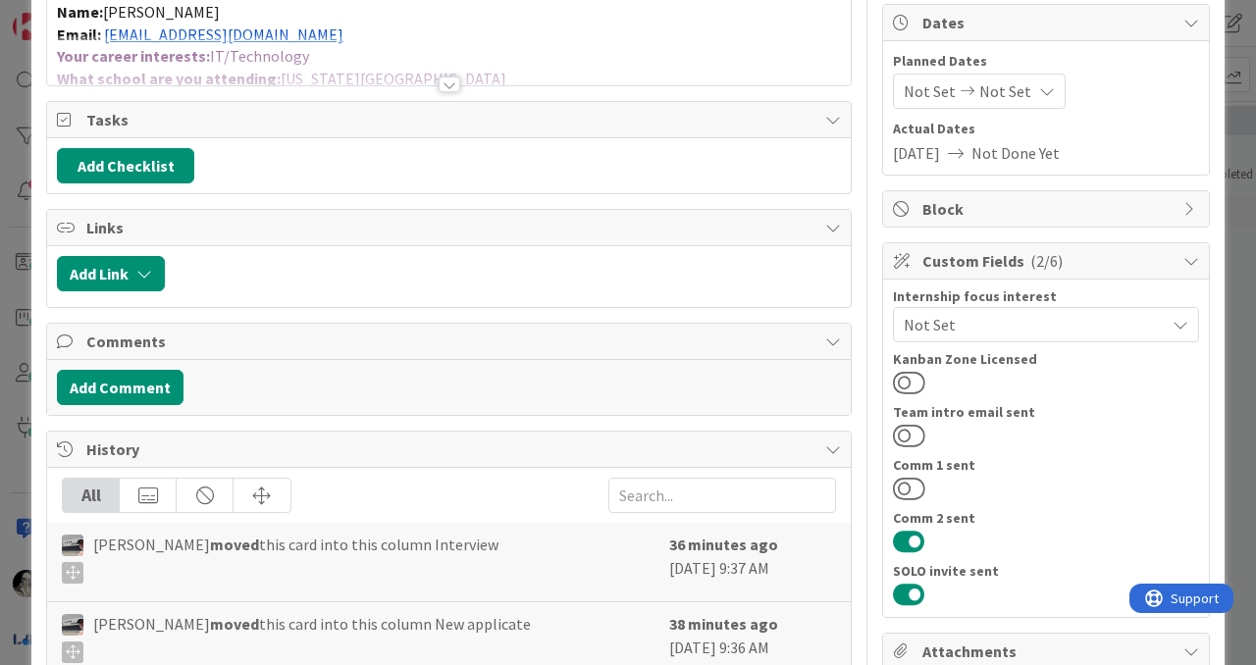
scroll to position [247, 0]
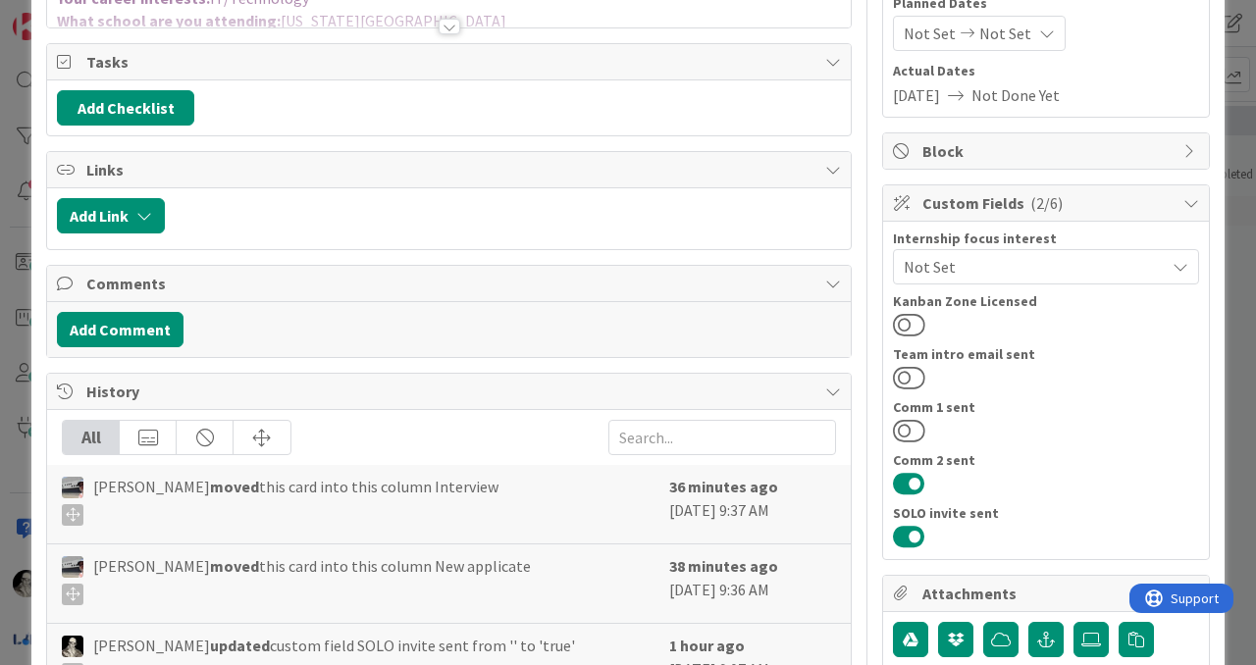
click at [909, 479] on button at bounding box center [909, 484] width 32 height 26
click at [907, 429] on button at bounding box center [909, 431] width 32 height 26
click at [148, 320] on button "Add Comment" at bounding box center [120, 329] width 127 height 35
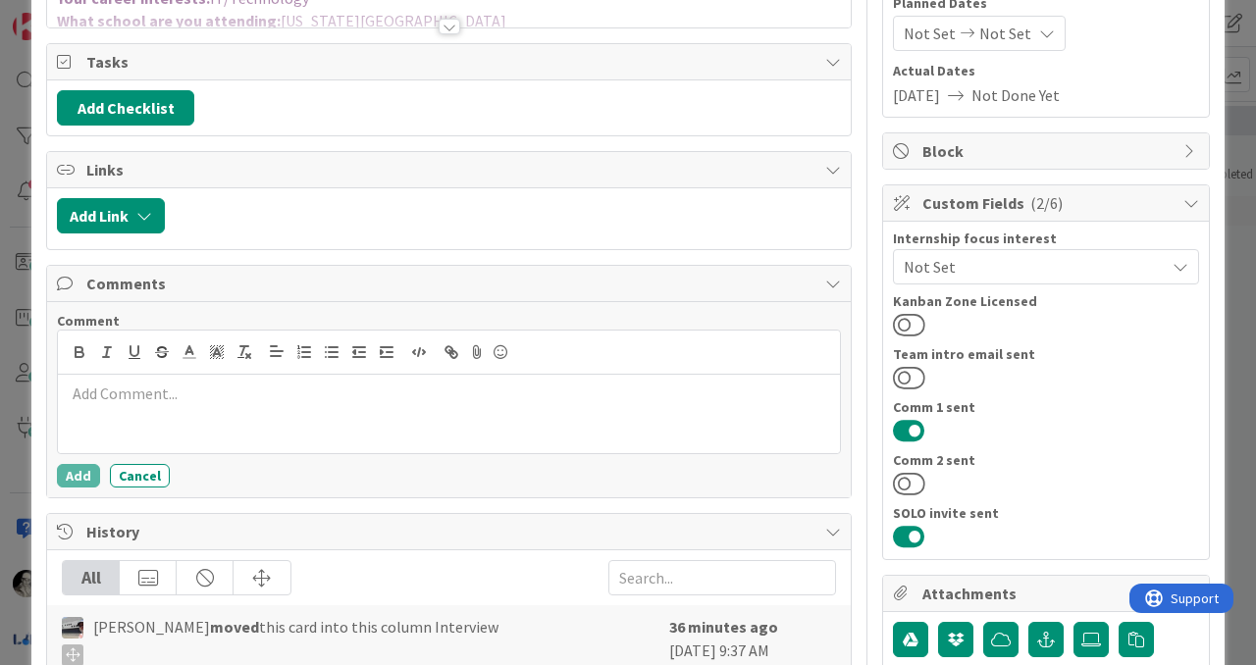
click at [197, 387] on p at bounding box center [449, 394] width 766 height 23
click at [73, 468] on button "Add" at bounding box center [78, 476] width 43 height 24
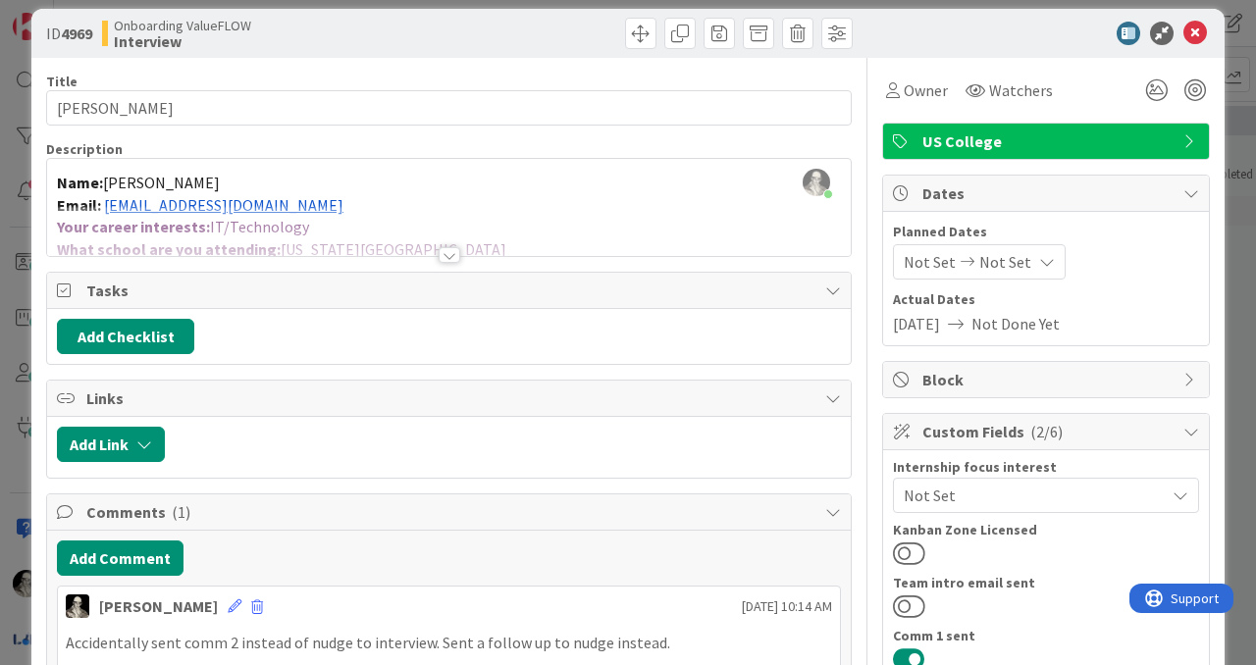
scroll to position [0, 0]
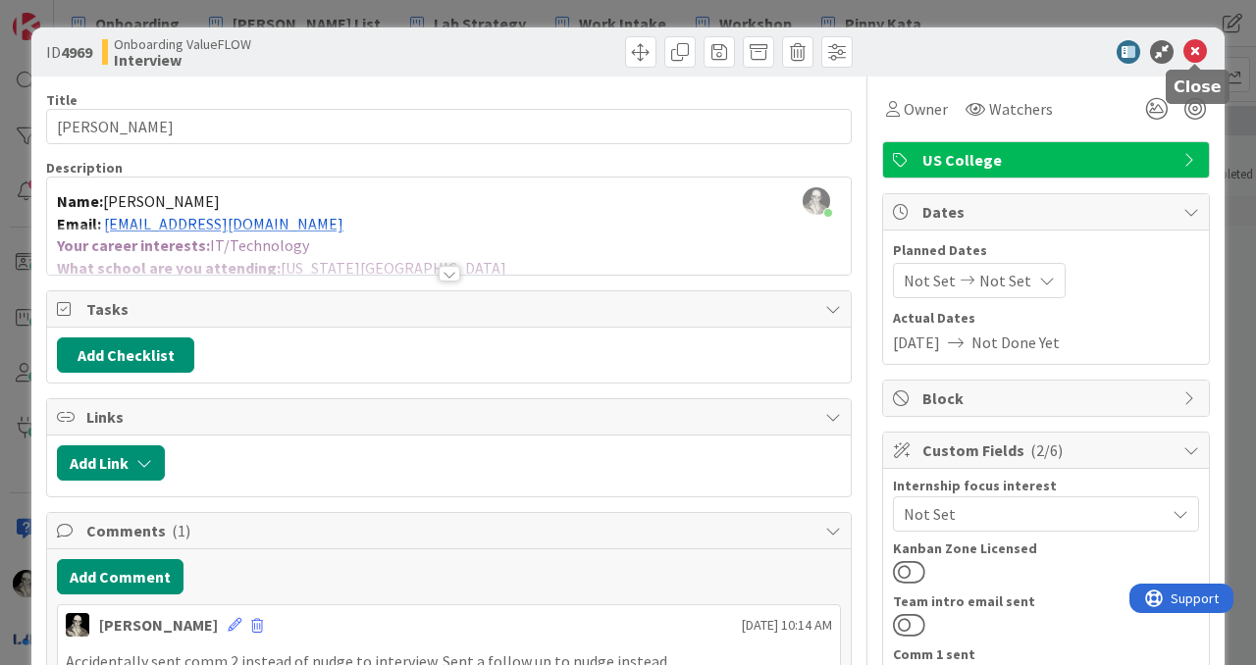
click at [1192, 45] on icon at bounding box center [1195, 52] width 24 height 24
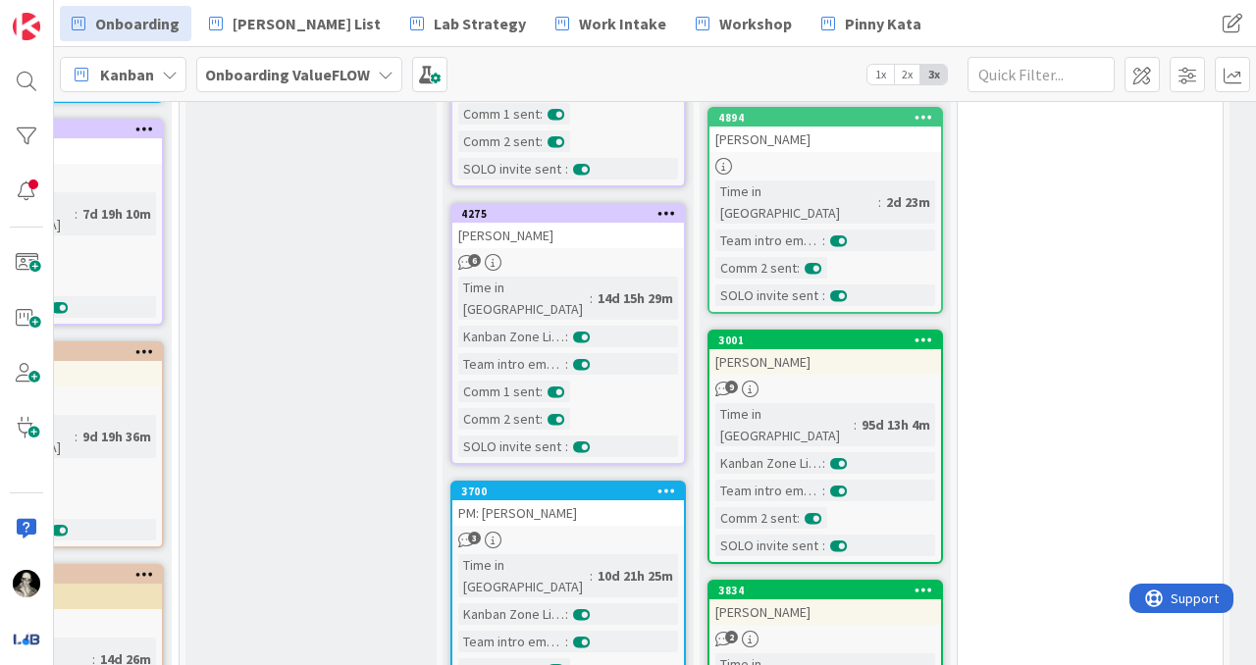
scroll to position [630, 1176]
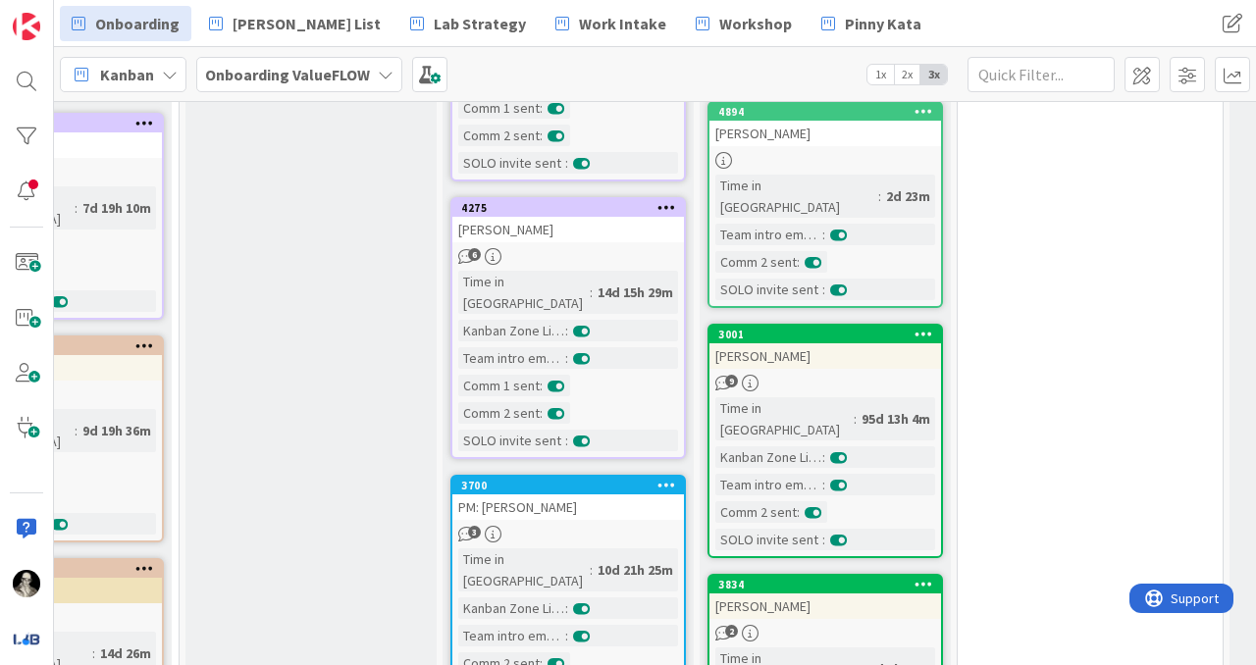
click at [871, 343] on div "[PERSON_NAME]" at bounding box center [824, 356] width 231 height 26
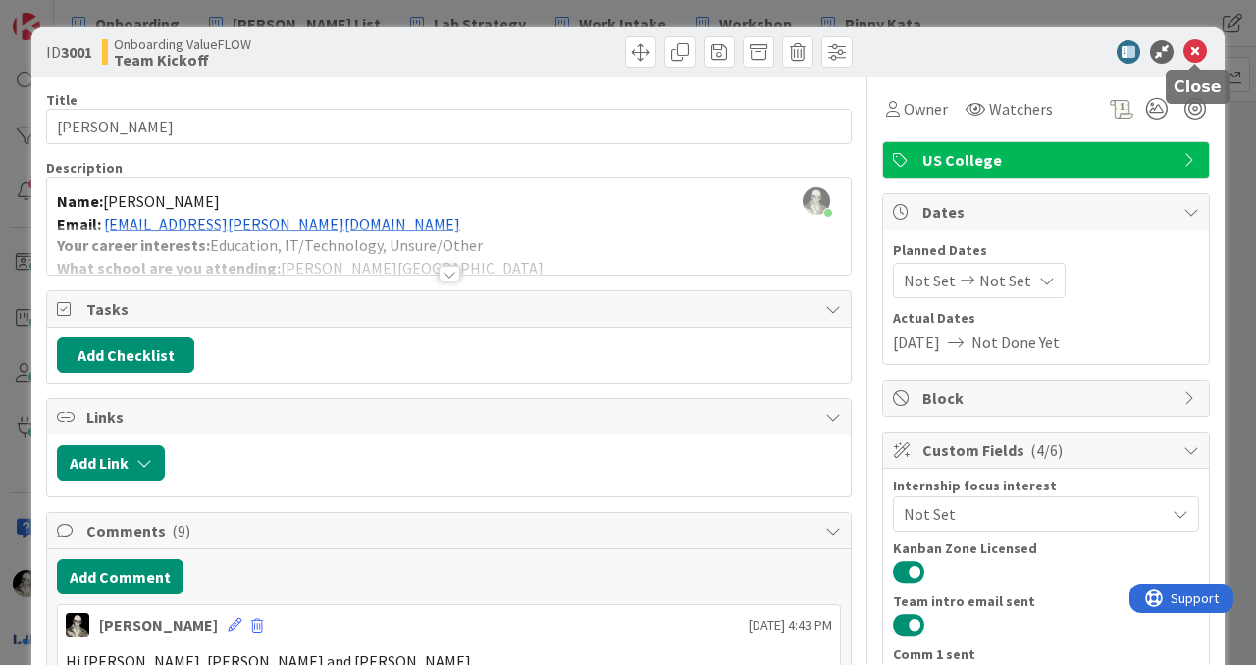
click at [1197, 47] on icon at bounding box center [1195, 52] width 24 height 24
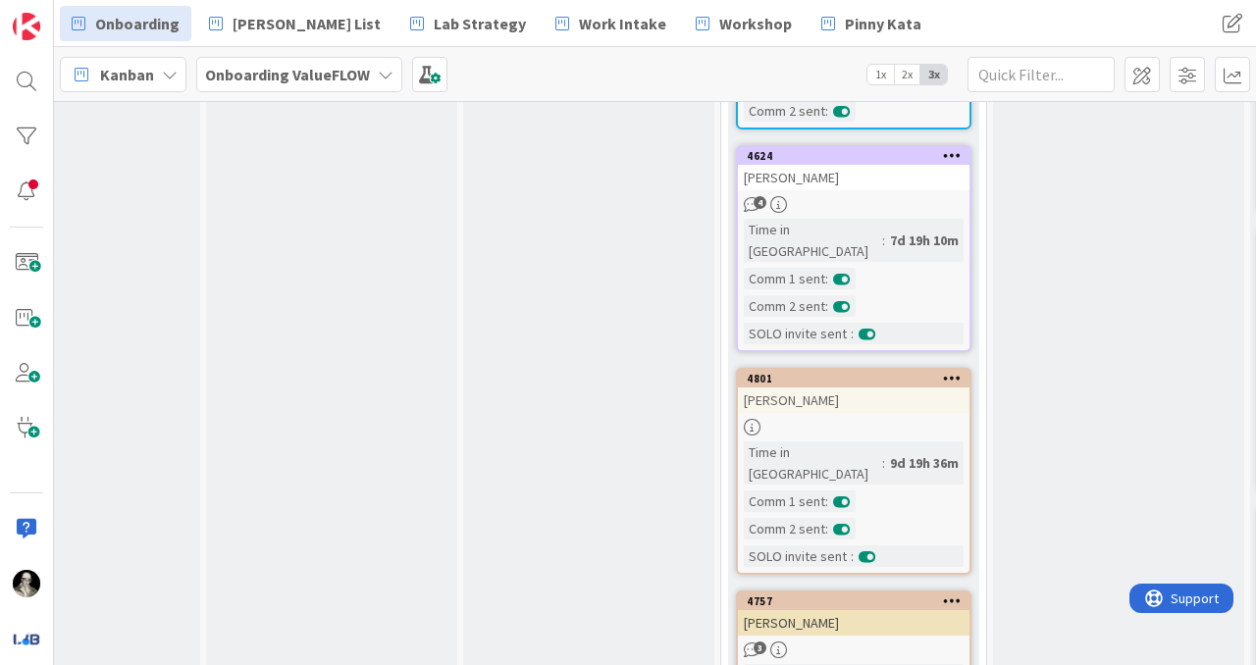
scroll to position [0, 369]
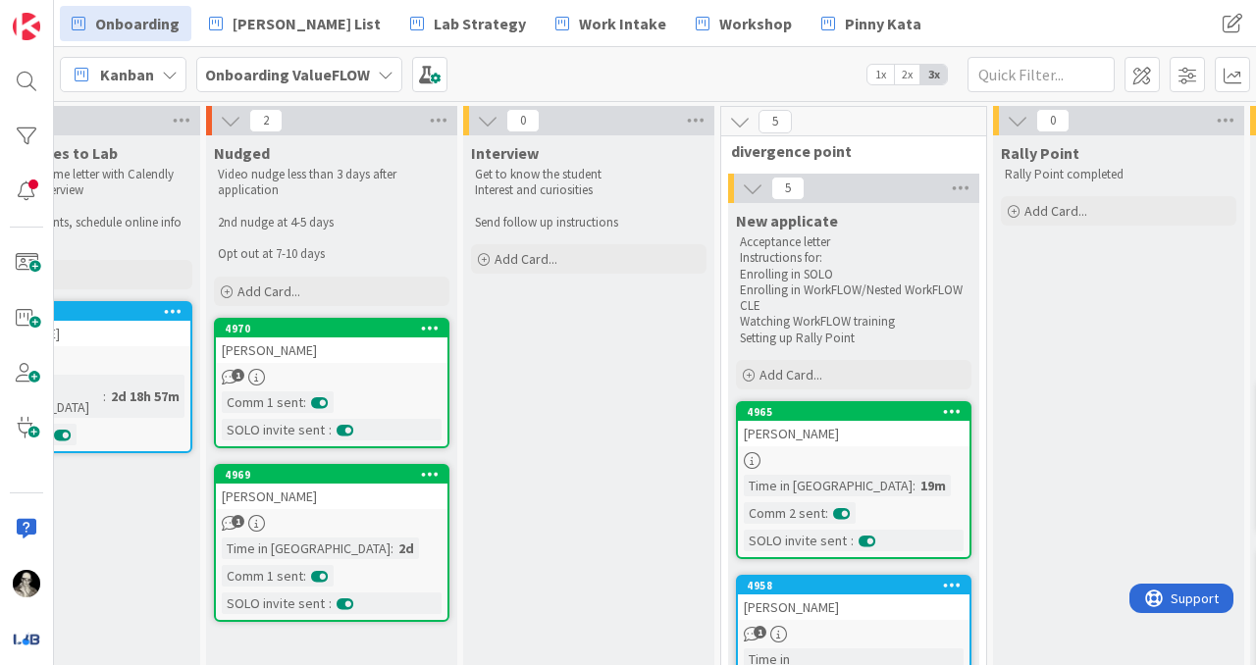
click at [373, 506] on div "[PERSON_NAME]" at bounding box center [331, 497] width 231 height 26
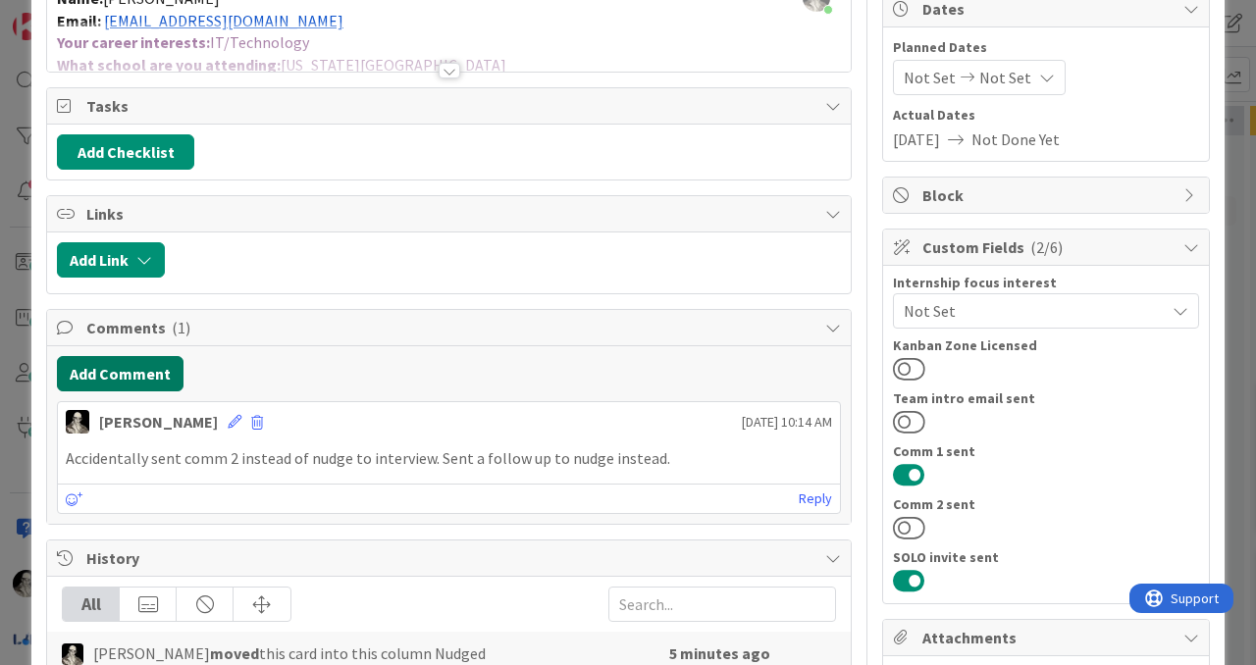
click at [154, 361] on button "Add Comment" at bounding box center [120, 373] width 127 height 35
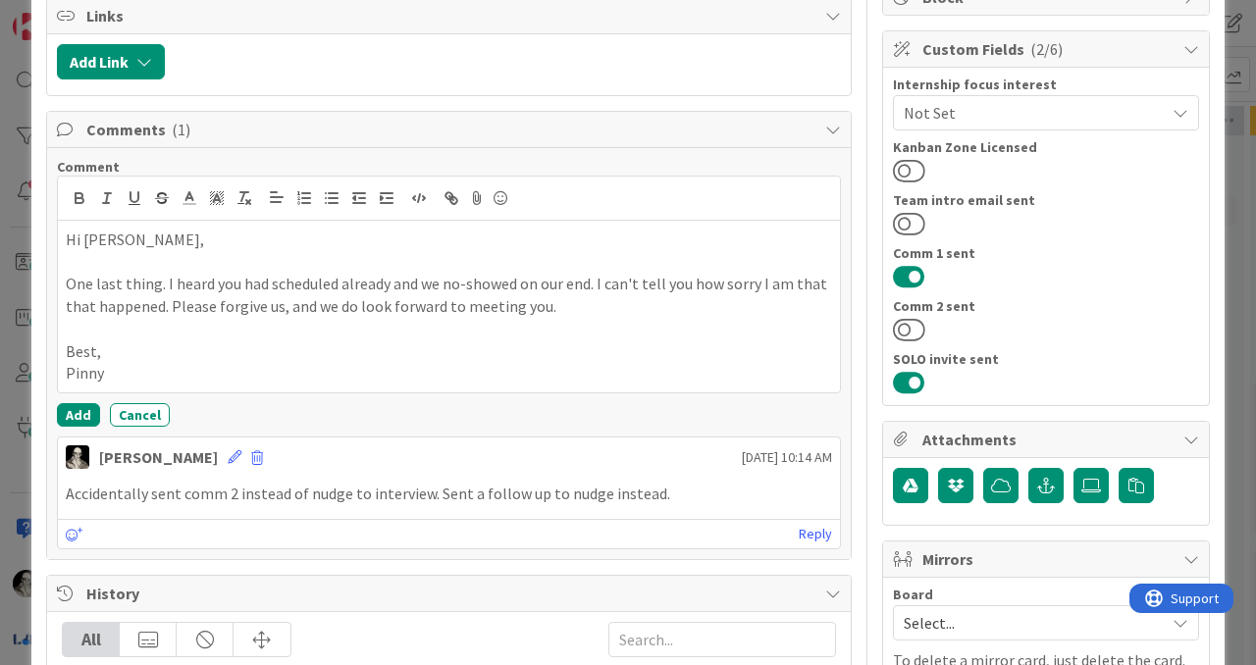
scroll to position [410, 0]
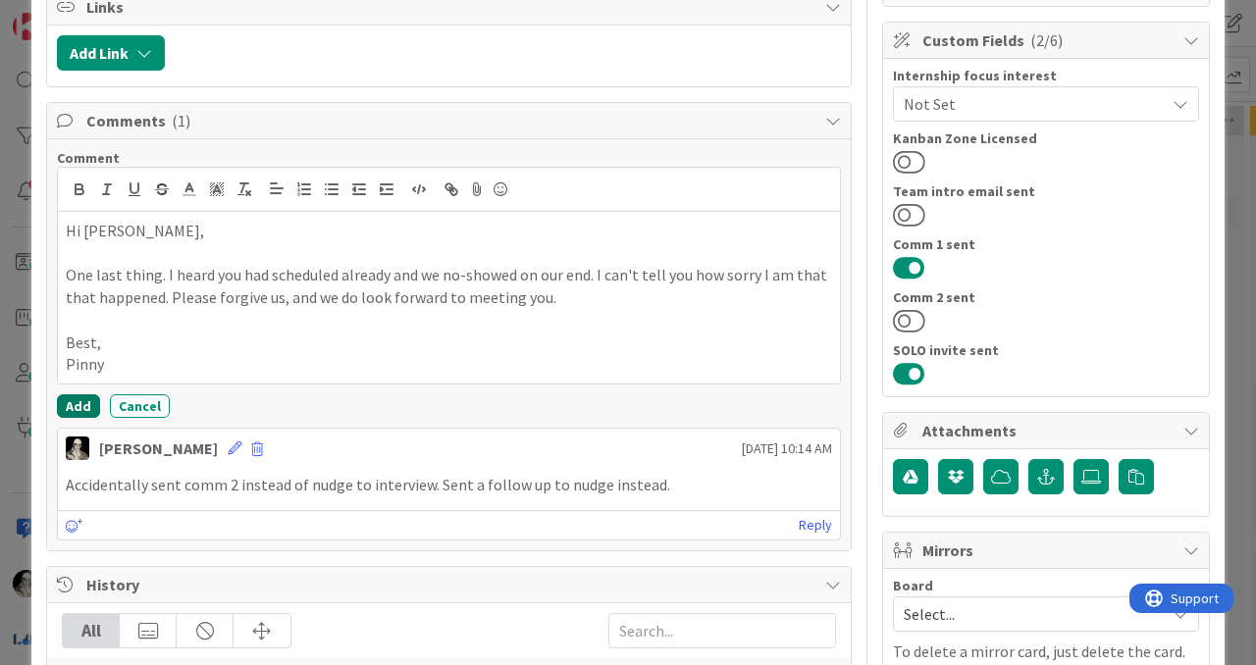
click at [78, 400] on button "Add" at bounding box center [78, 406] width 43 height 24
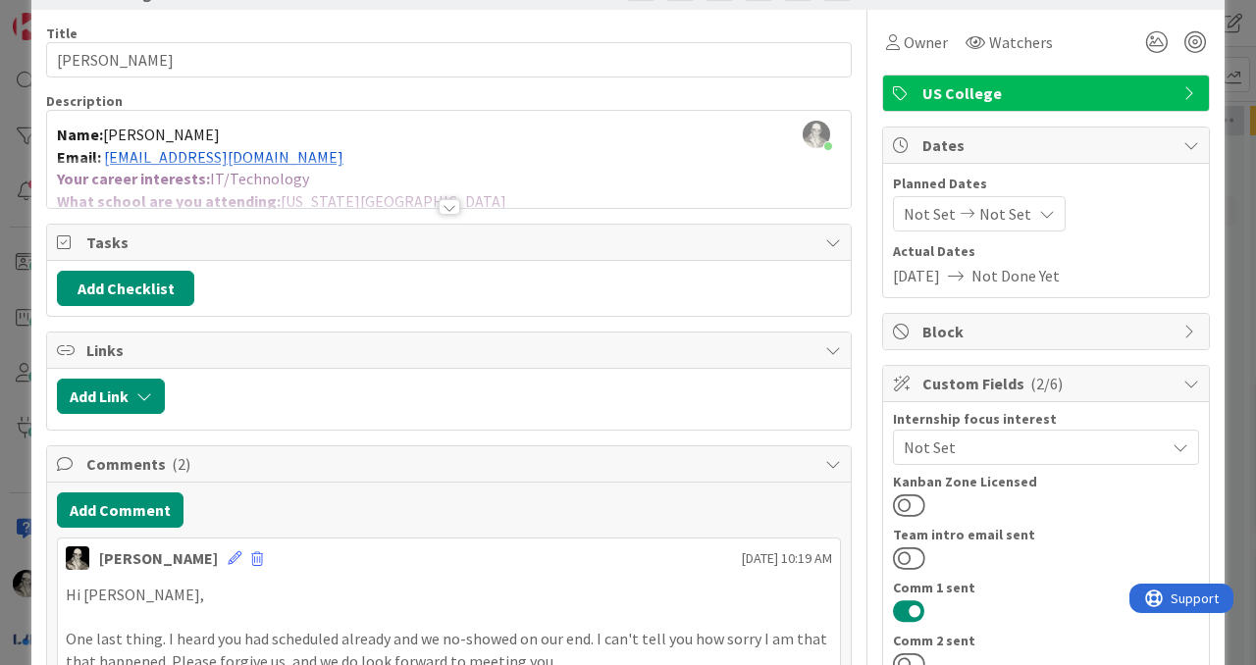
scroll to position [0, 0]
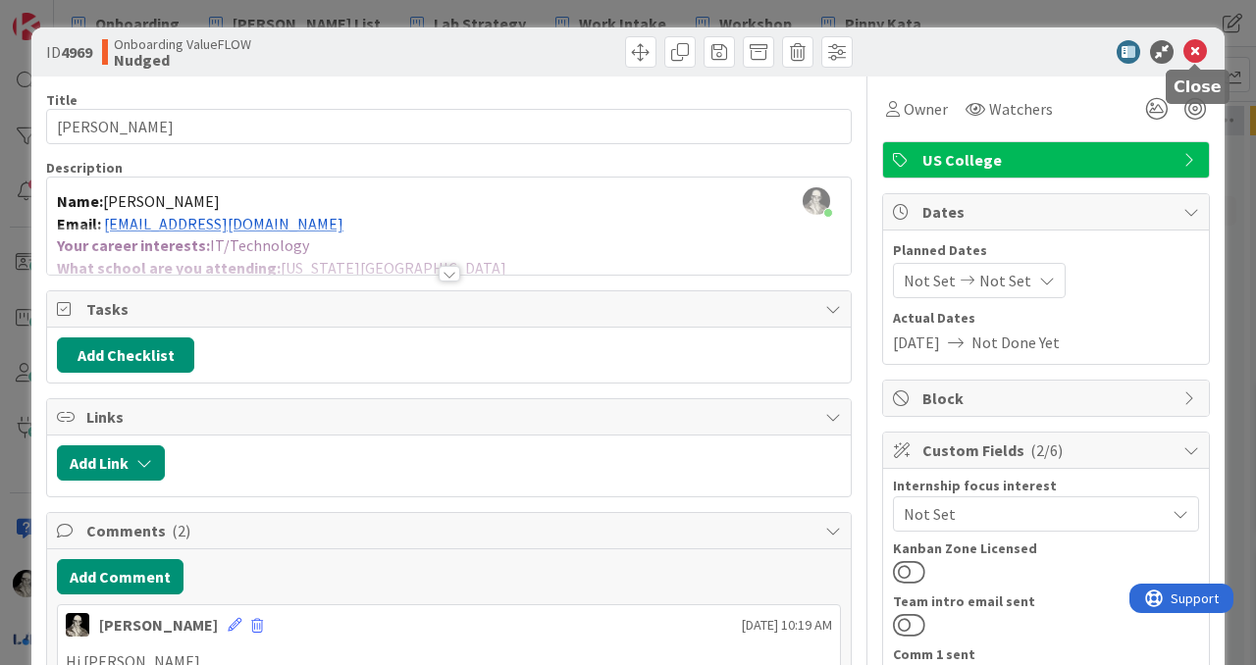
click at [1190, 54] on icon at bounding box center [1195, 52] width 24 height 24
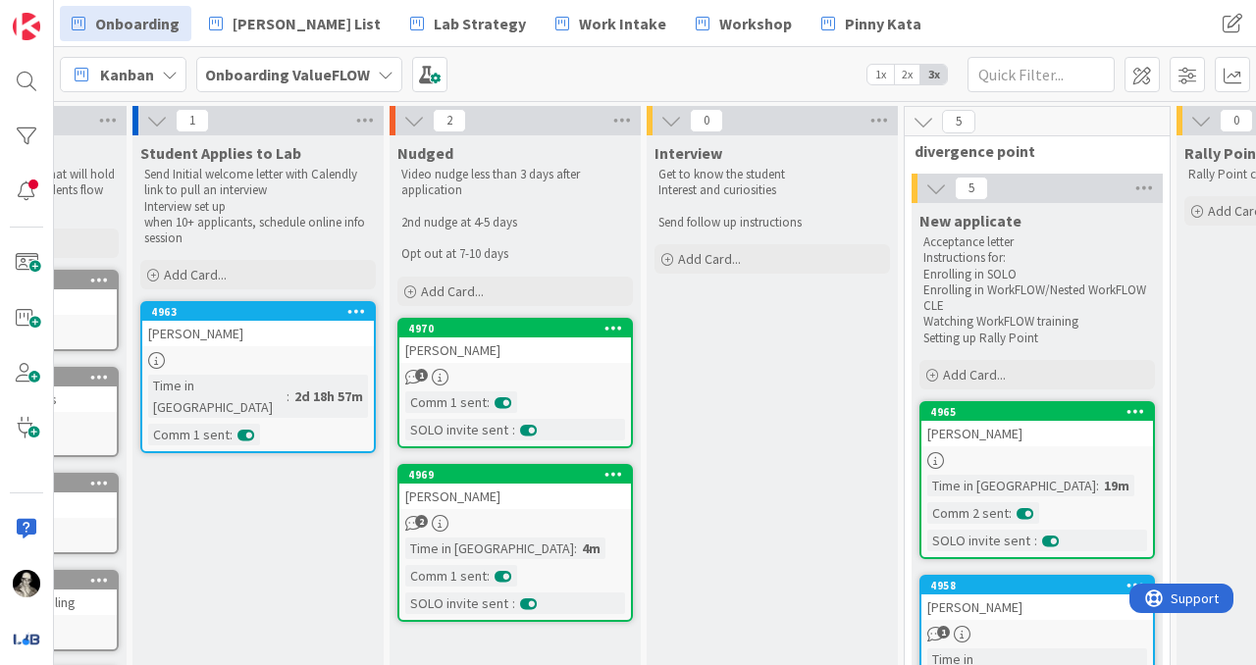
scroll to position [0, 131]
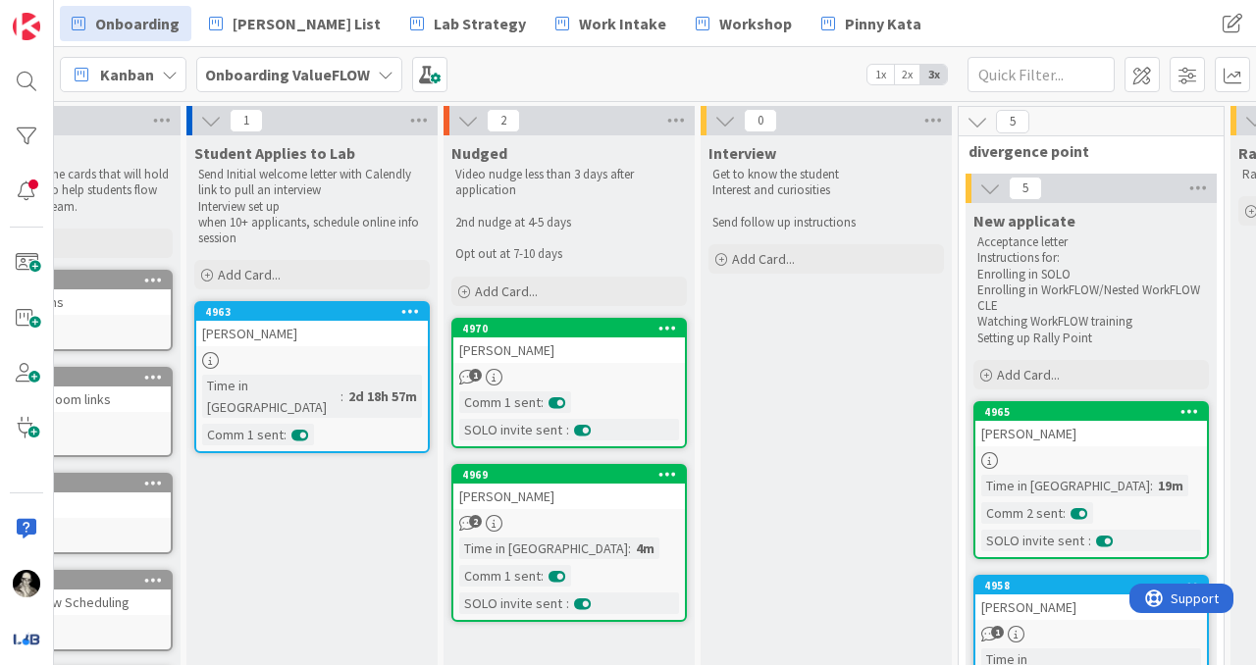
click at [351, 324] on div "[PERSON_NAME]" at bounding box center [311, 334] width 231 height 26
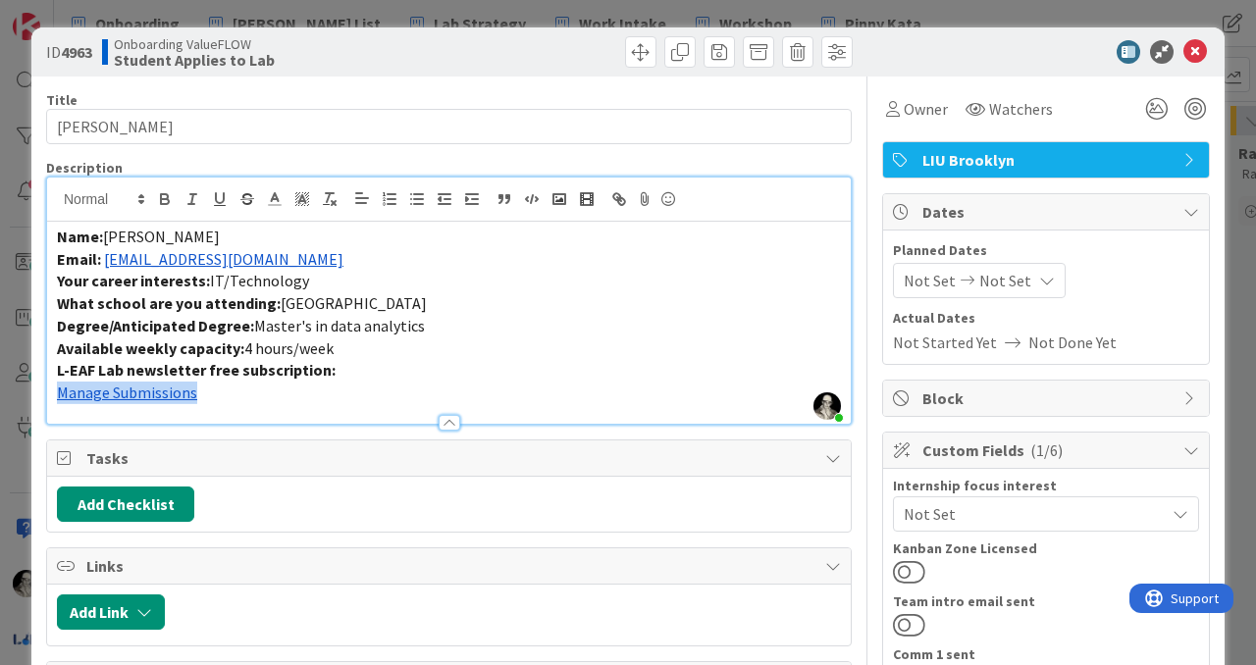
drag, startPoint x: 304, startPoint y: 225, endPoint x: 234, endPoint y: 219, distance: 69.9
click at [232, 219] on div "Description [PERSON_NAME] just joined Name: [PERSON_NAME] Email: [EMAIL_ADDRESS…" at bounding box center [448, 292] width 805 height 266
drag, startPoint x: 299, startPoint y: 262, endPoint x: 105, endPoint y: 262, distance: 194.2
click at [105, 262] on p "Email: [PERSON_NAME][EMAIL_ADDRESS][DOMAIN_NAME][PERSON_NAME]" at bounding box center [449, 259] width 784 height 23
copy link "[EMAIL_ADDRESS][DOMAIN_NAME]"
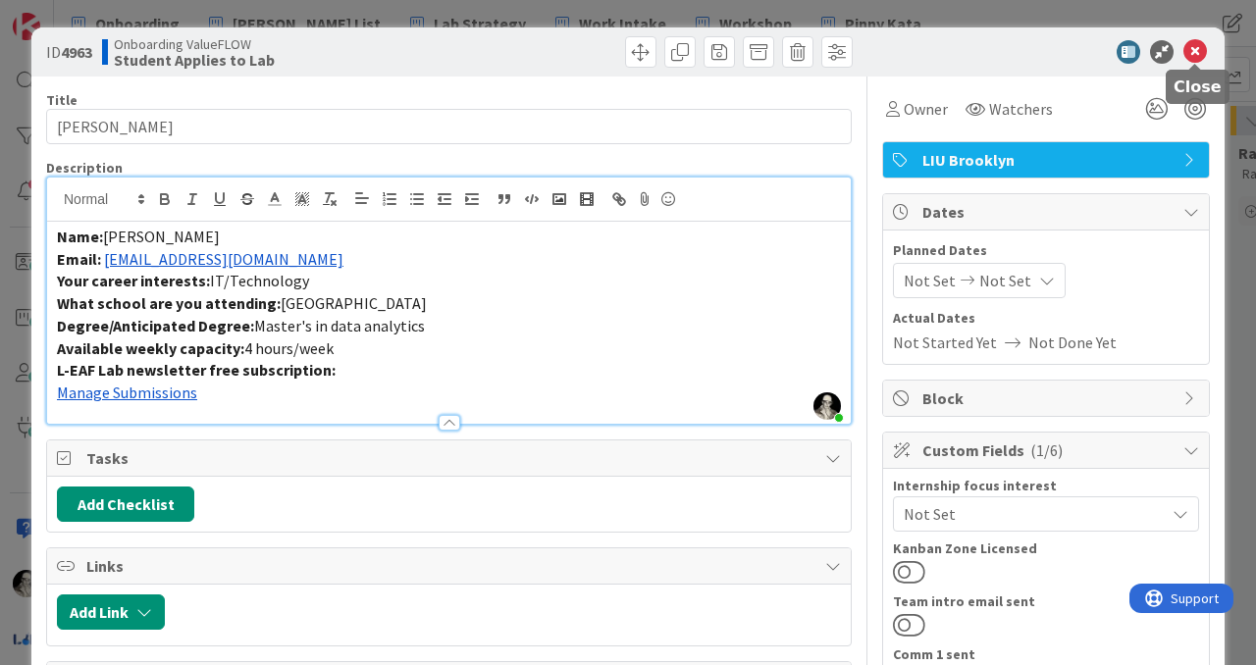
click at [1194, 50] on icon at bounding box center [1195, 52] width 24 height 24
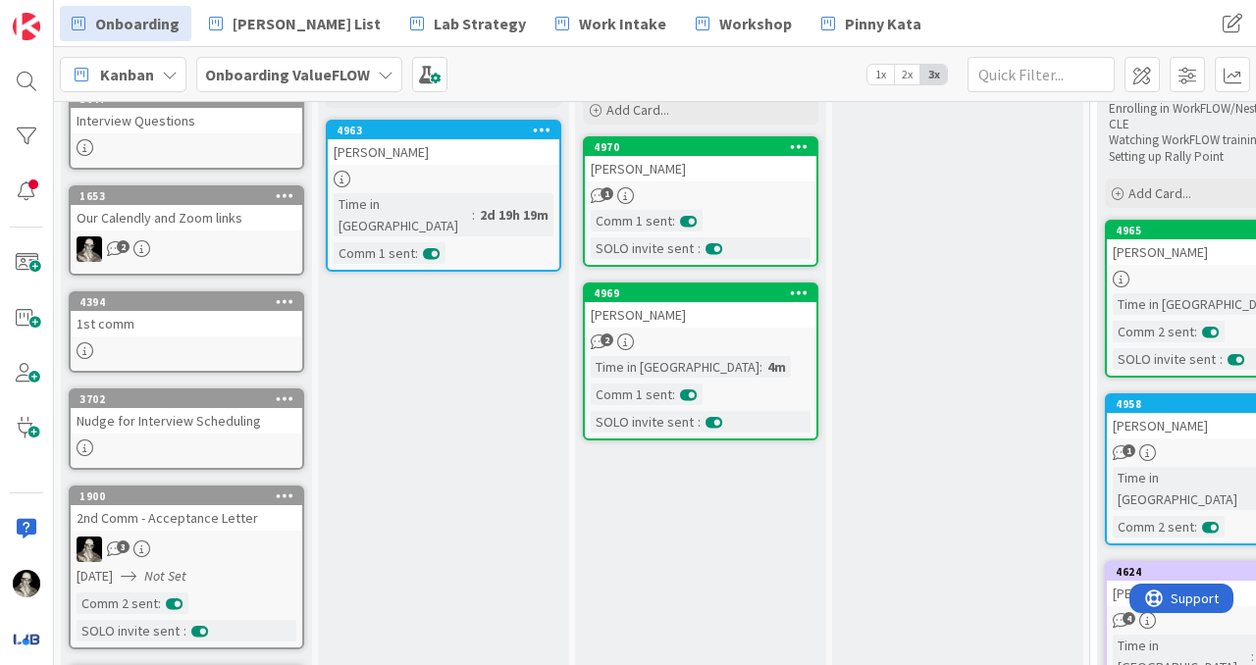
scroll to position [187, 0]
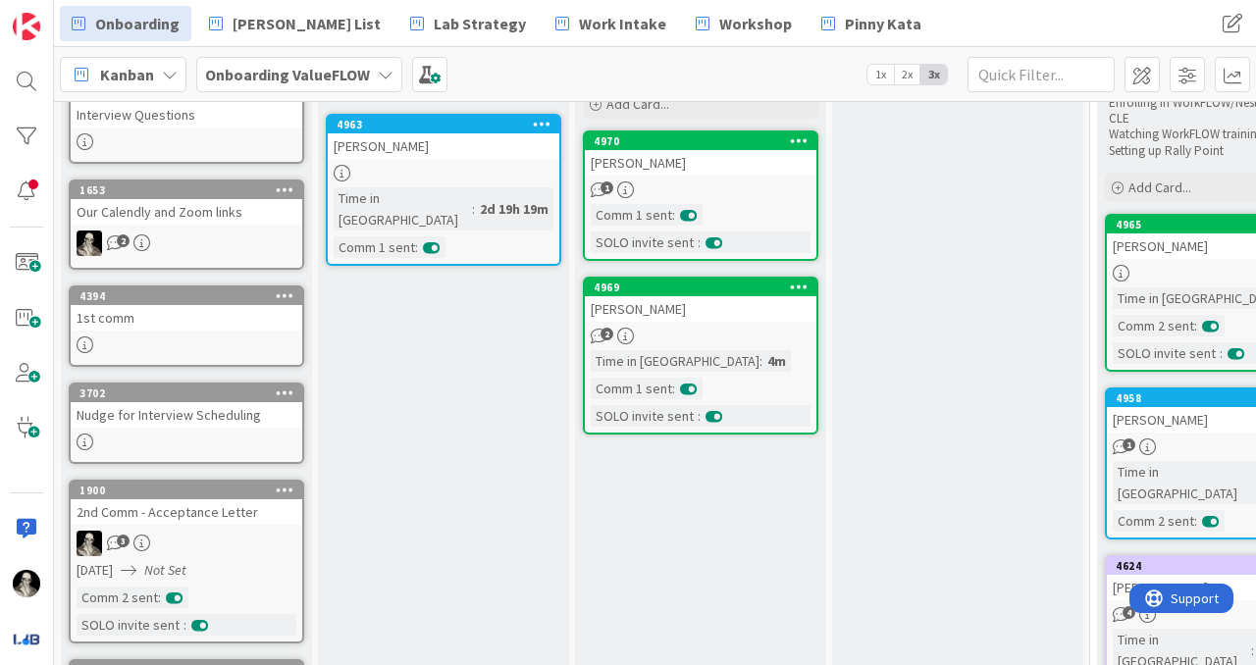
click at [261, 423] on div "Nudge for Interview Scheduling" at bounding box center [186, 415] width 231 height 26
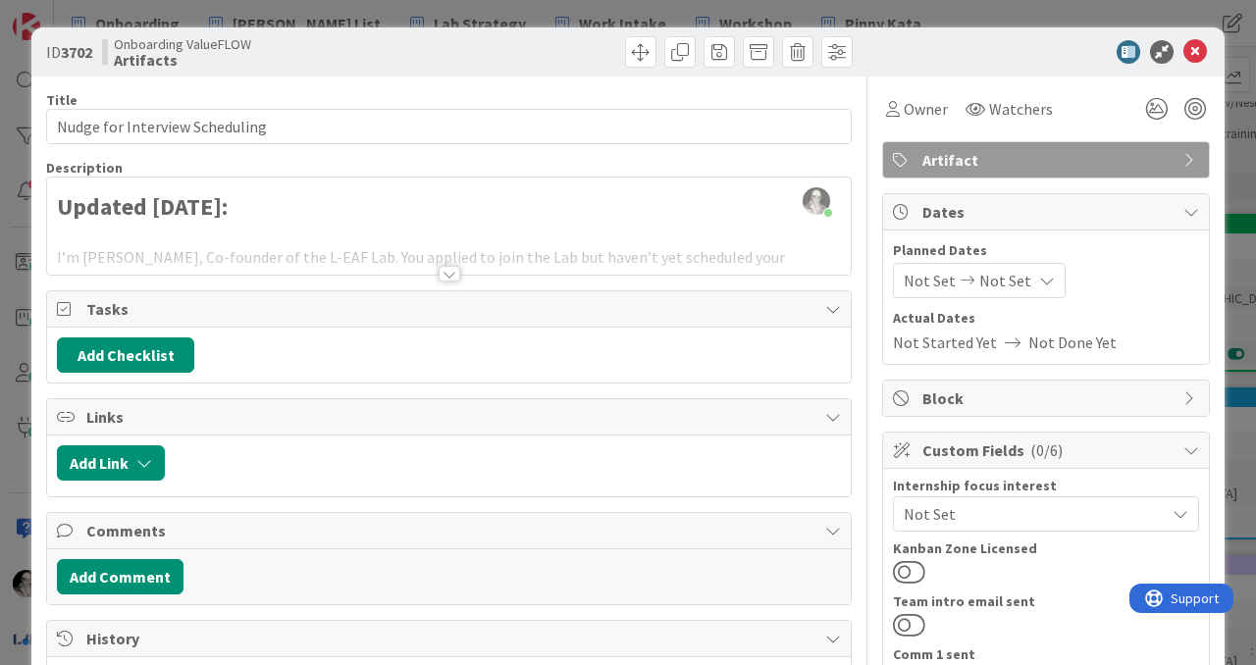
click at [448, 272] on div at bounding box center [449, 274] width 22 height 16
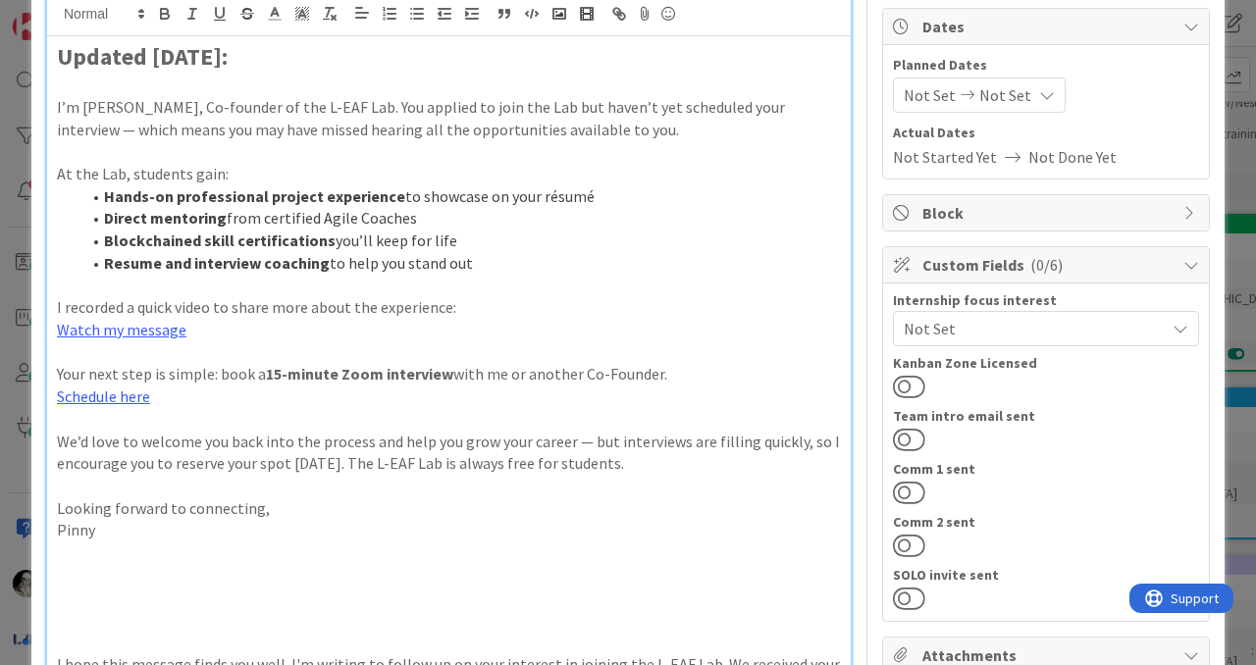
scroll to position [192, 0]
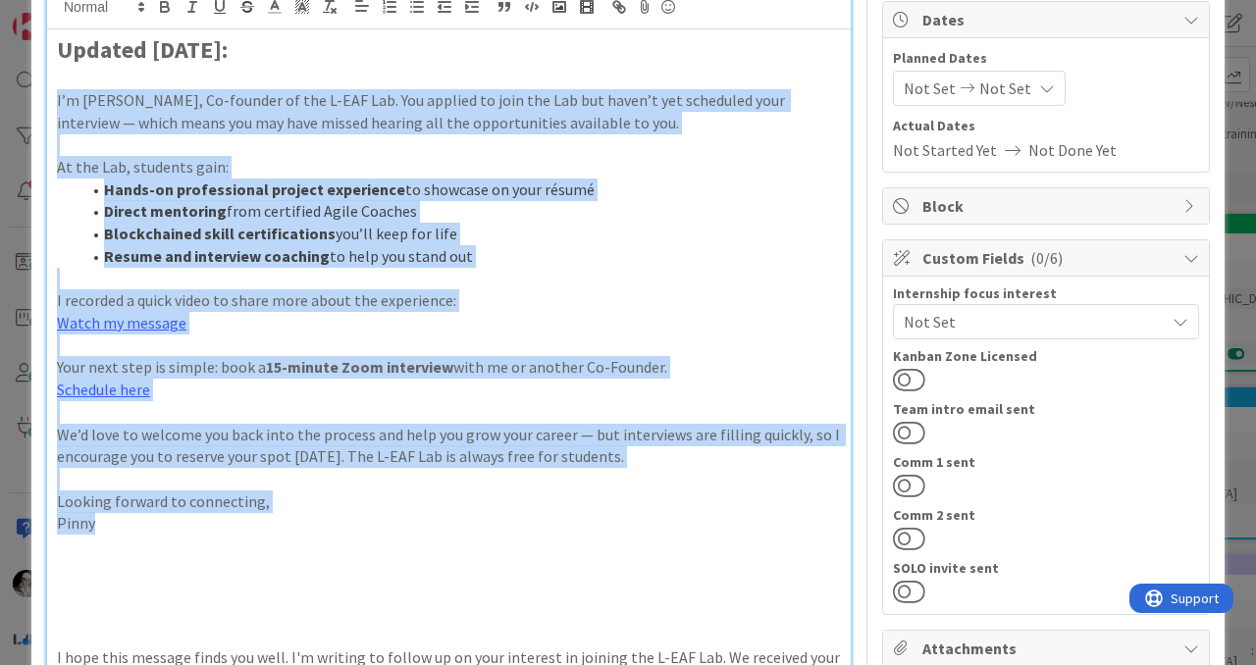
drag, startPoint x: 111, startPoint y: 527, endPoint x: 47, endPoint y: 108, distance: 423.7
click at [47, 108] on div "Updated [DATE]: I’m [PERSON_NAME], Co-founder of the L-EAF Lab. You applied to …" at bounding box center [448, 570] width 803 height 1082
copy div "I’m [PERSON_NAME], Co-founder of the L-EAF Lab. You applied to join the Lab but…"
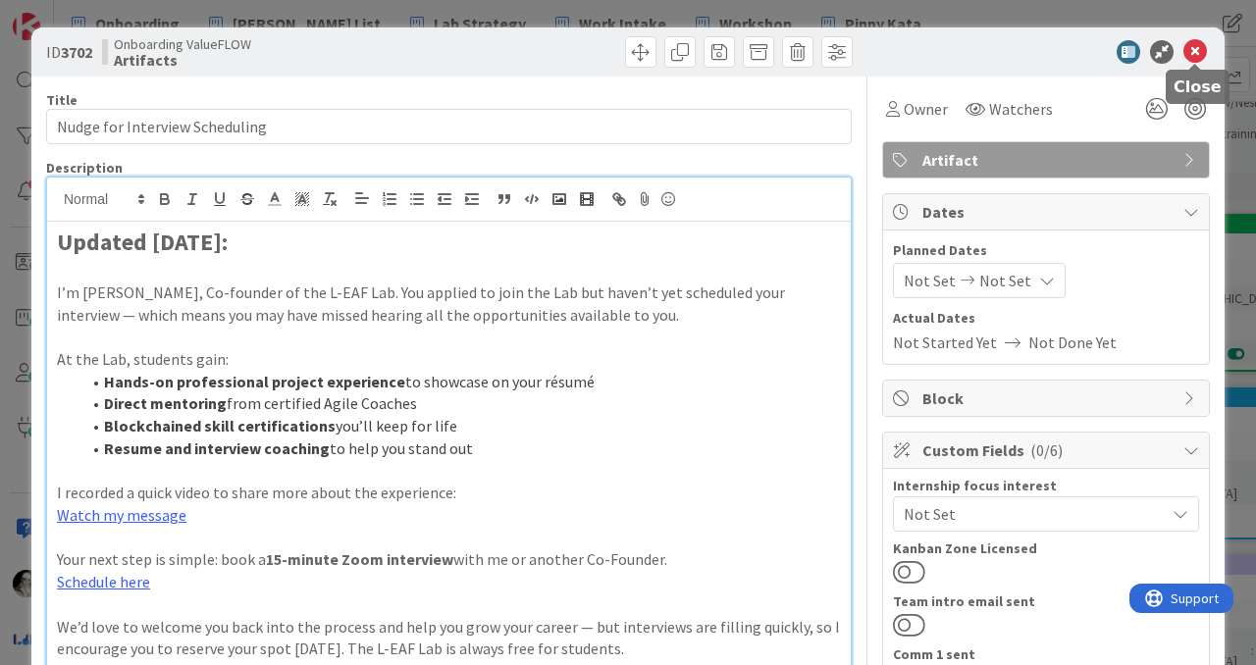
click at [1191, 46] on icon at bounding box center [1195, 52] width 24 height 24
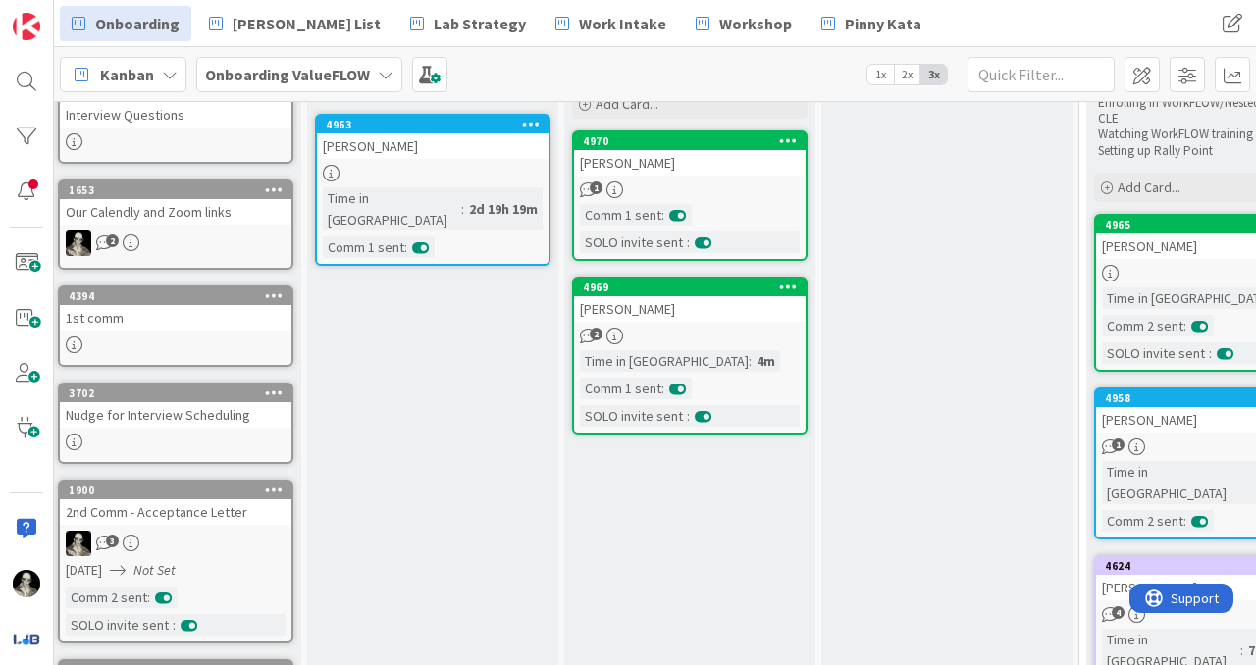
scroll to position [187, 7]
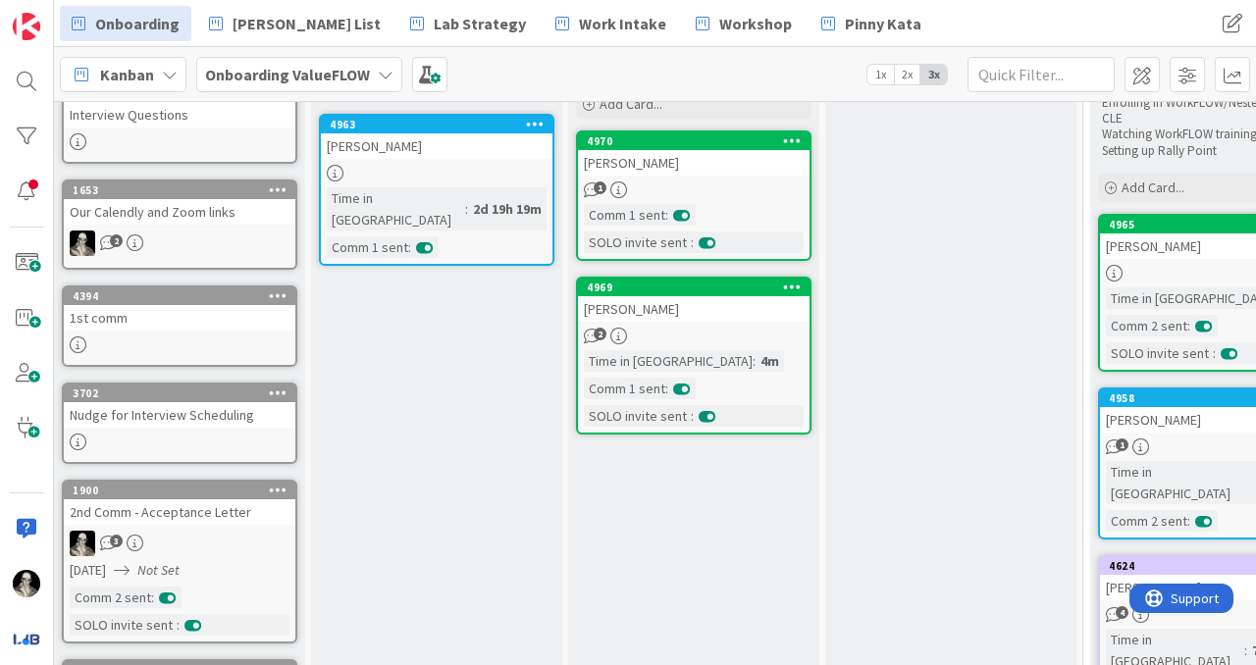
click at [493, 160] on div "4963 [PERSON_NAME] Time in [GEOGRAPHIC_DATA] : 2d 19h 19m Comm 1 sent :" at bounding box center [436, 190] width 235 height 152
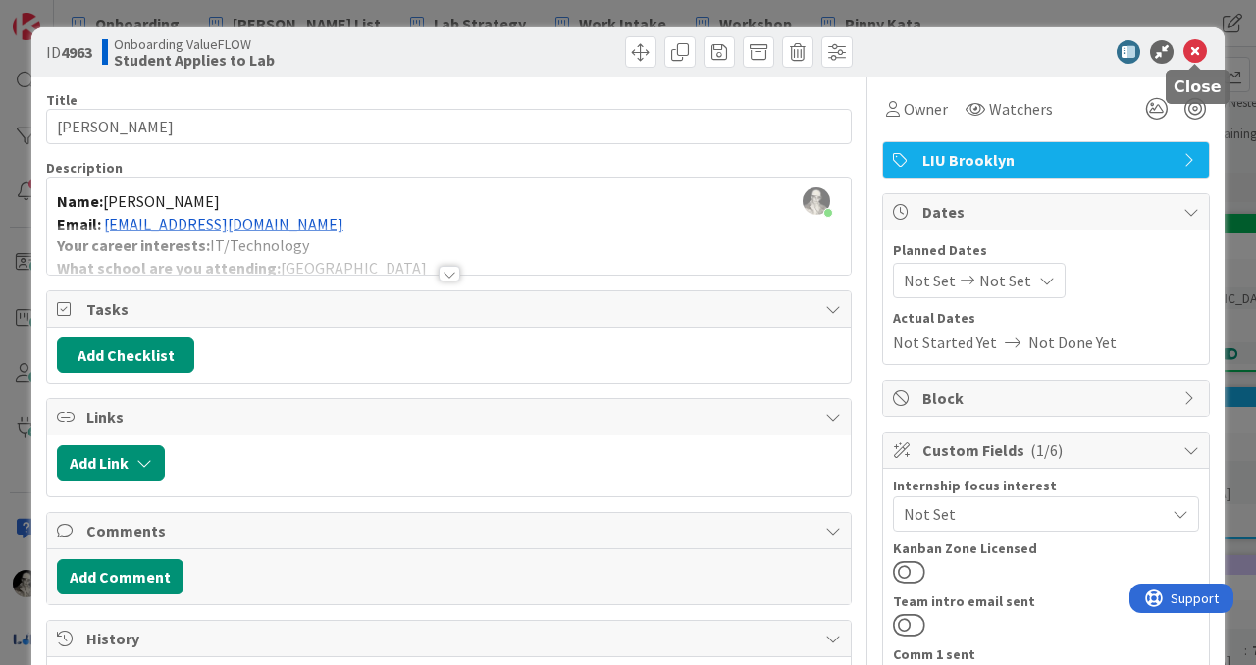
click at [1199, 52] on icon at bounding box center [1195, 52] width 24 height 24
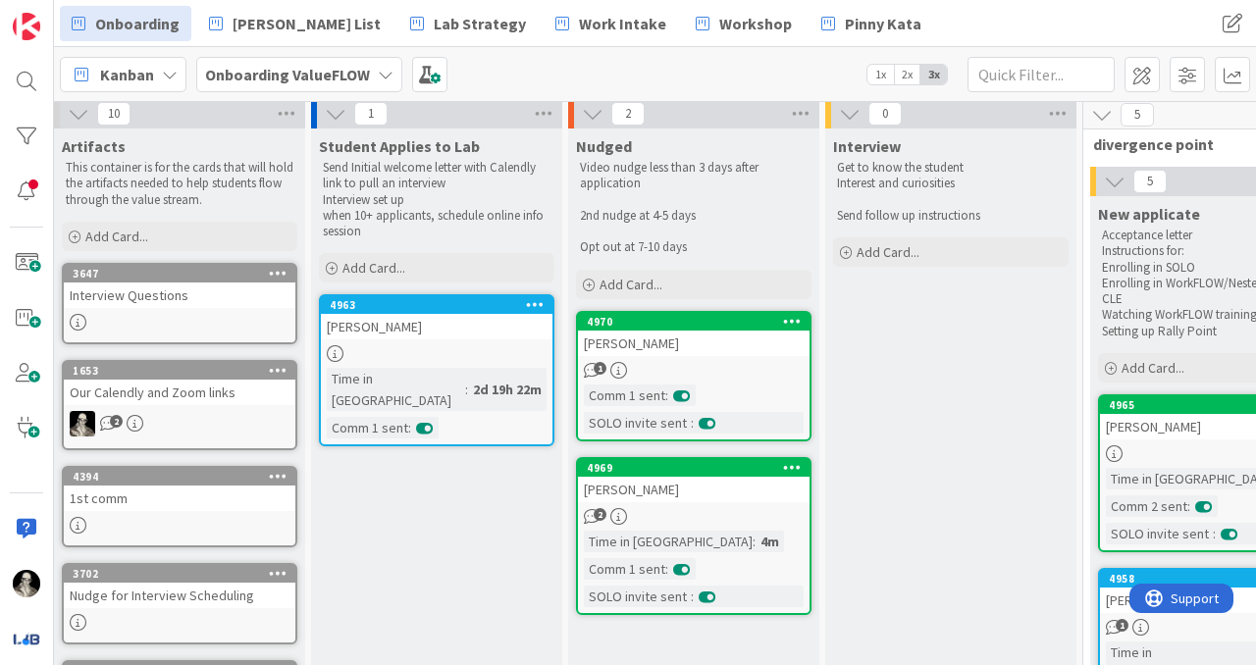
scroll to position [8, 7]
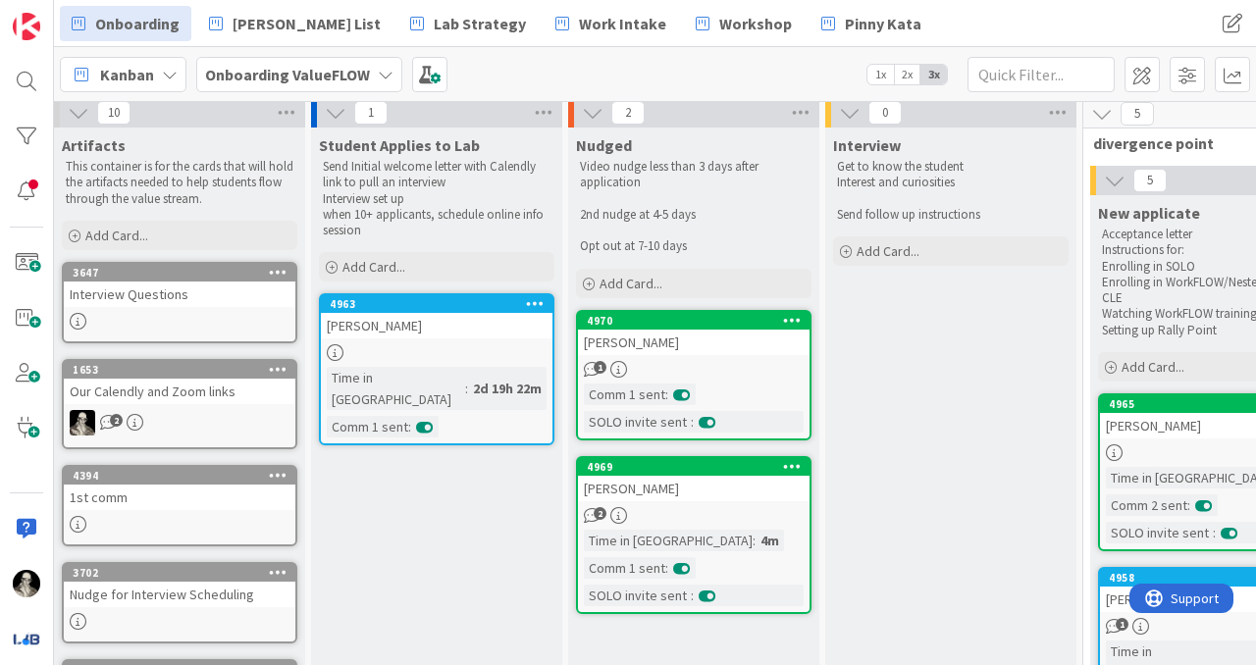
click at [445, 332] on div "[PERSON_NAME]" at bounding box center [436, 326] width 231 height 26
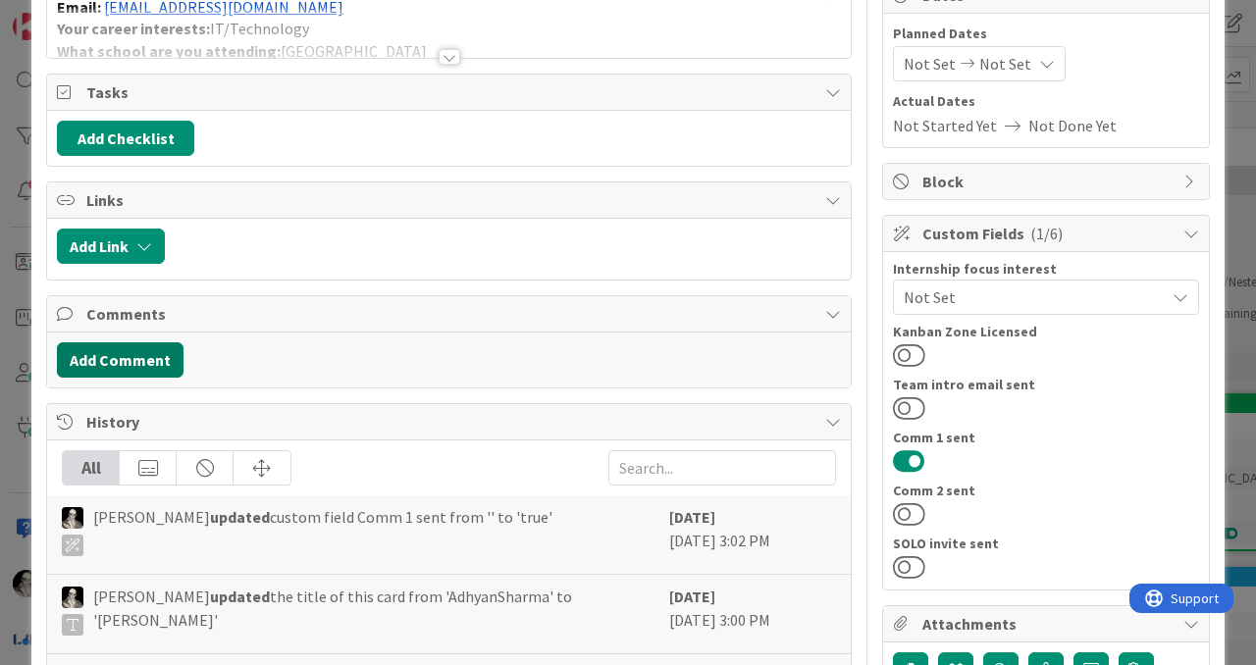
click at [151, 356] on button "Add Comment" at bounding box center [120, 359] width 127 height 35
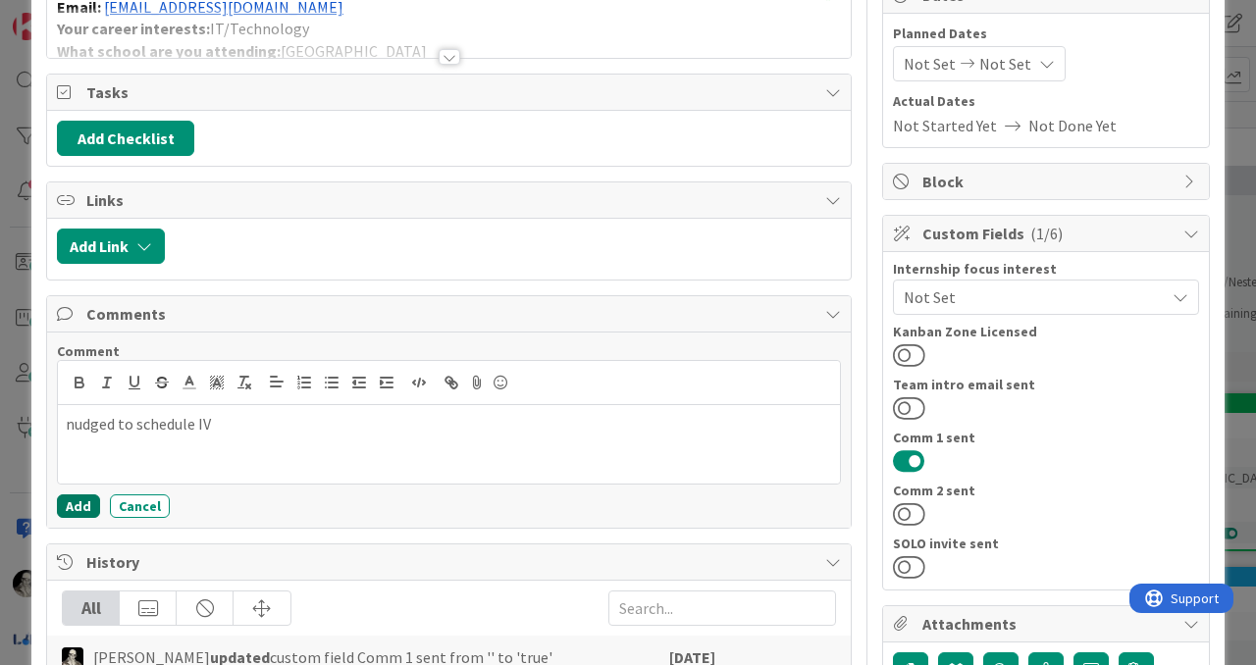
click at [81, 512] on button "Add" at bounding box center [78, 506] width 43 height 24
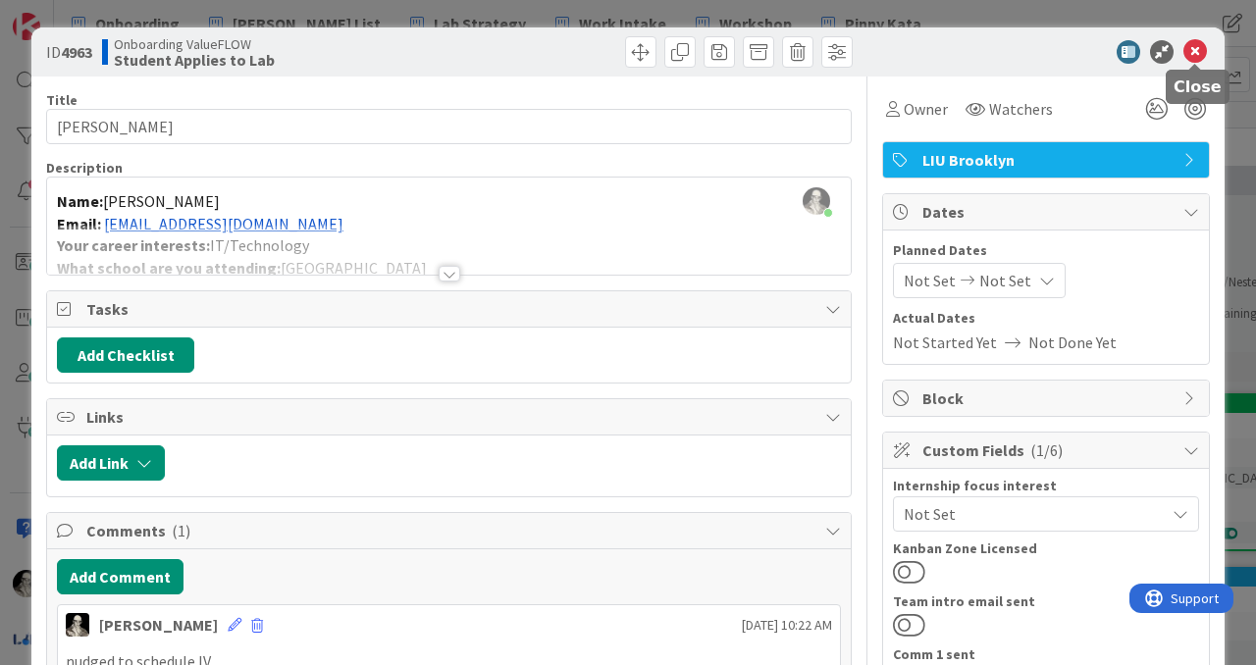
click at [1191, 50] on icon at bounding box center [1195, 52] width 24 height 24
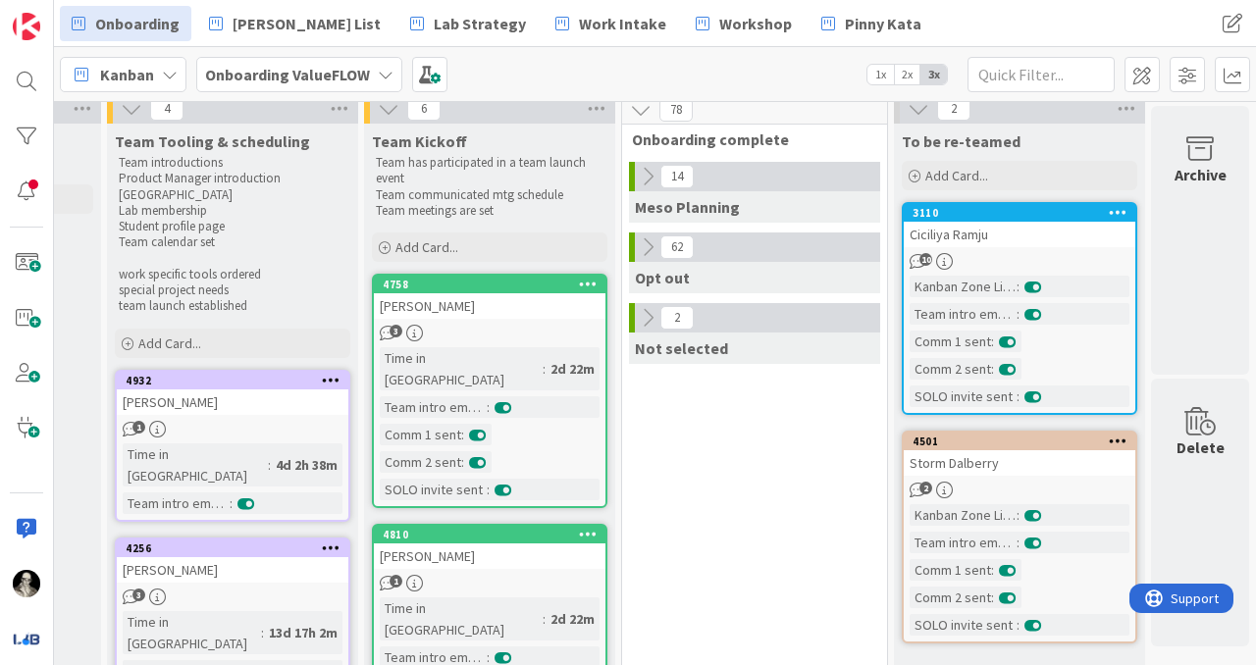
scroll to position [8, 1512]
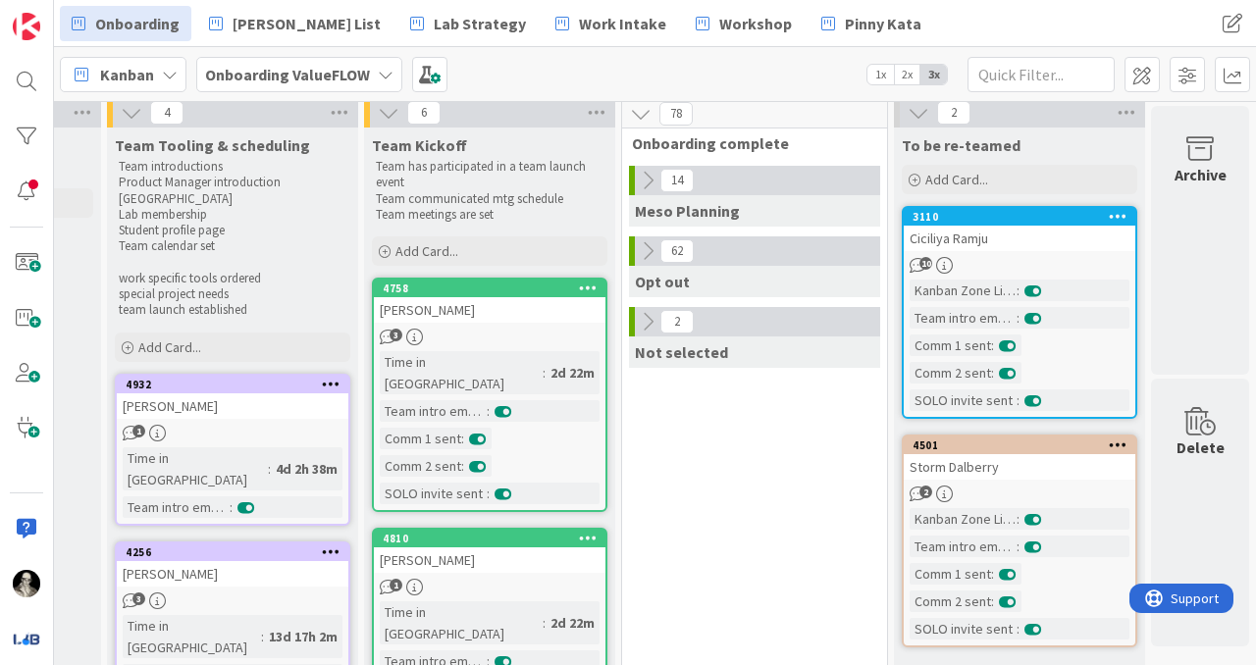
click at [1051, 470] on div "Storm Dalberry" at bounding box center [1018, 467] width 231 height 26
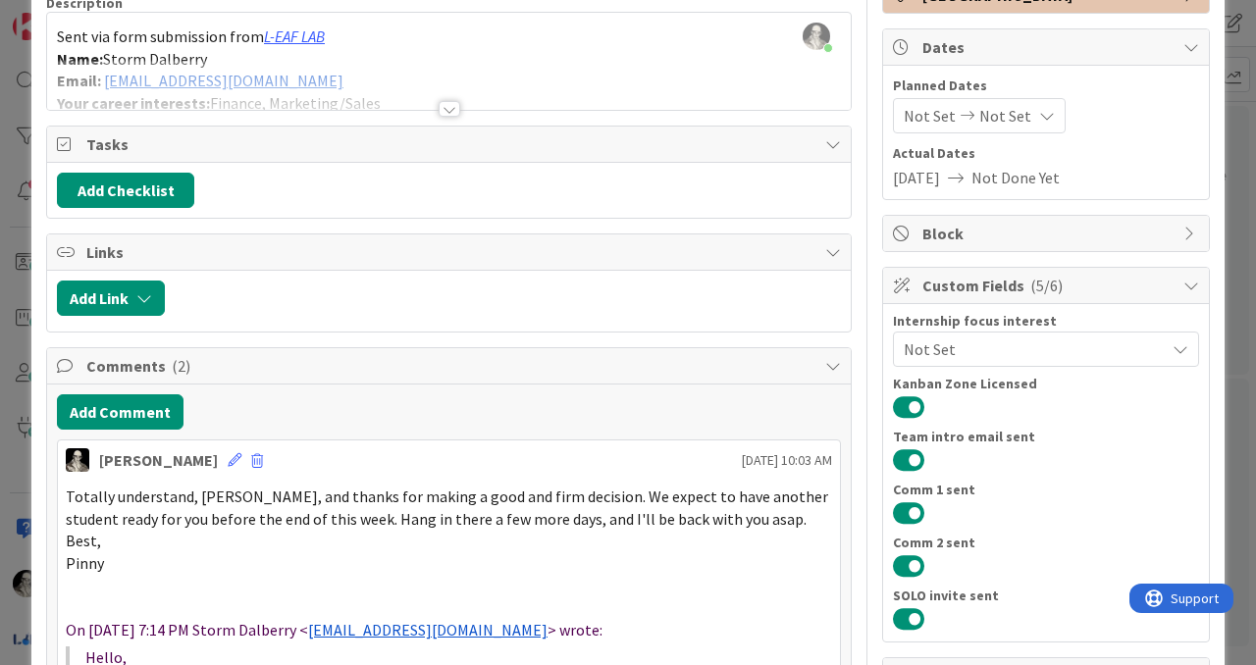
scroll to position [174, 0]
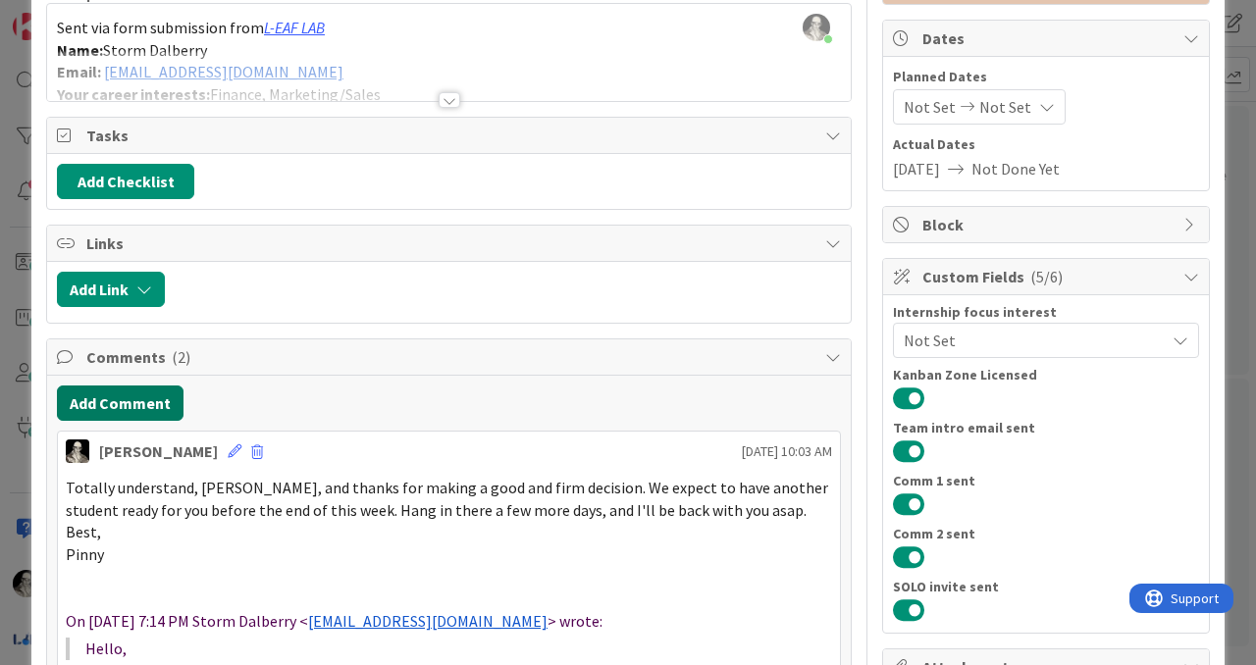
click at [158, 390] on button "Add Comment" at bounding box center [120, 403] width 127 height 35
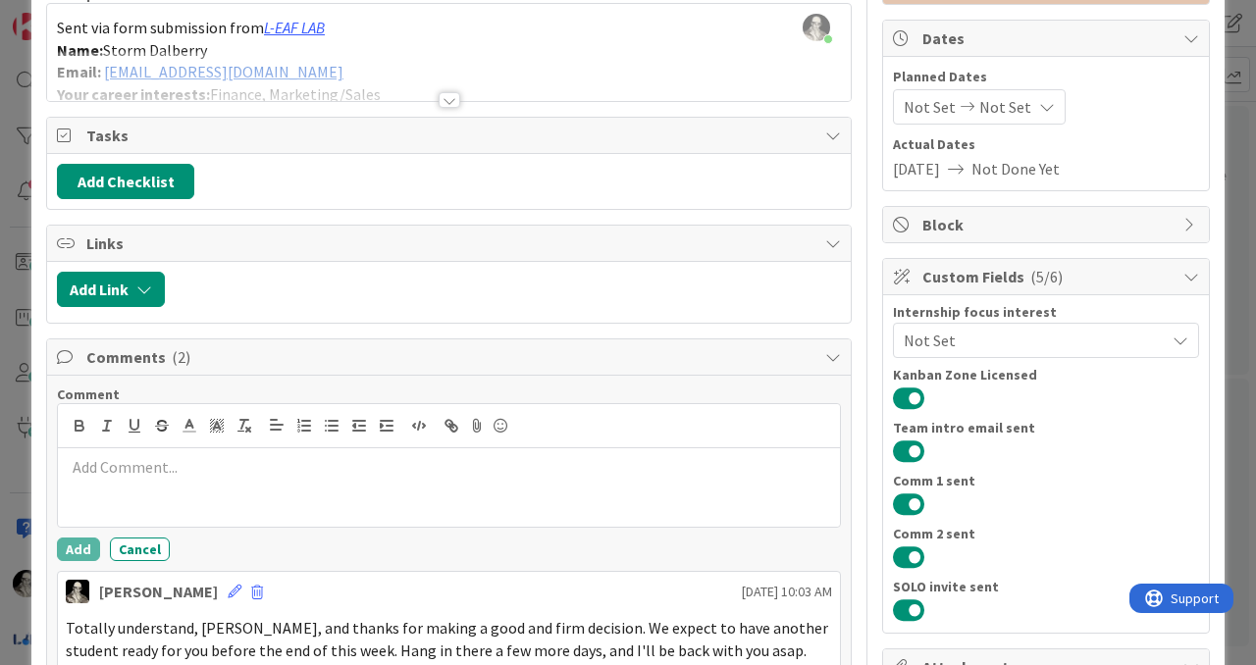
click at [180, 484] on div at bounding box center [449, 487] width 782 height 78
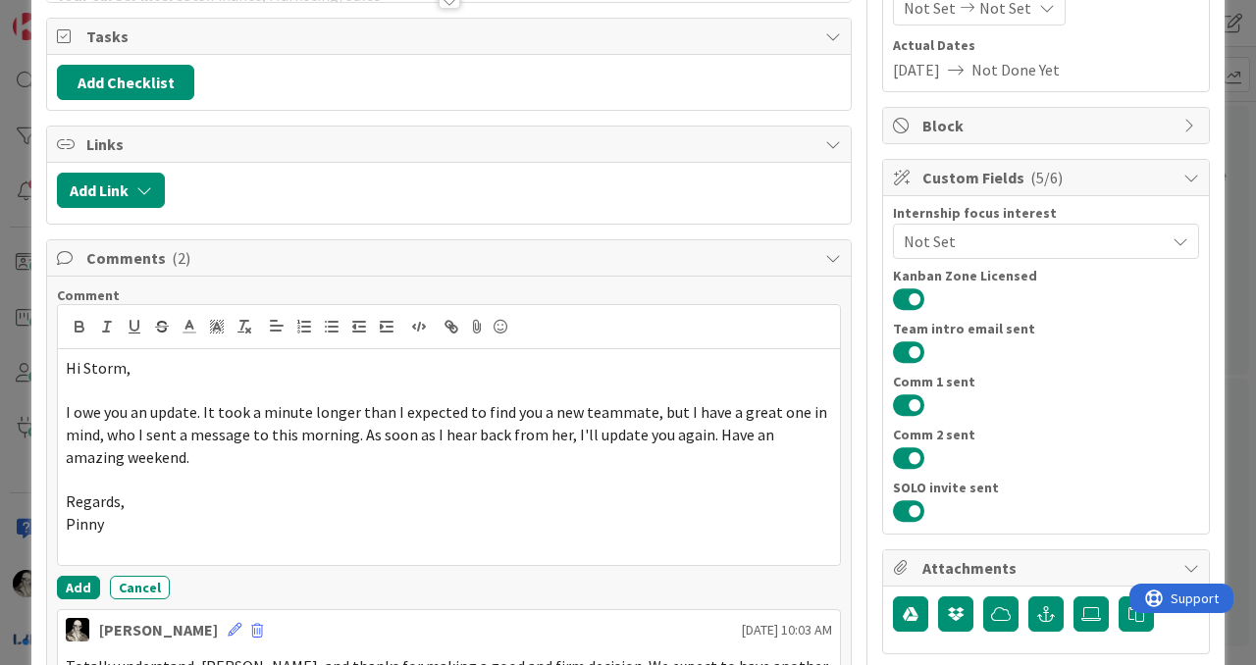
scroll to position [298, 0]
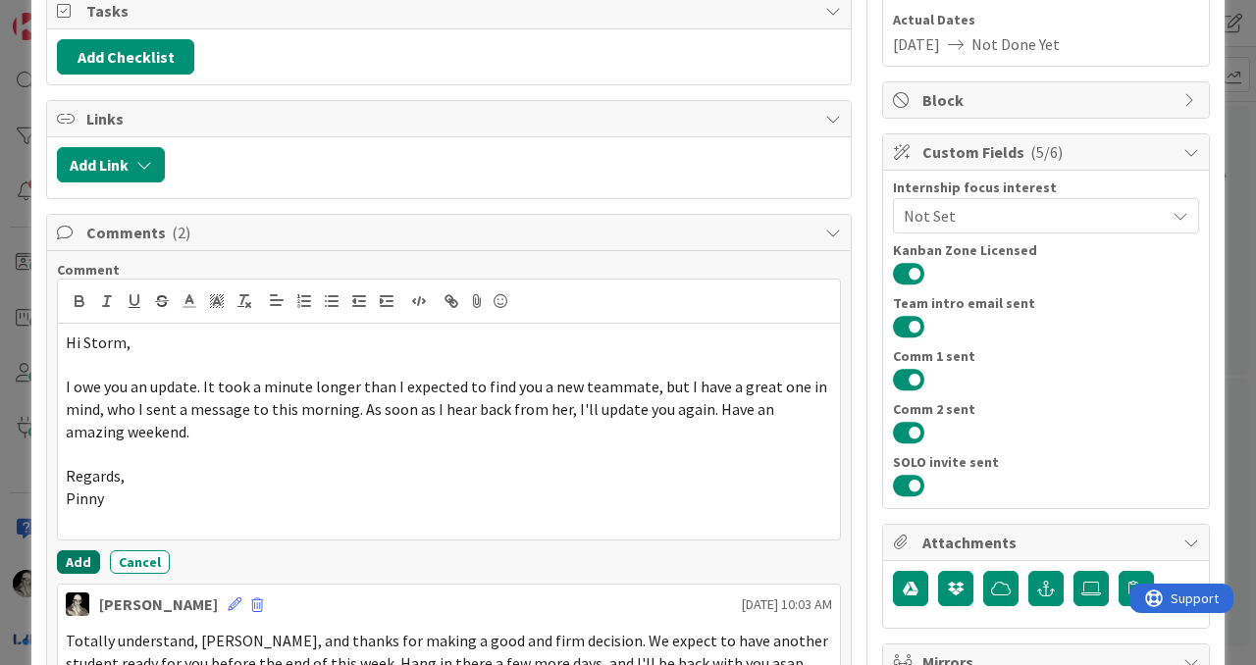
click at [78, 562] on button "Add" at bounding box center [78, 562] width 43 height 24
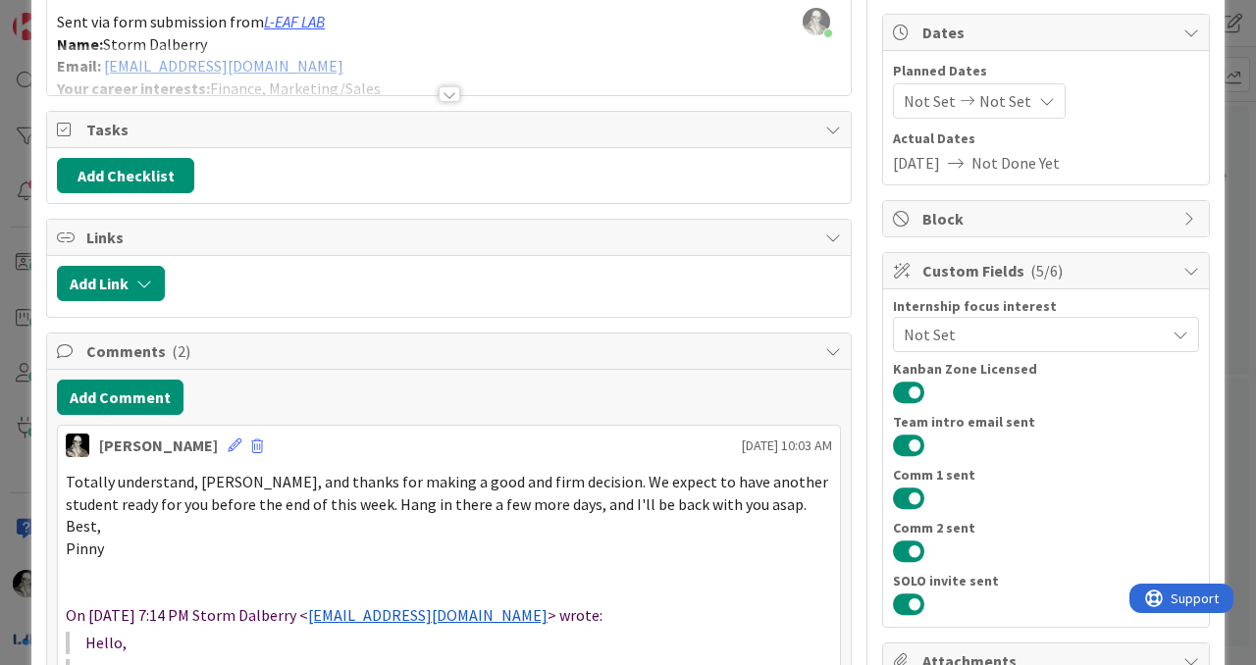
scroll to position [0, 0]
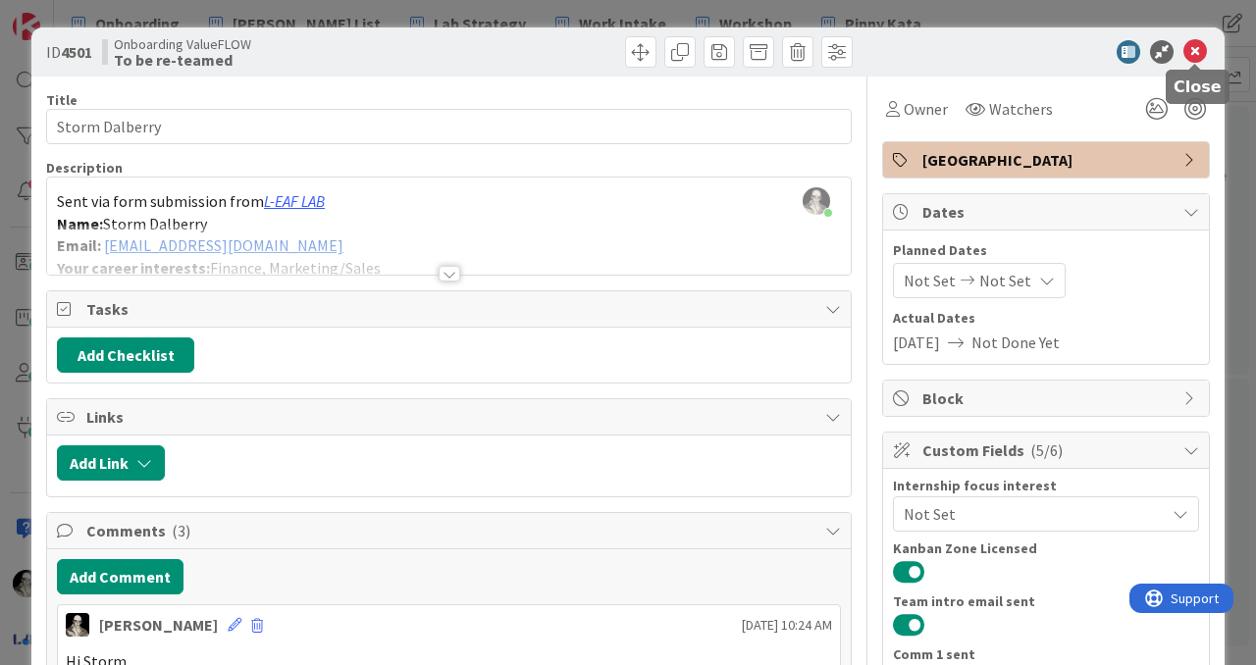
click at [1199, 46] on icon at bounding box center [1195, 52] width 24 height 24
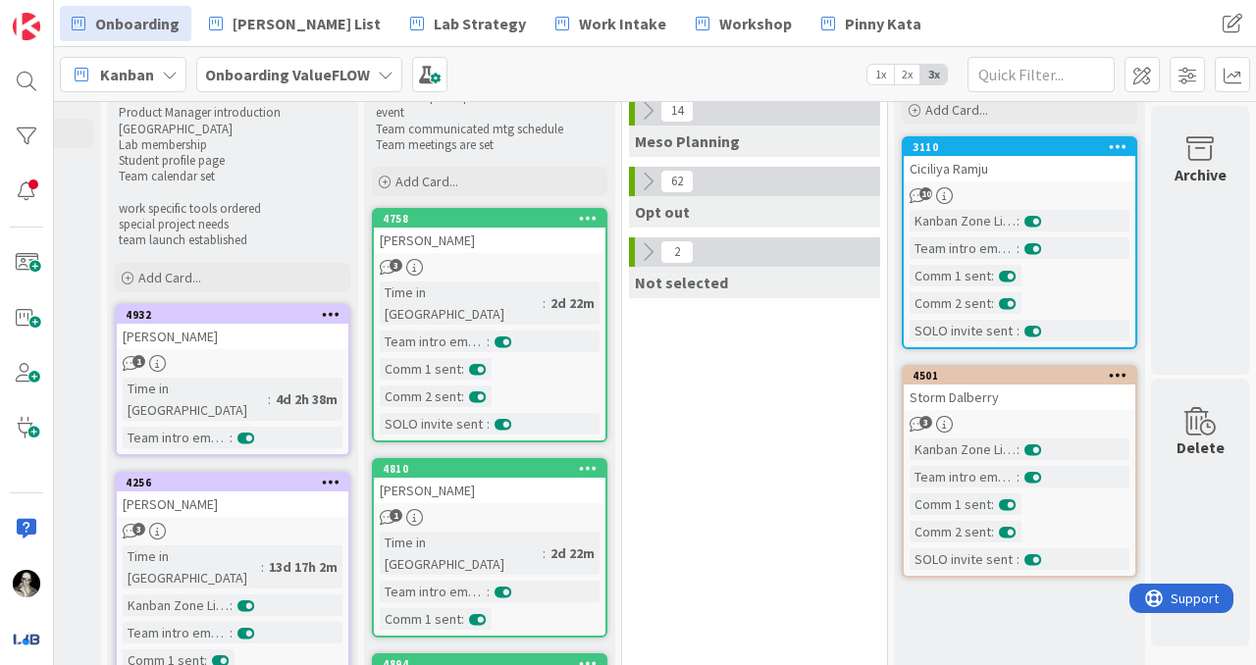
scroll to position [0, 1512]
